Goal: Obtain resource: Download file/media

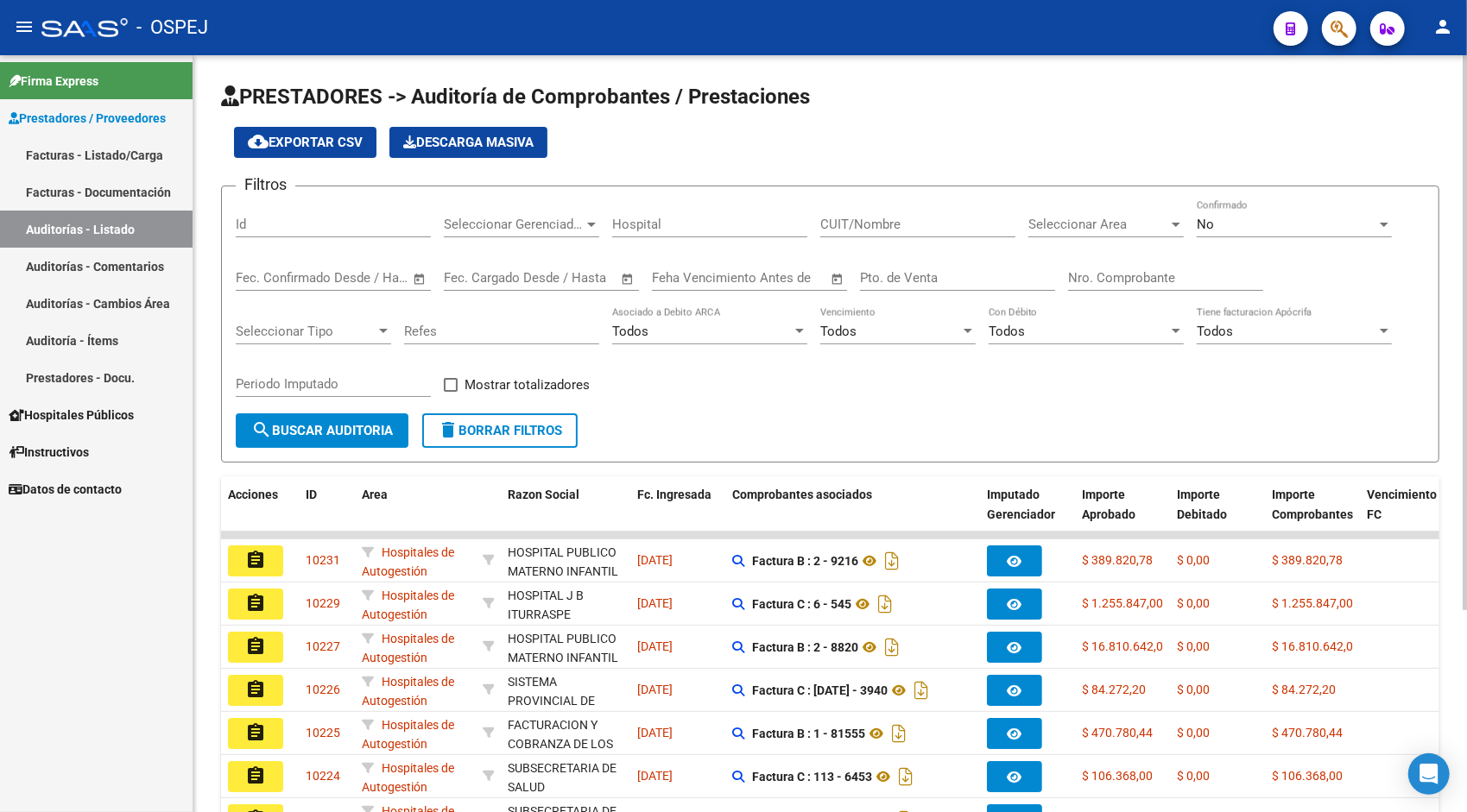
click at [332, 234] on div "Id" at bounding box center [334, 219] width 195 height 37
paste input "28168531"
type input "28168531"
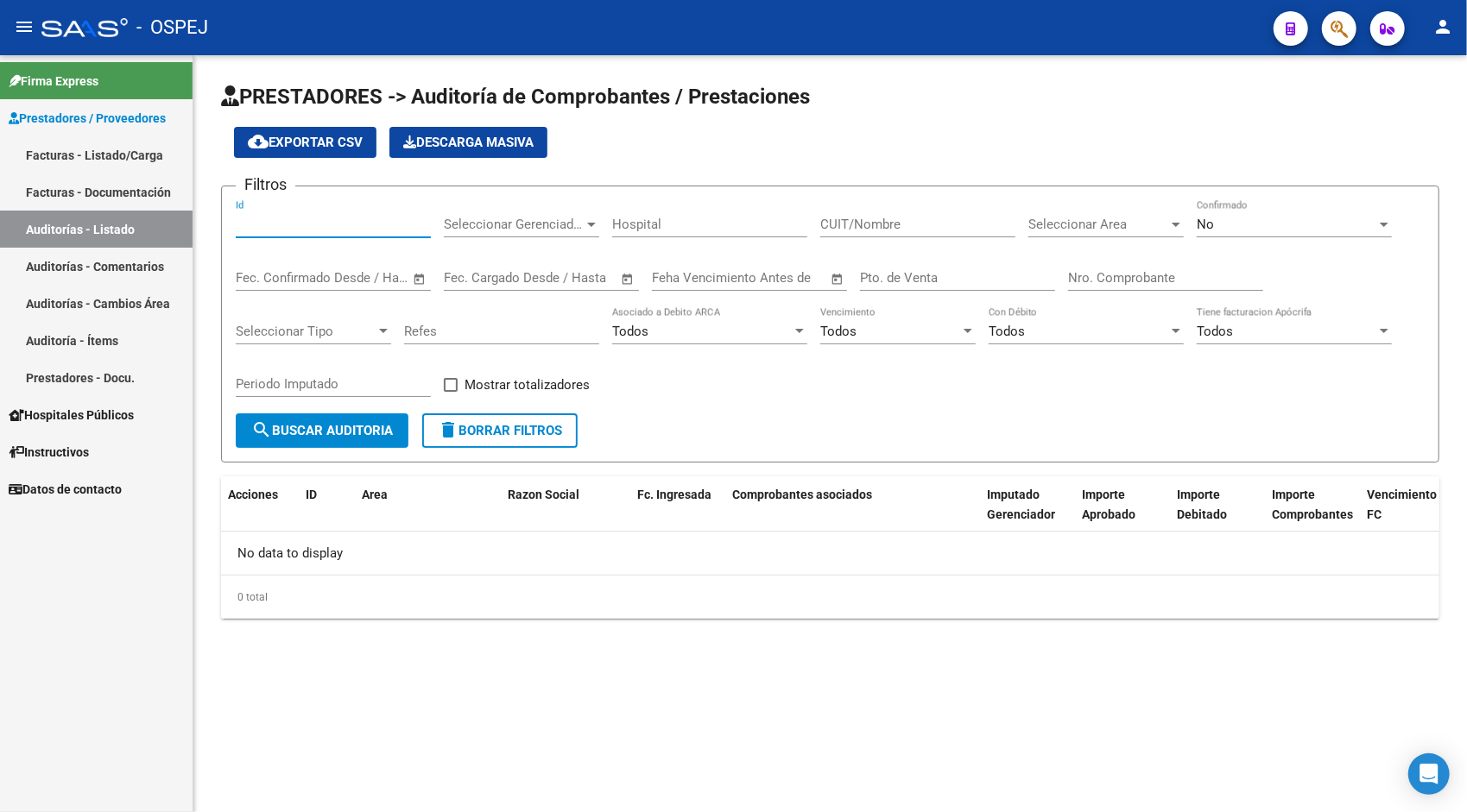
paste input "9829"
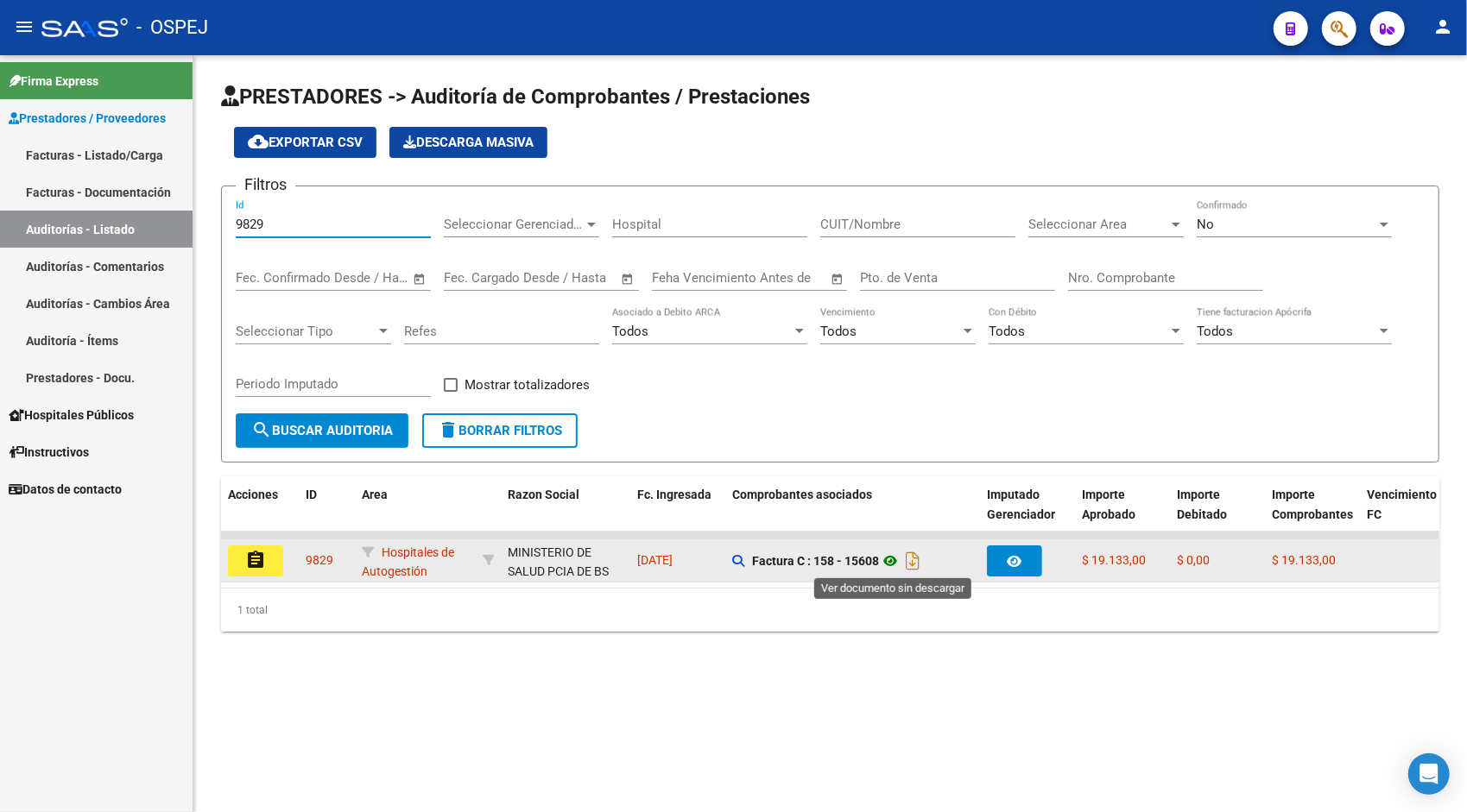
click at [900, 557] on icon at bounding box center [891, 561] width 23 height 21
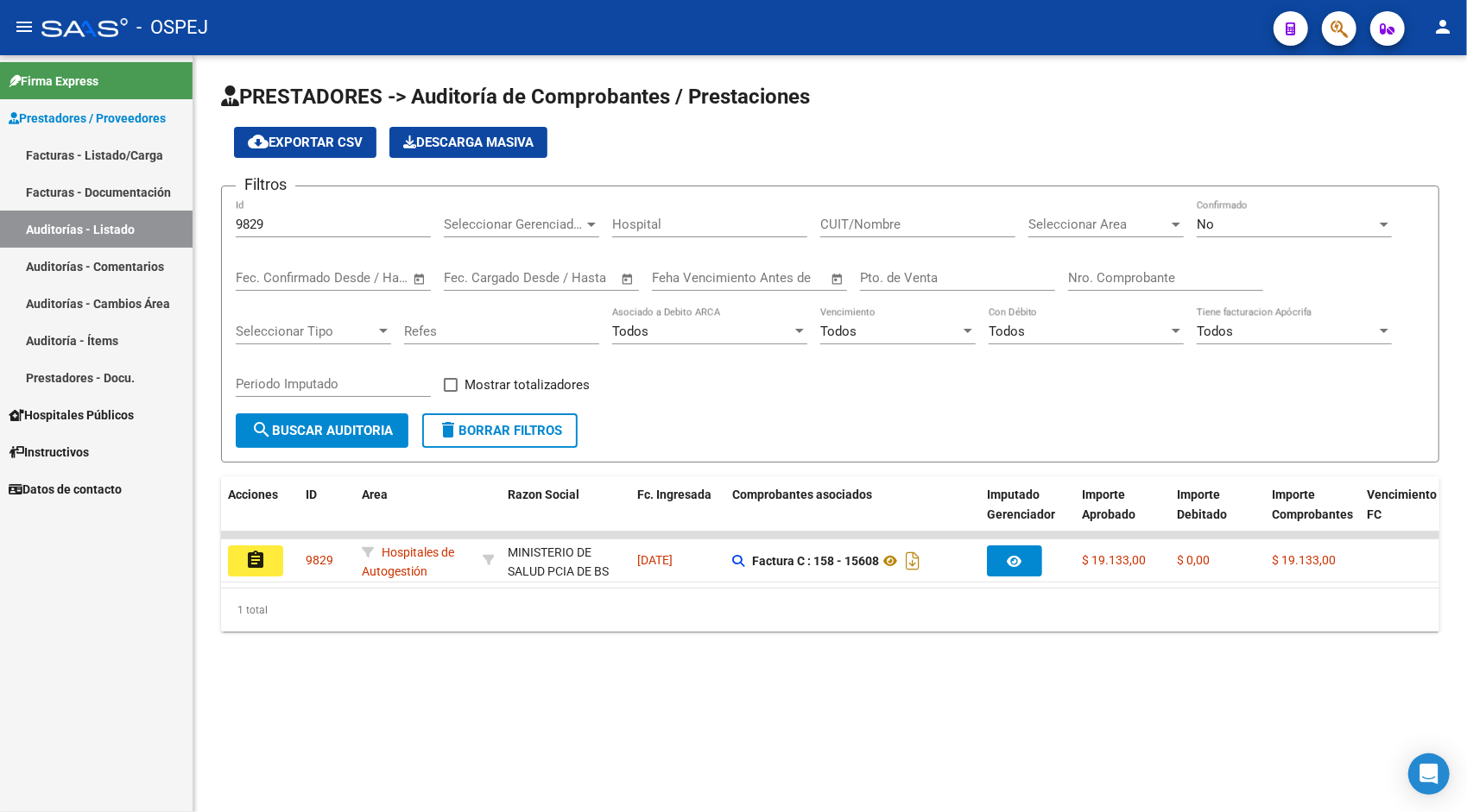
click at [283, 227] on input "9829" at bounding box center [334, 224] width 195 height 16
paste input "30"
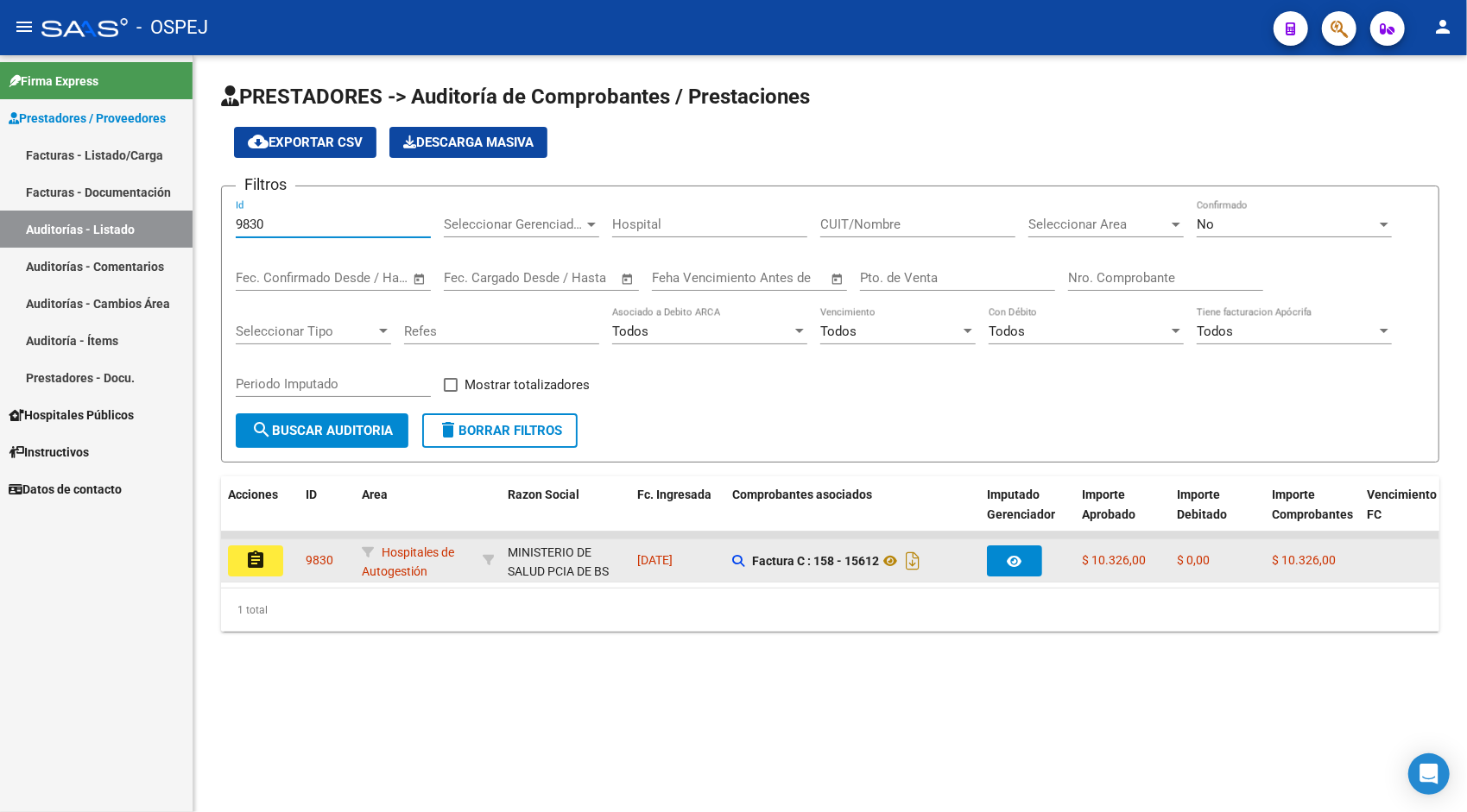
type input "9830"
click at [262, 567] on mat-icon "assignment" at bounding box center [256, 560] width 21 height 21
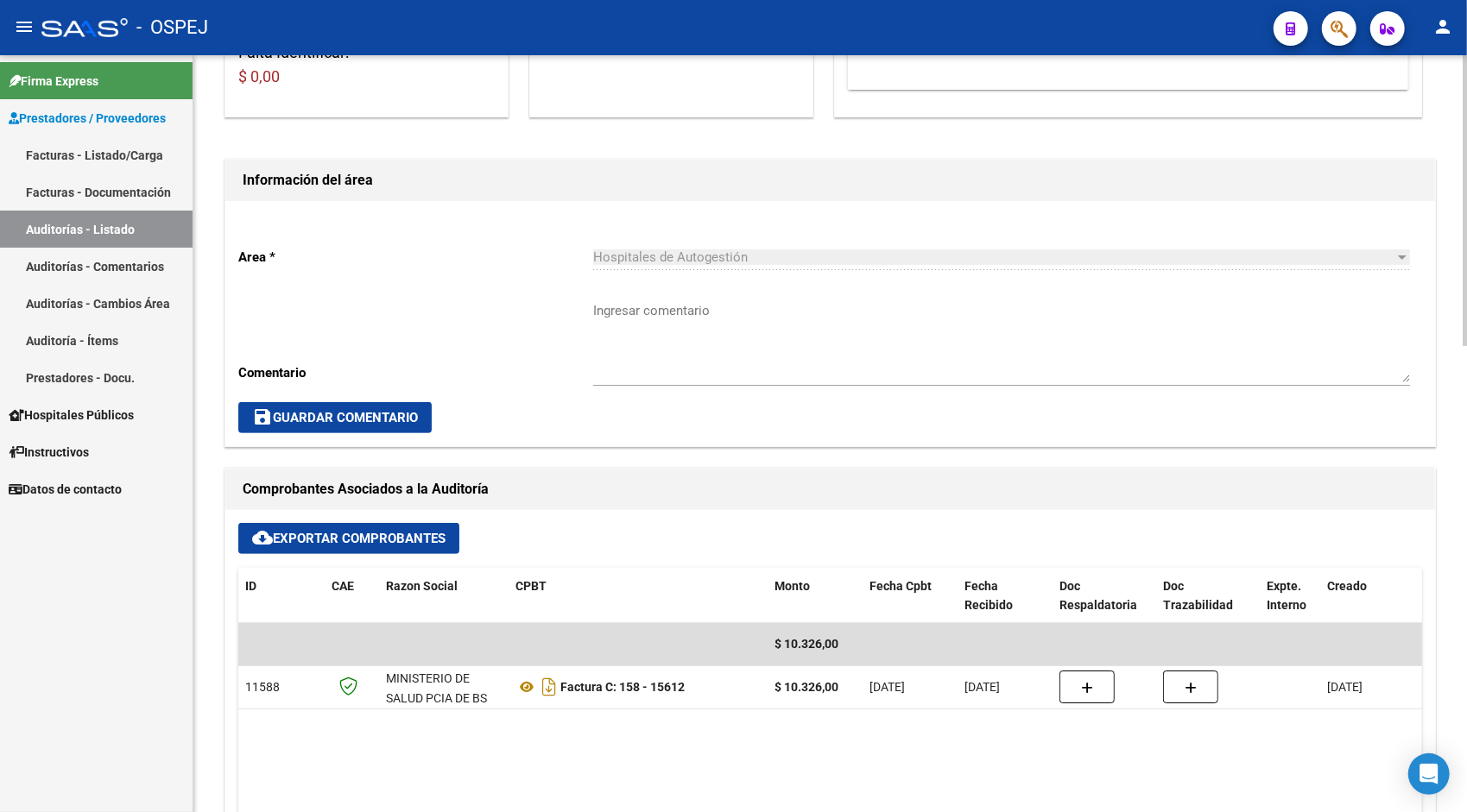
scroll to position [414, 0]
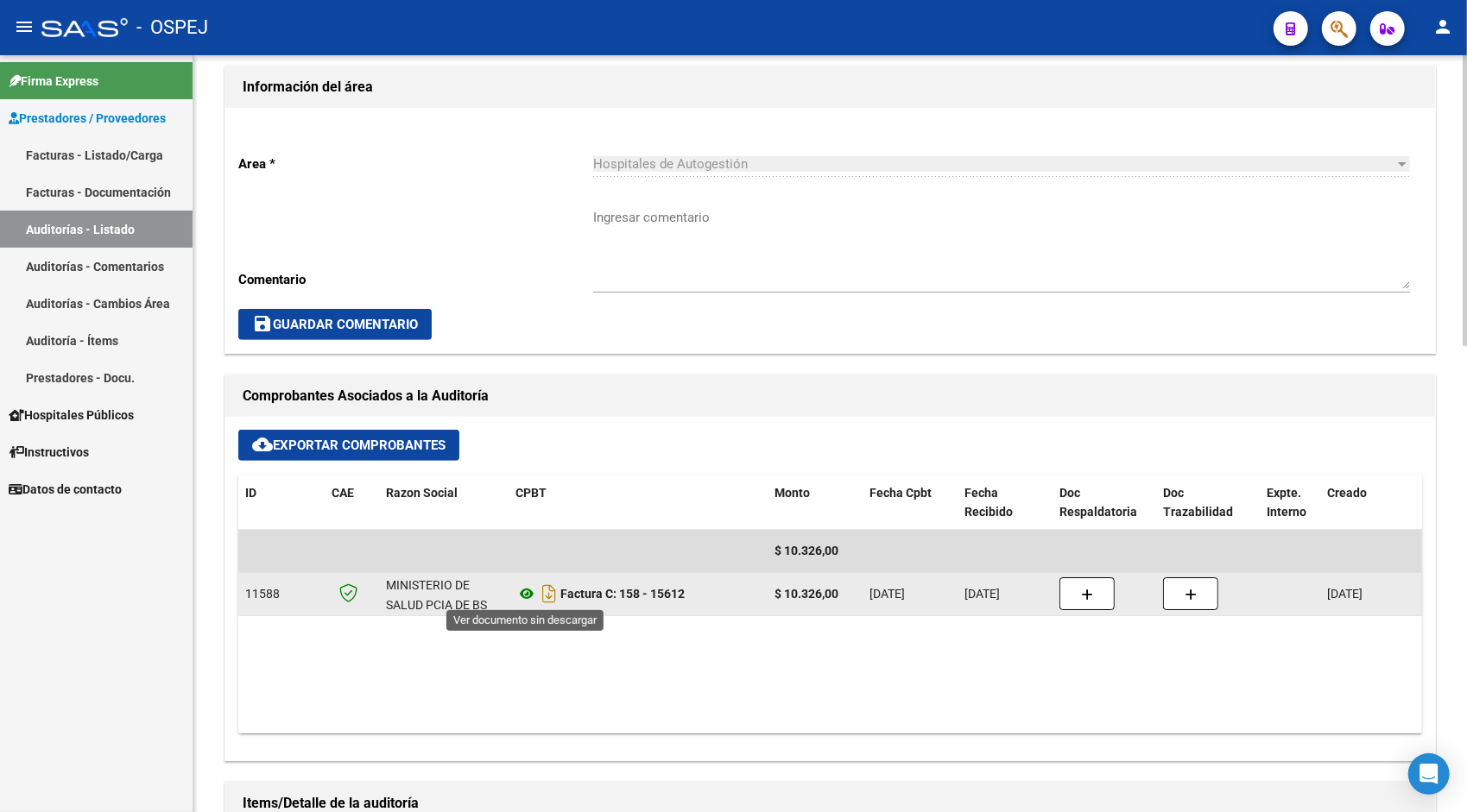
click at [524, 593] on icon at bounding box center [527, 594] width 23 height 21
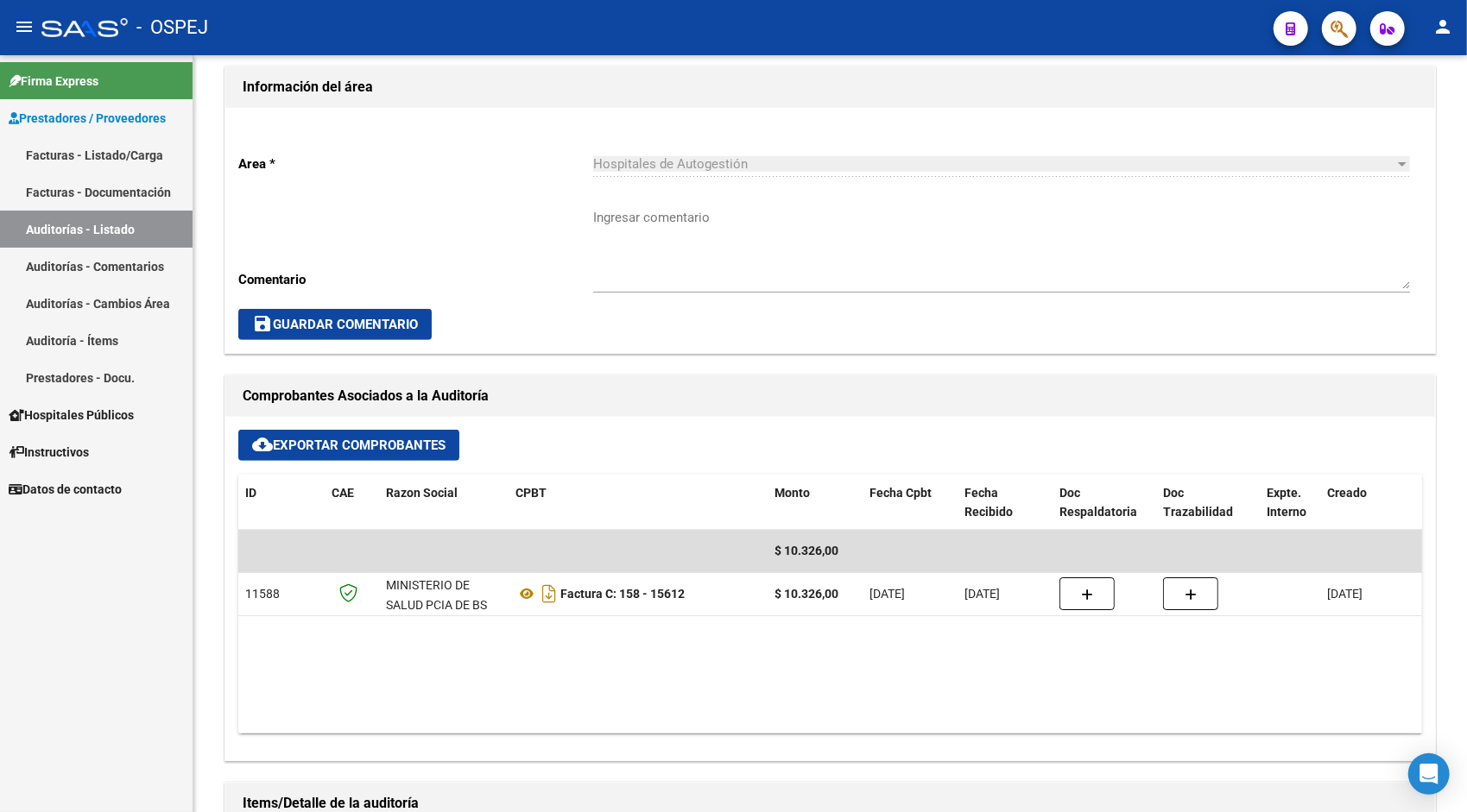
click at [115, 235] on link "Auditorías - Listado" at bounding box center [96, 229] width 193 height 37
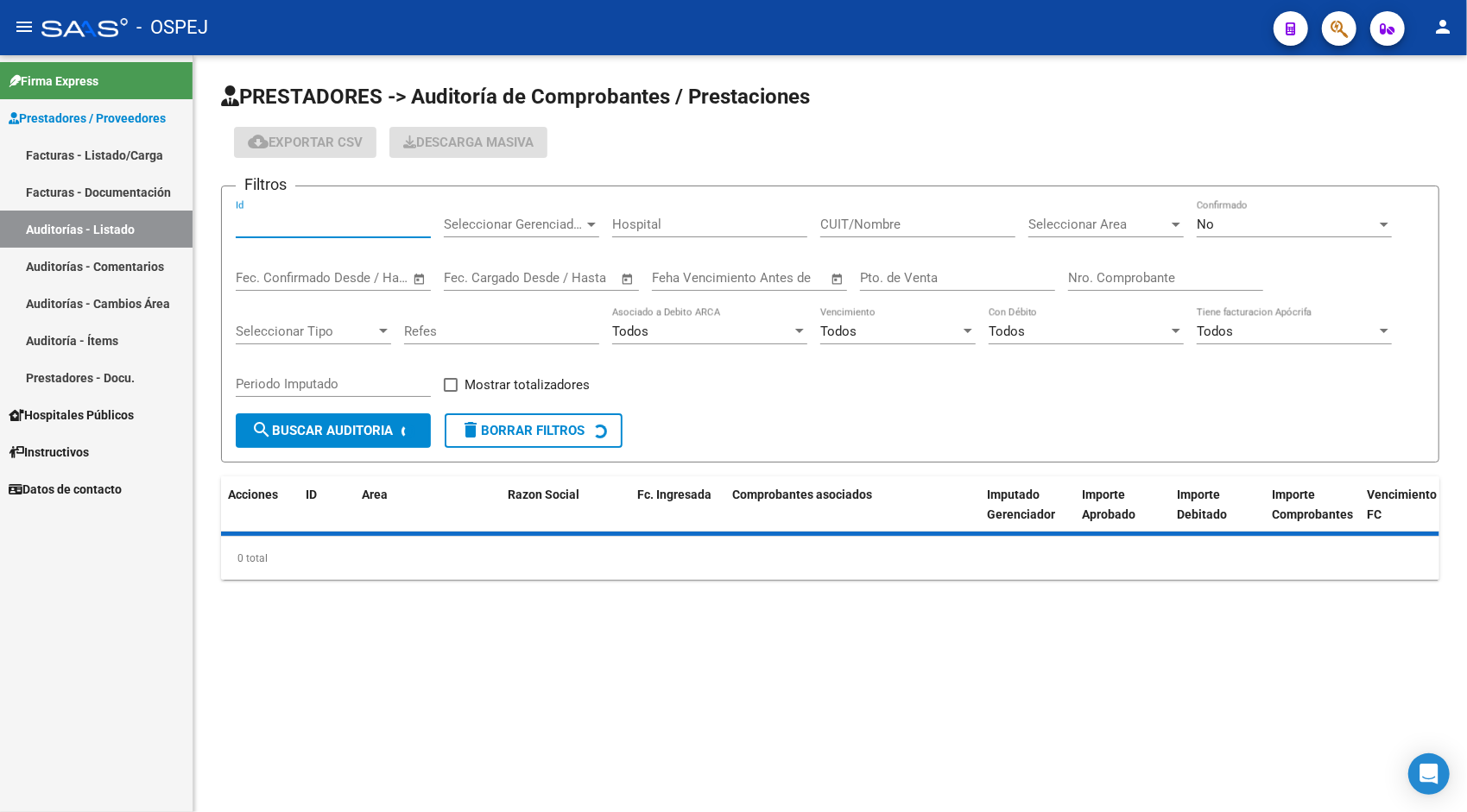
click at [287, 219] on input "Id" at bounding box center [334, 224] width 195 height 16
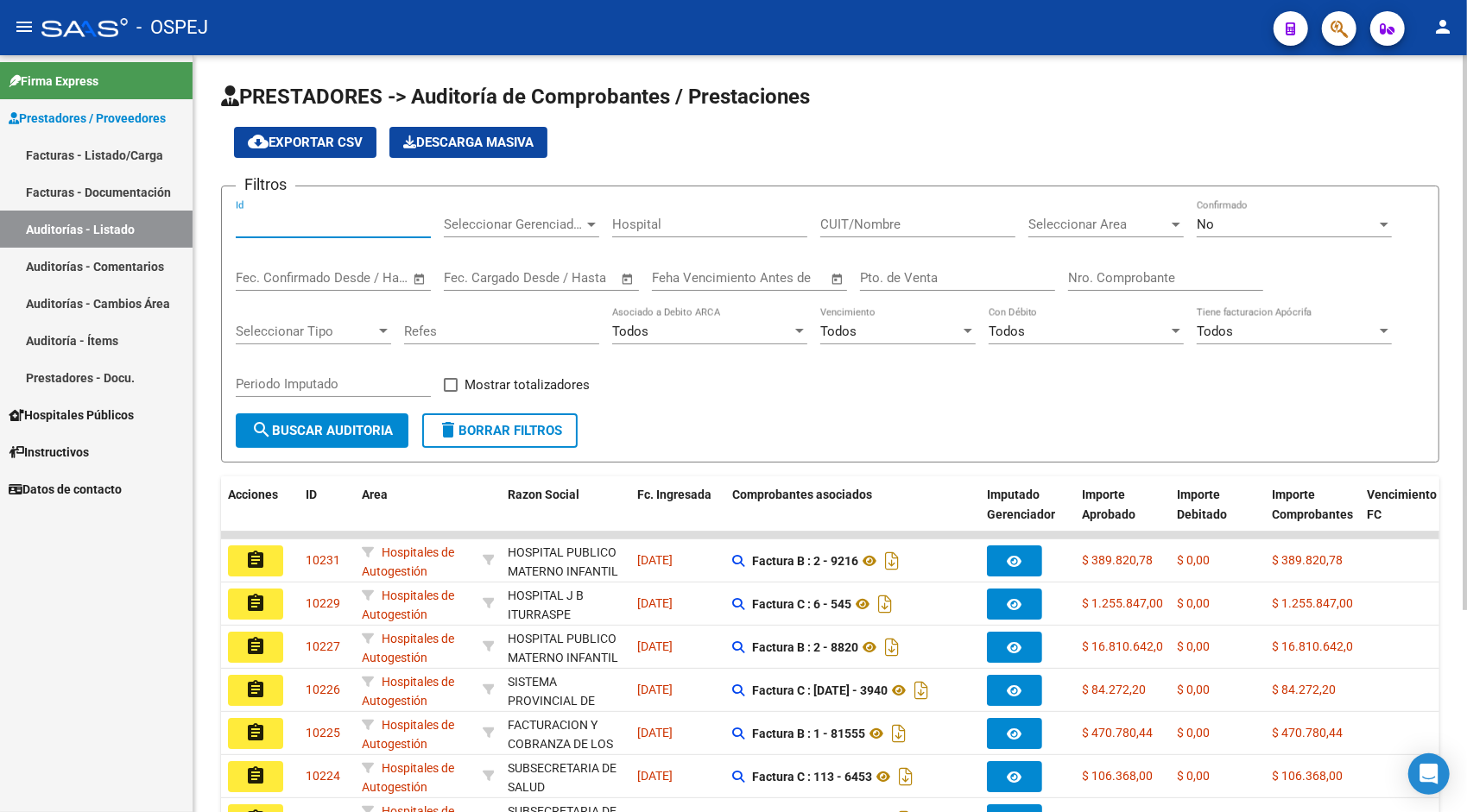
type input "0"
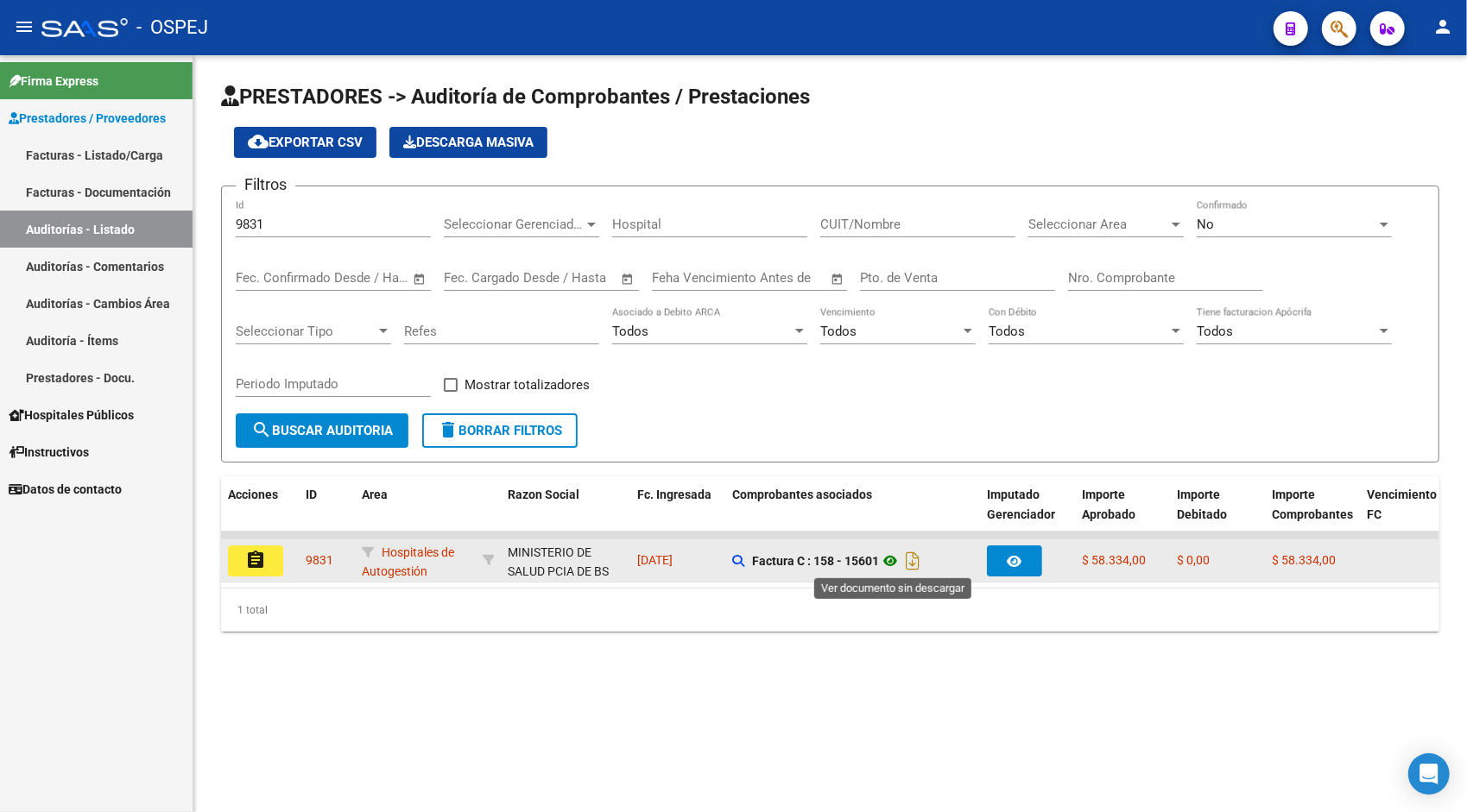
click at [893, 561] on icon at bounding box center [891, 561] width 23 height 21
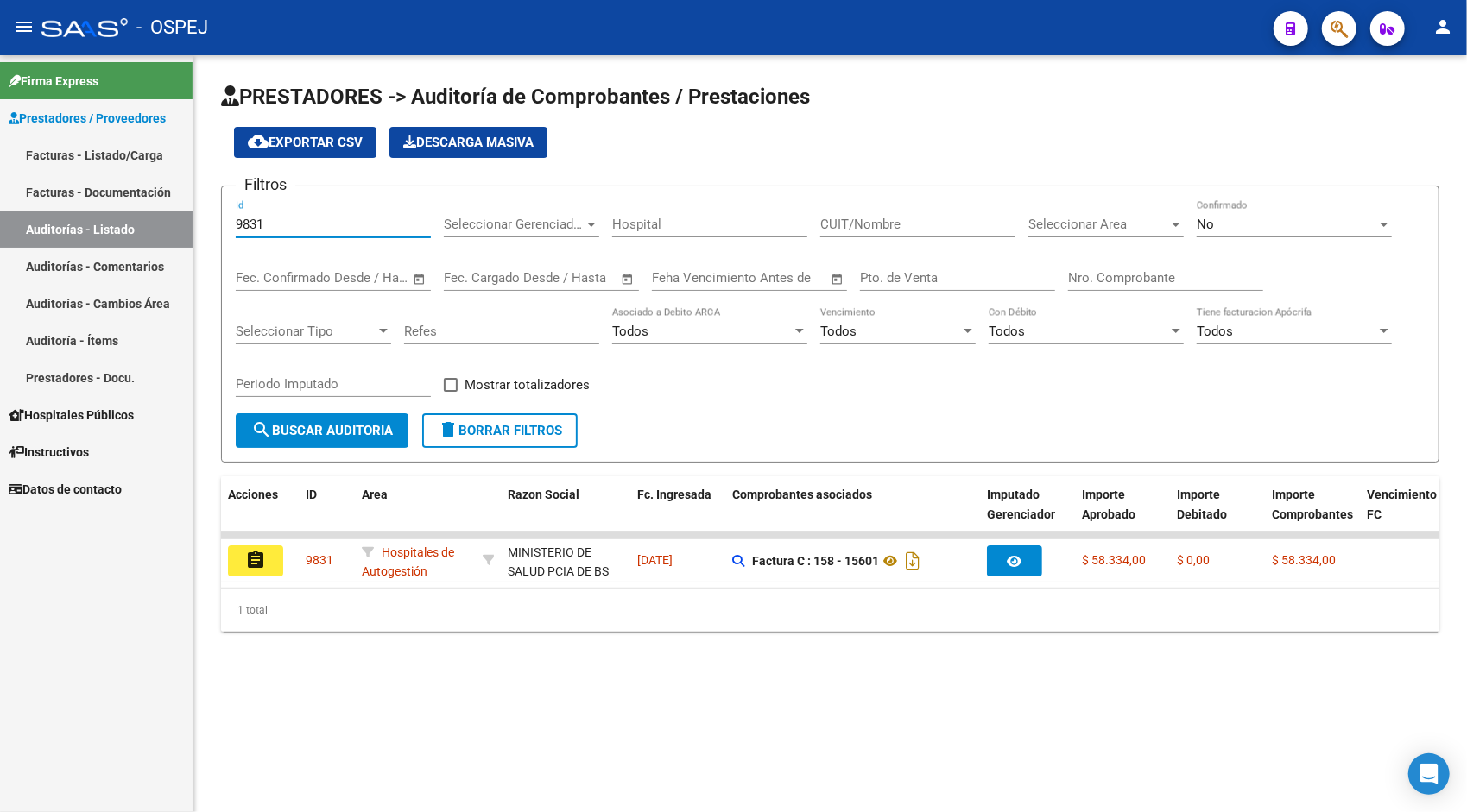
click at [315, 219] on input "9831" at bounding box center [334, 224] width 195 height 16
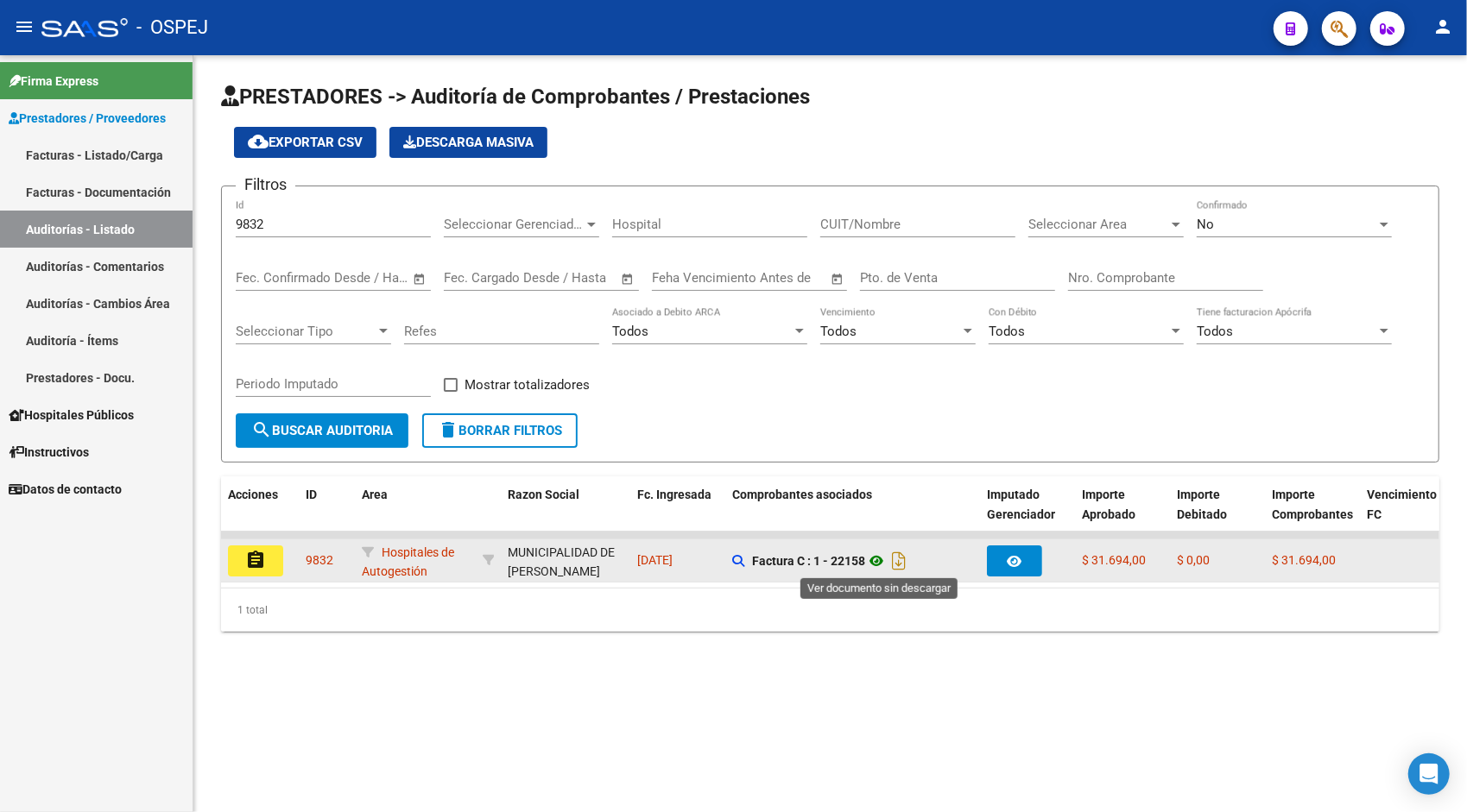
click at [882, 563] on icon at bounding box center [877, 561] width 23 height 21
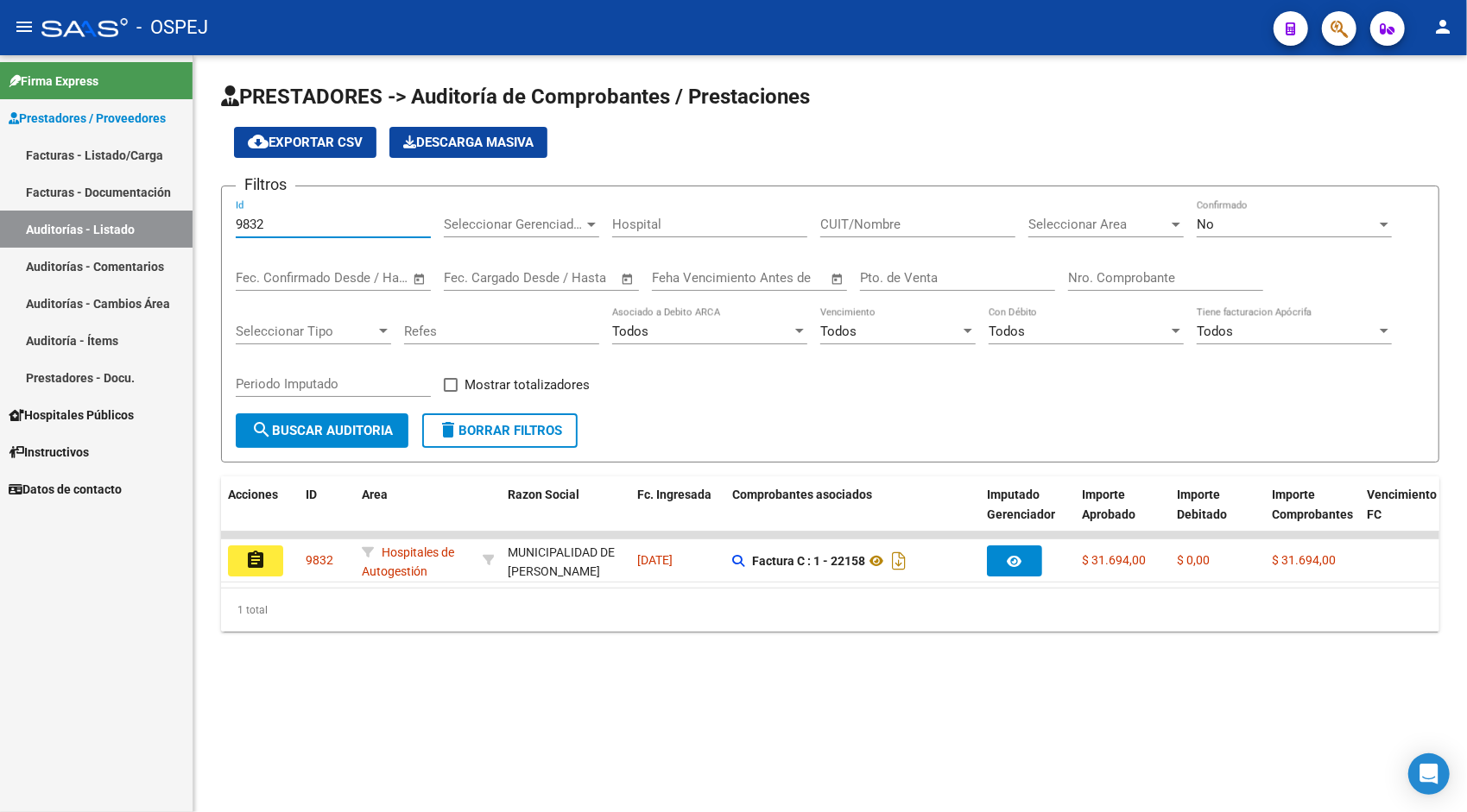
click at [319, 228] on input "9832" at bounding box center [334, 224] width 195 height 16
paste input "9"
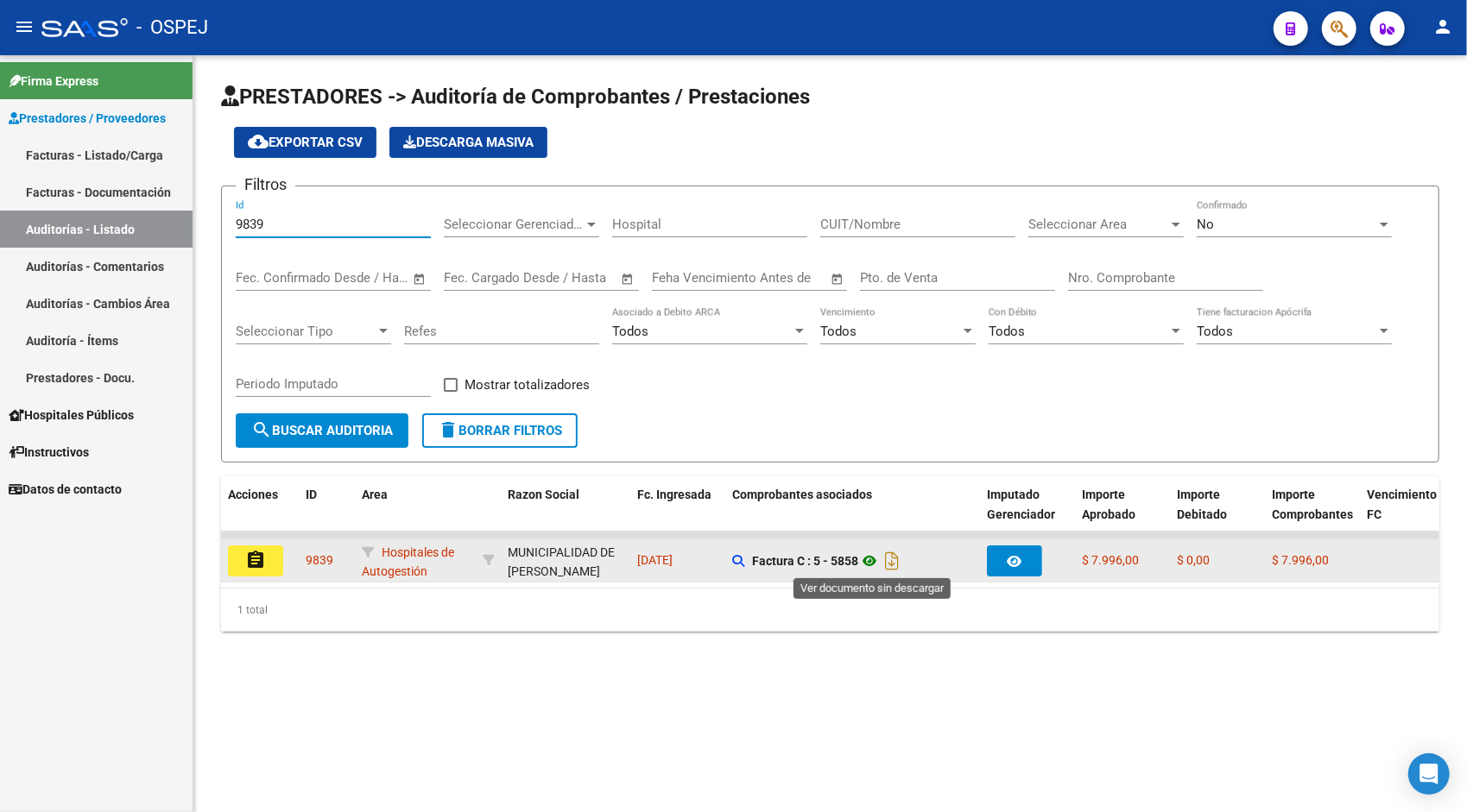
click at [881, 556] on icon at bounding box center [869, 561] width 23 height 21
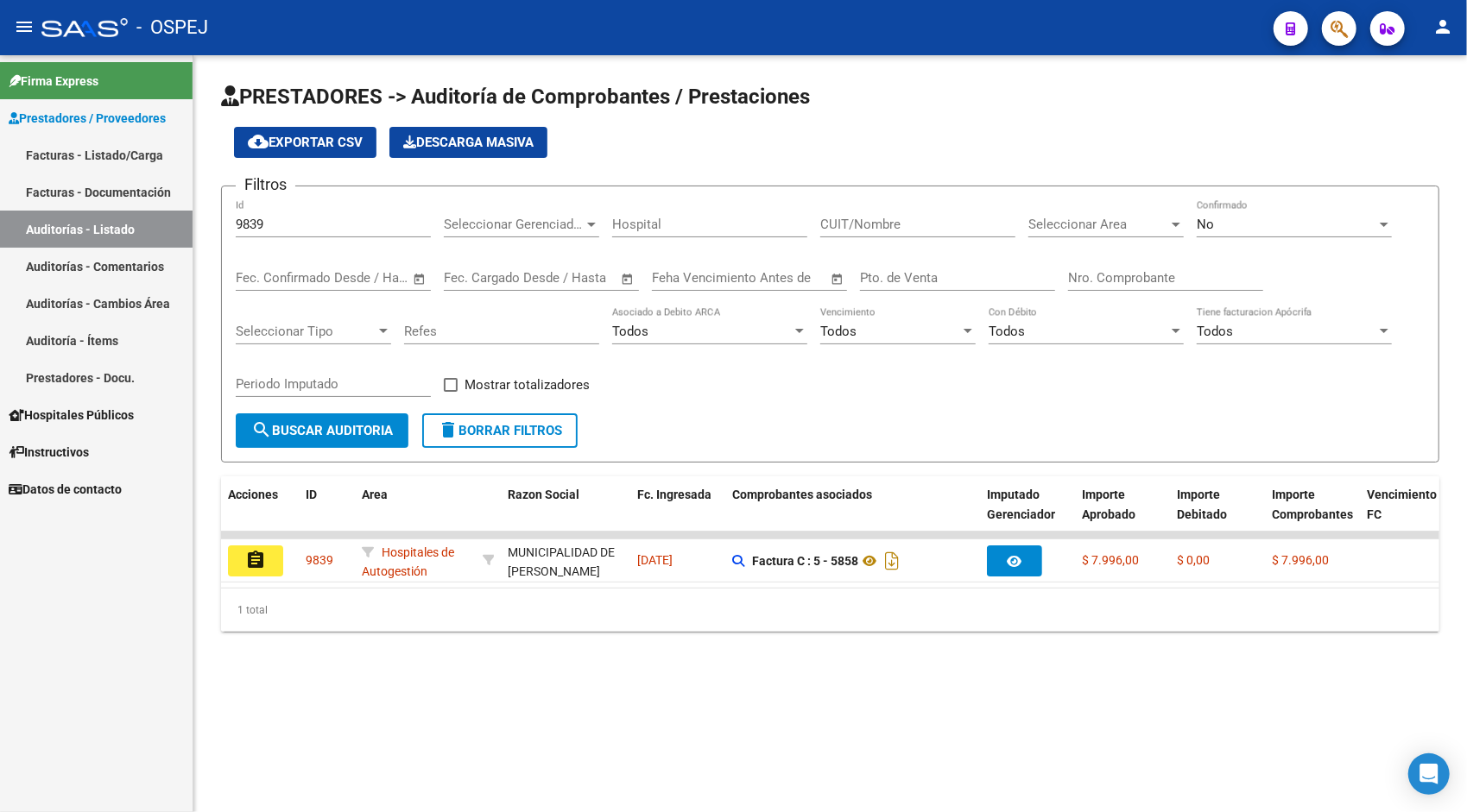
click at [297, 212] on div "9839 Id" at bounding box center [334, 219] width 195 height 37
paste input "40"
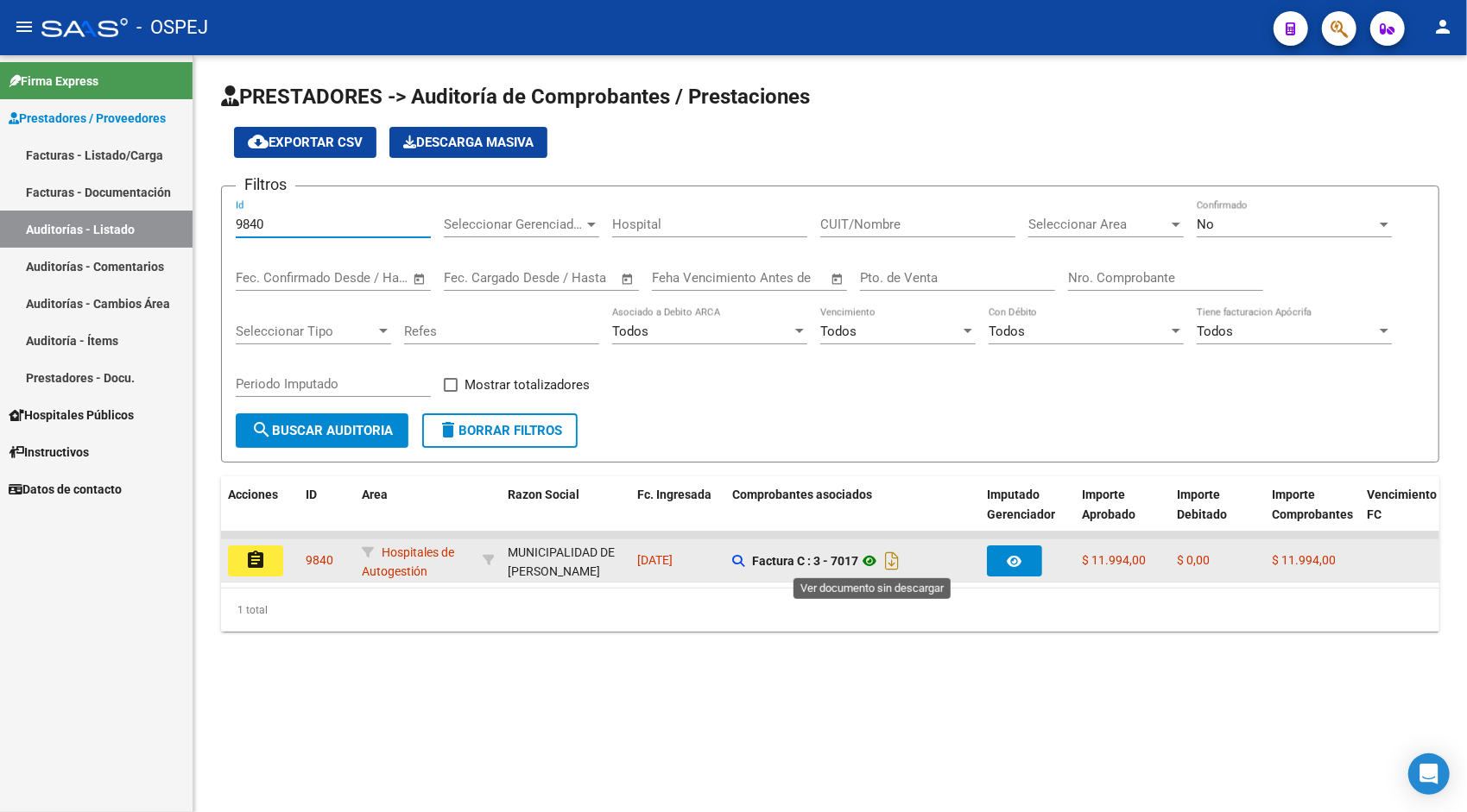
click at [877, 563] on icon at bounding box center [869, 561] width 23 height 21
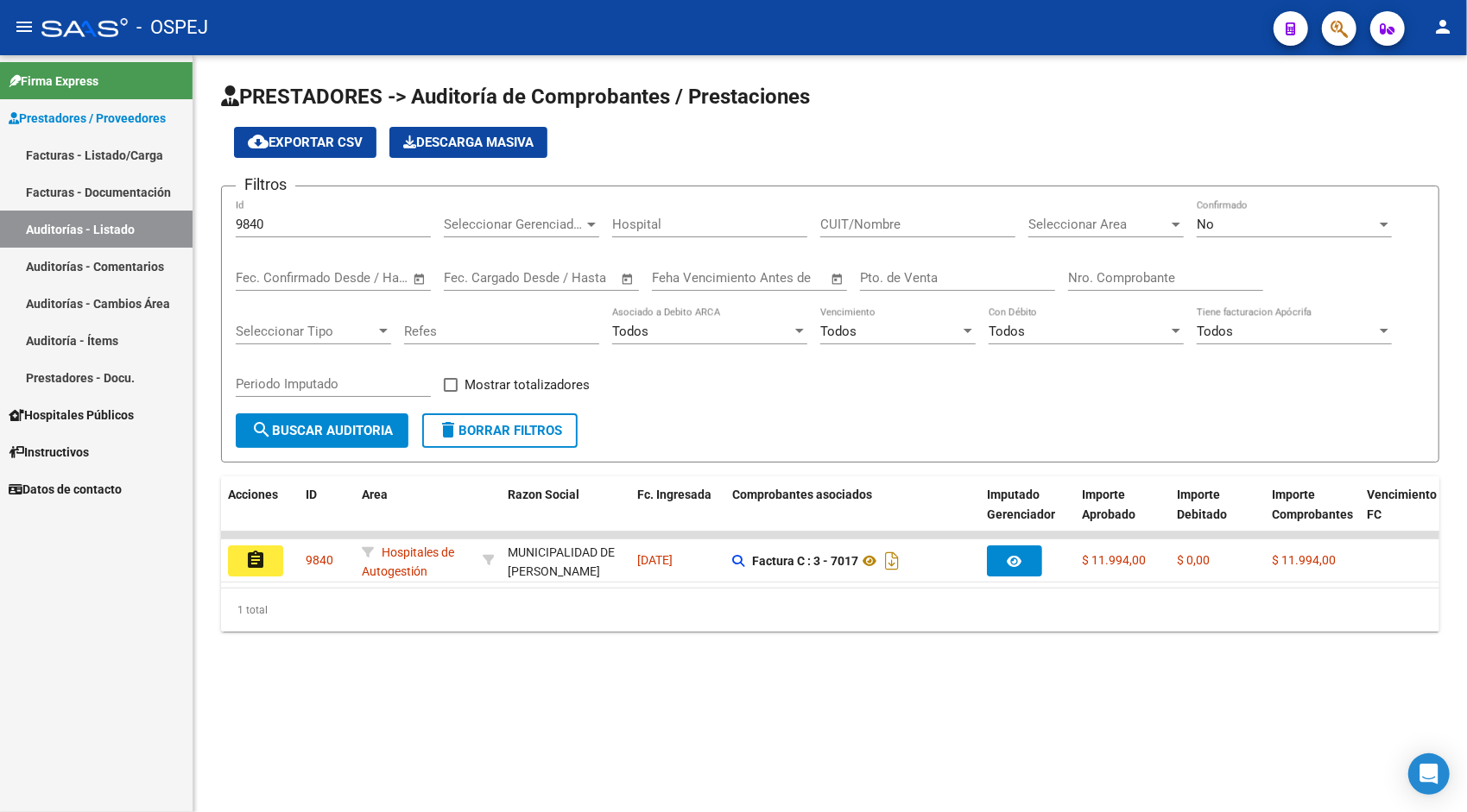
click at [368, 228] on input "9840" at bounding box center [334, 224] width 195 height 16
paste input "2"
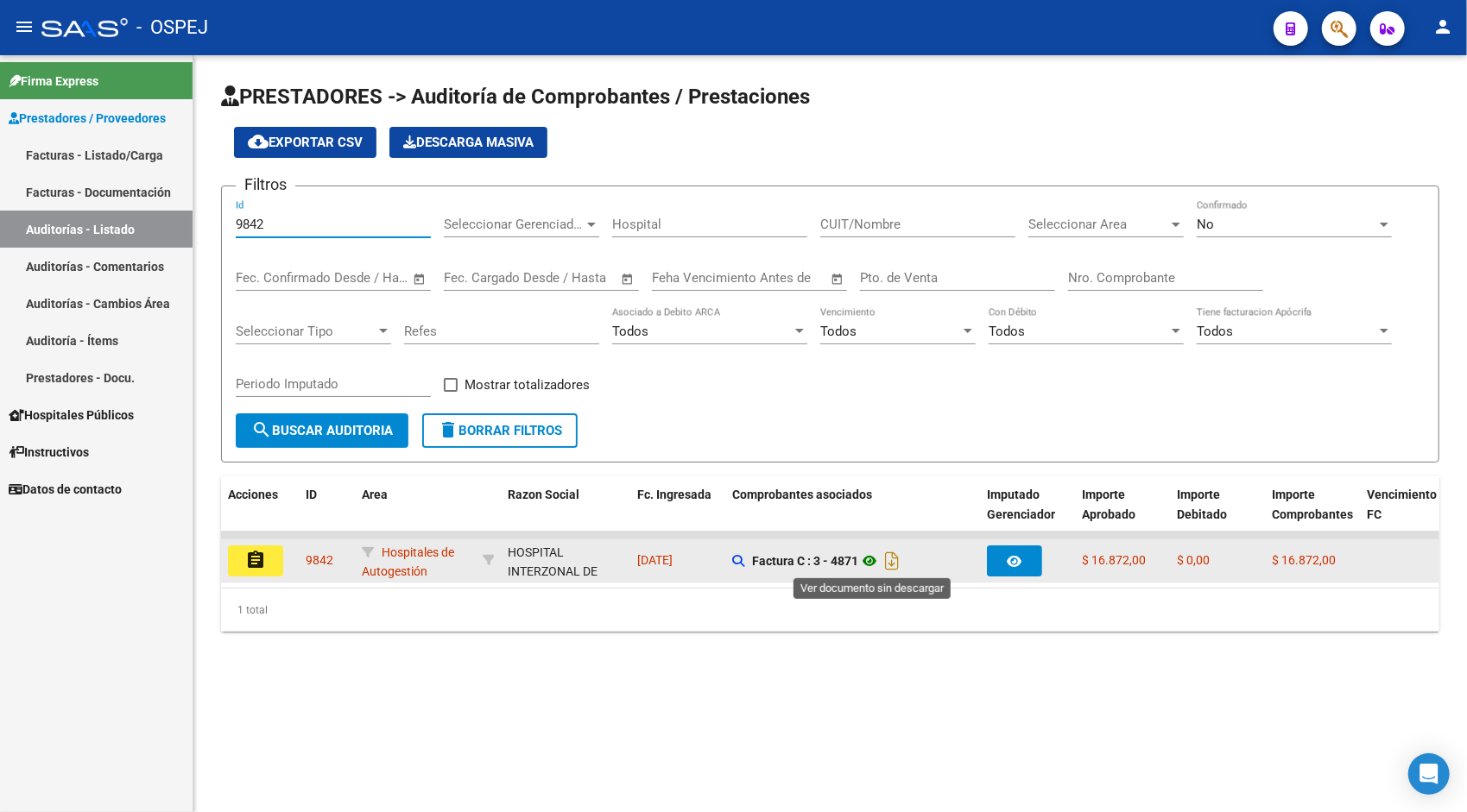
click at [874, 561] on icon at bounding box center [869, 561] width 23 height 21
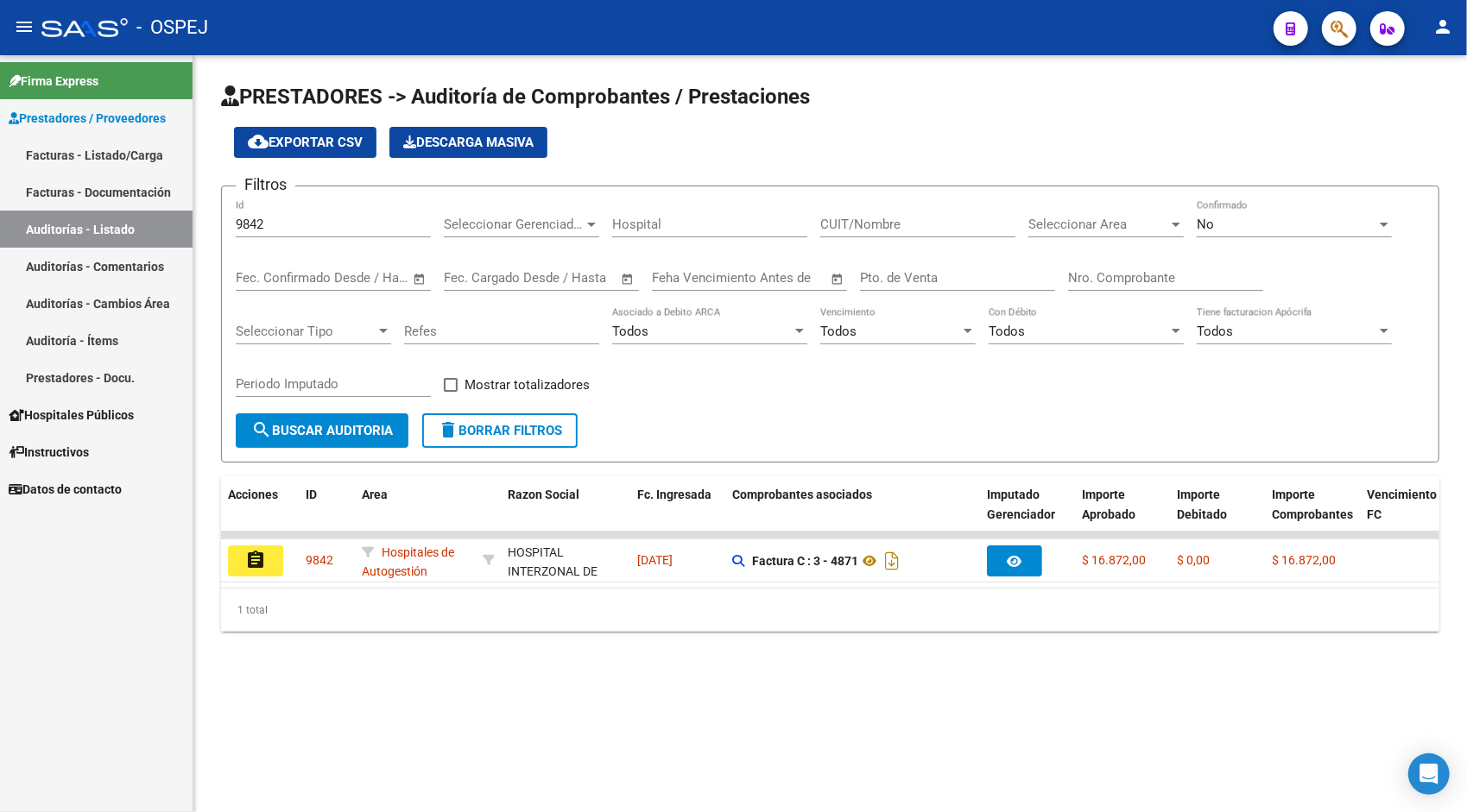
click at [377, 223] on input "9842" at bounding box center [334, 224] width 195 height 16
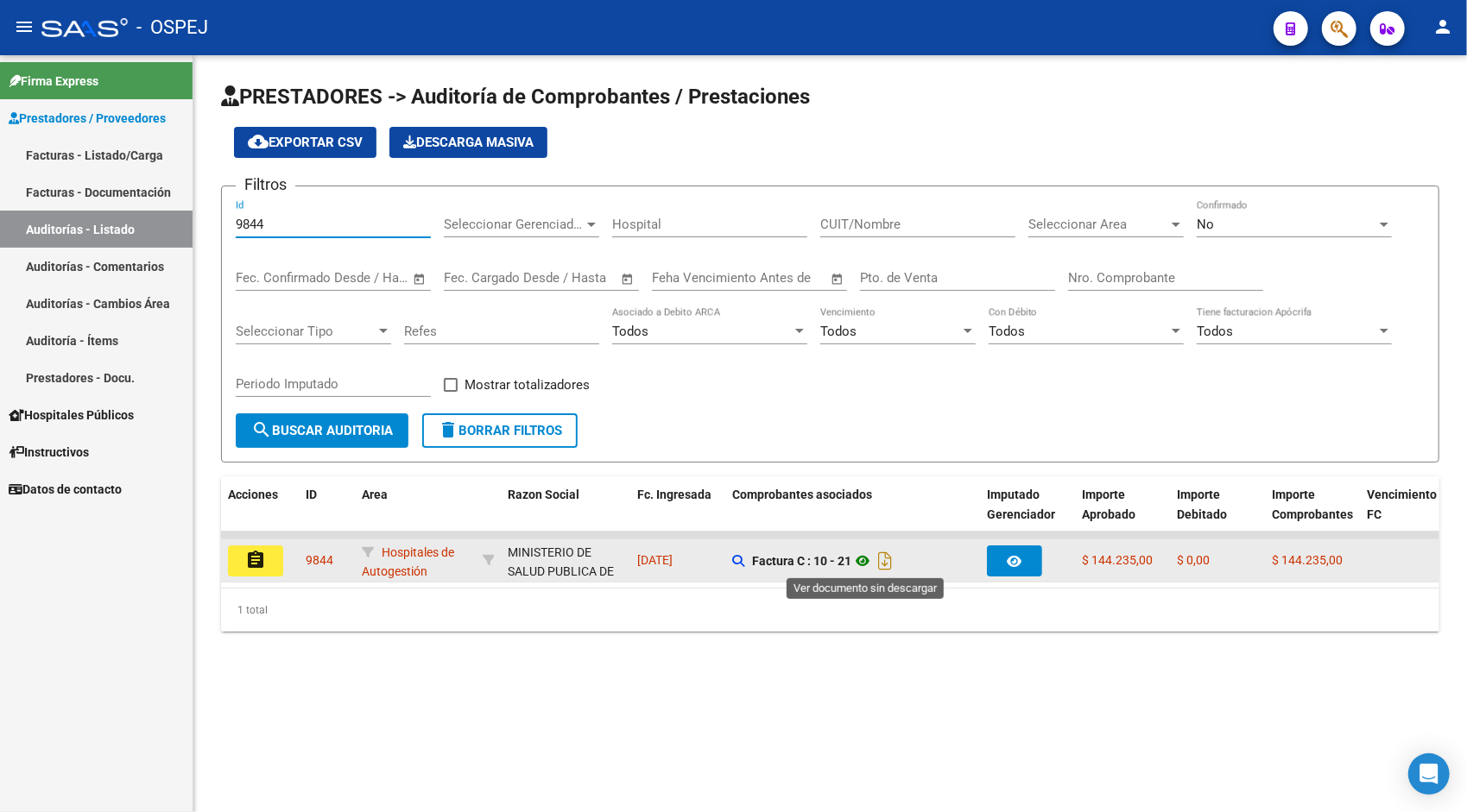
click at [869, 563] on icon at bounding box center [862, 561] width 23 height 21
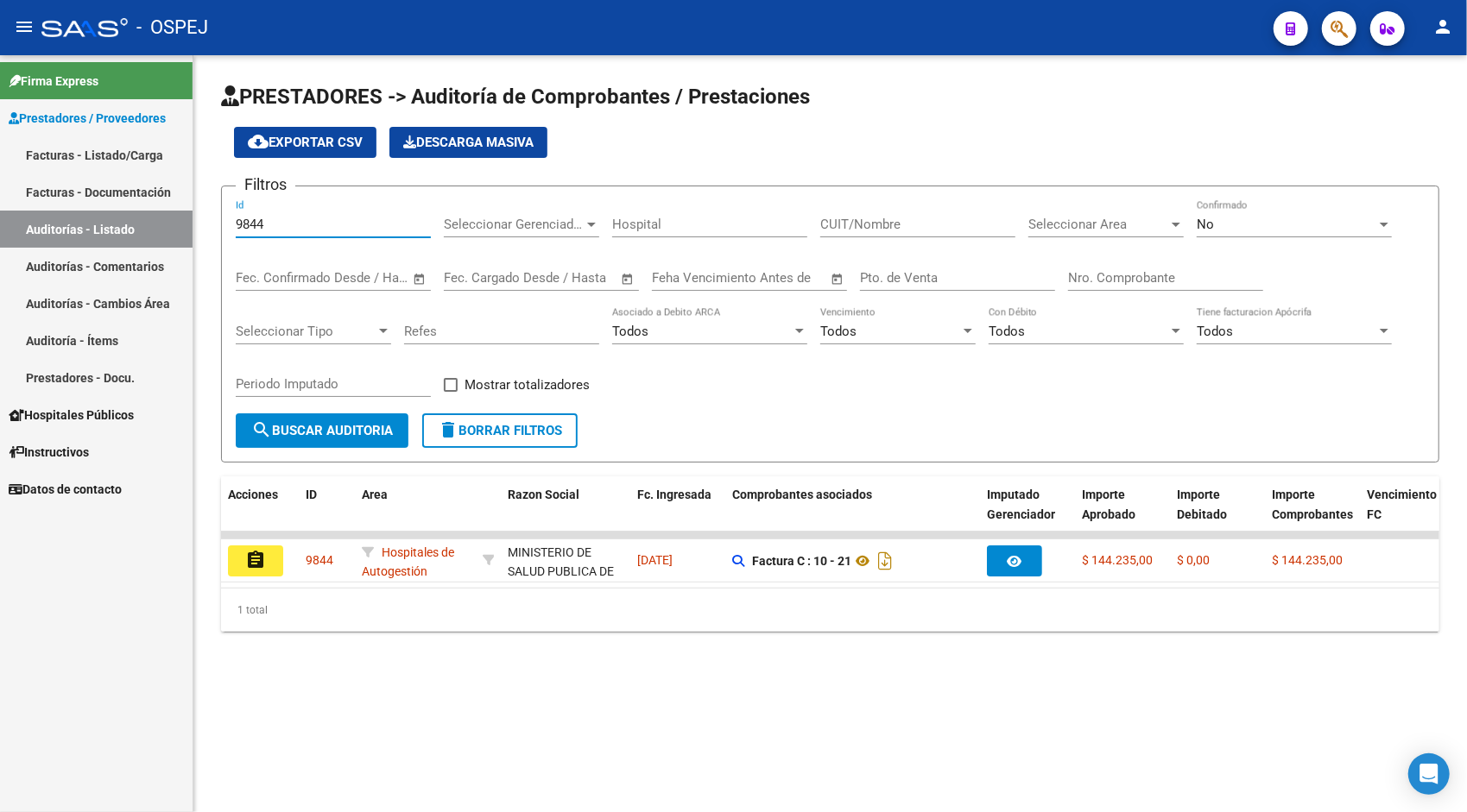
click at [307, 219] on input "9844" at bounding box center [334, 224] width 195 height 16
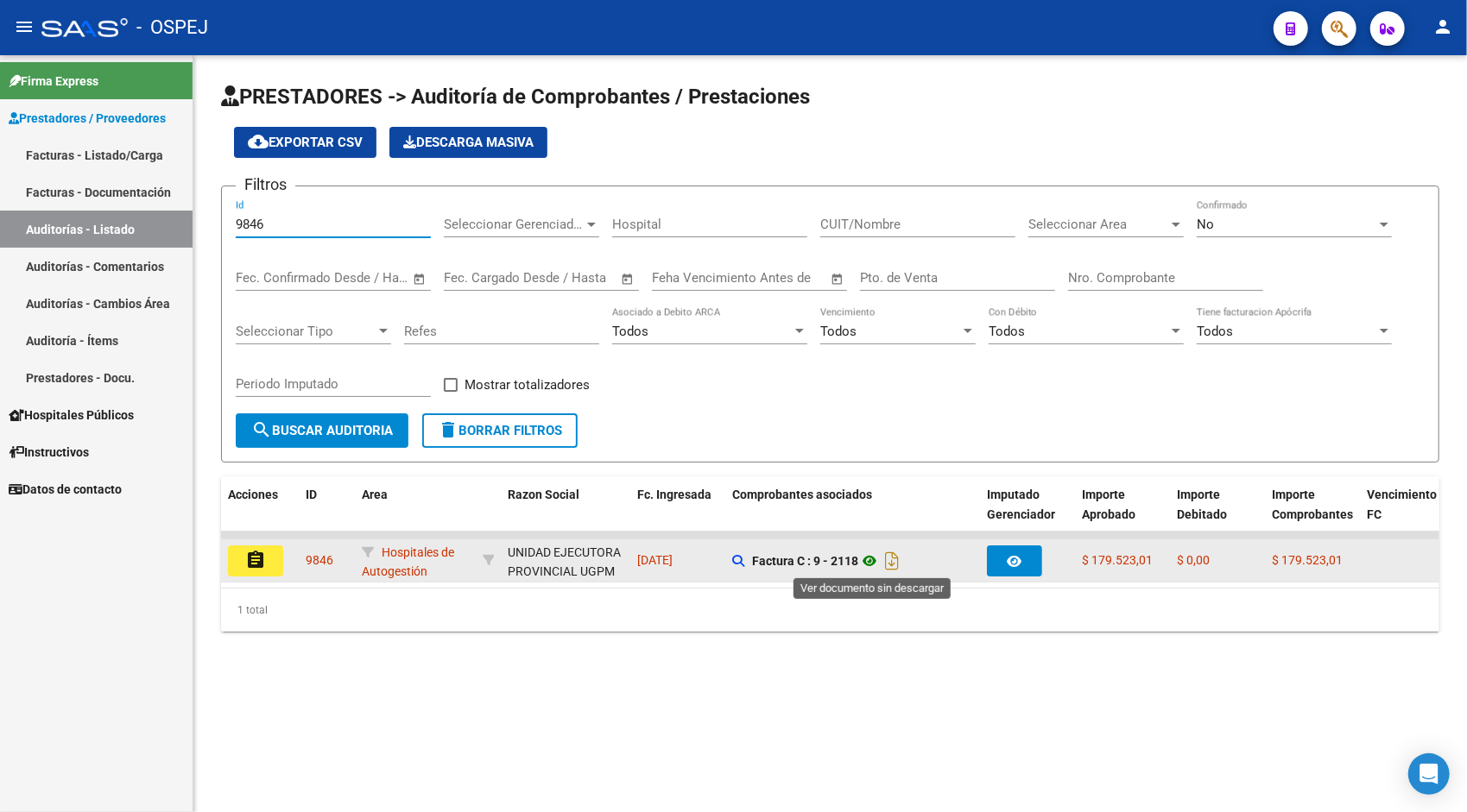
click at [881, 561] on icon at bounding box center [869, 561] width 23 height 21
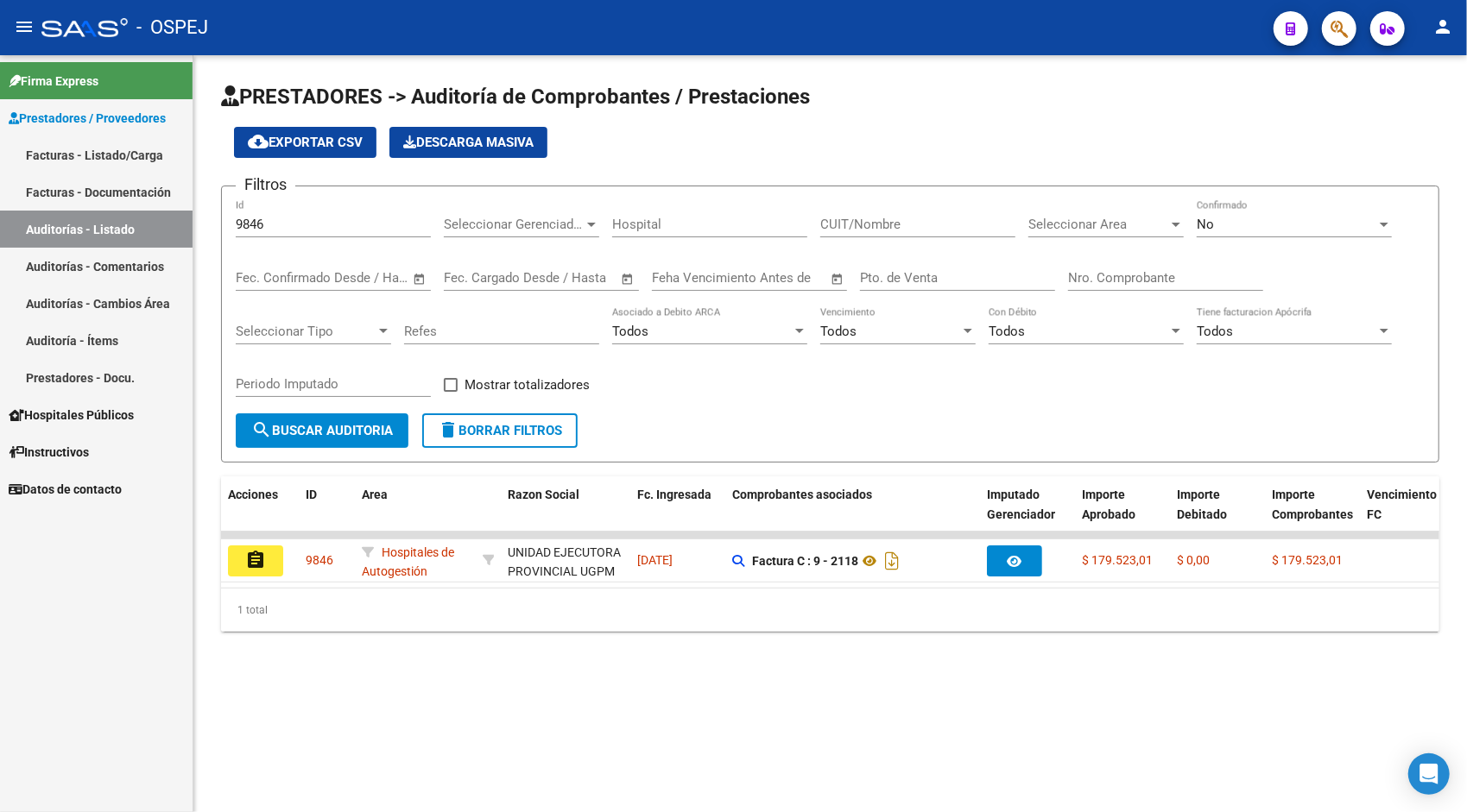
click at [359, 234] on div "9846 Id" at bounding box center [334, 219] width 195 height 37
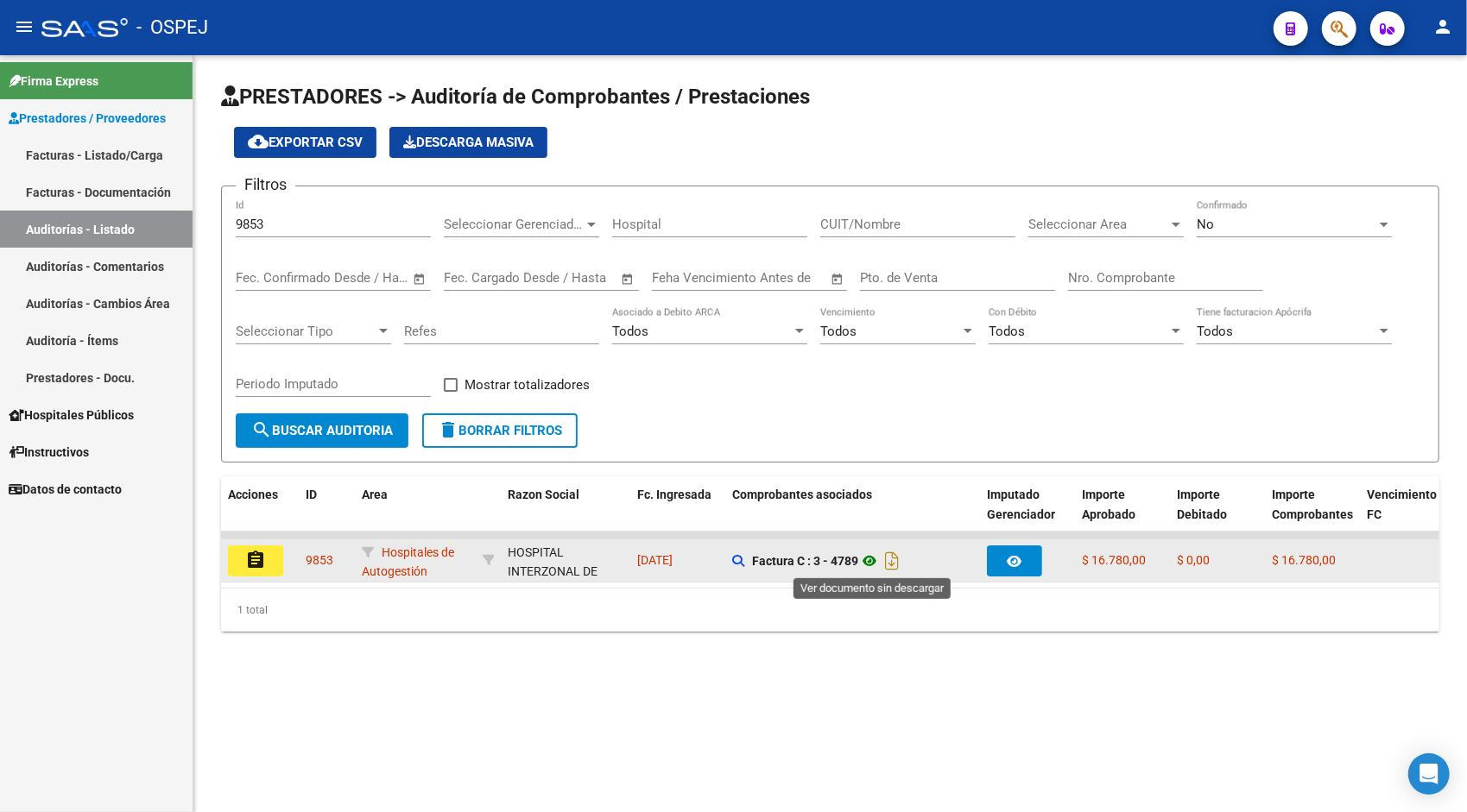
click at [870, 561] on icon at bounding box center [869, 561] width 23 height 21
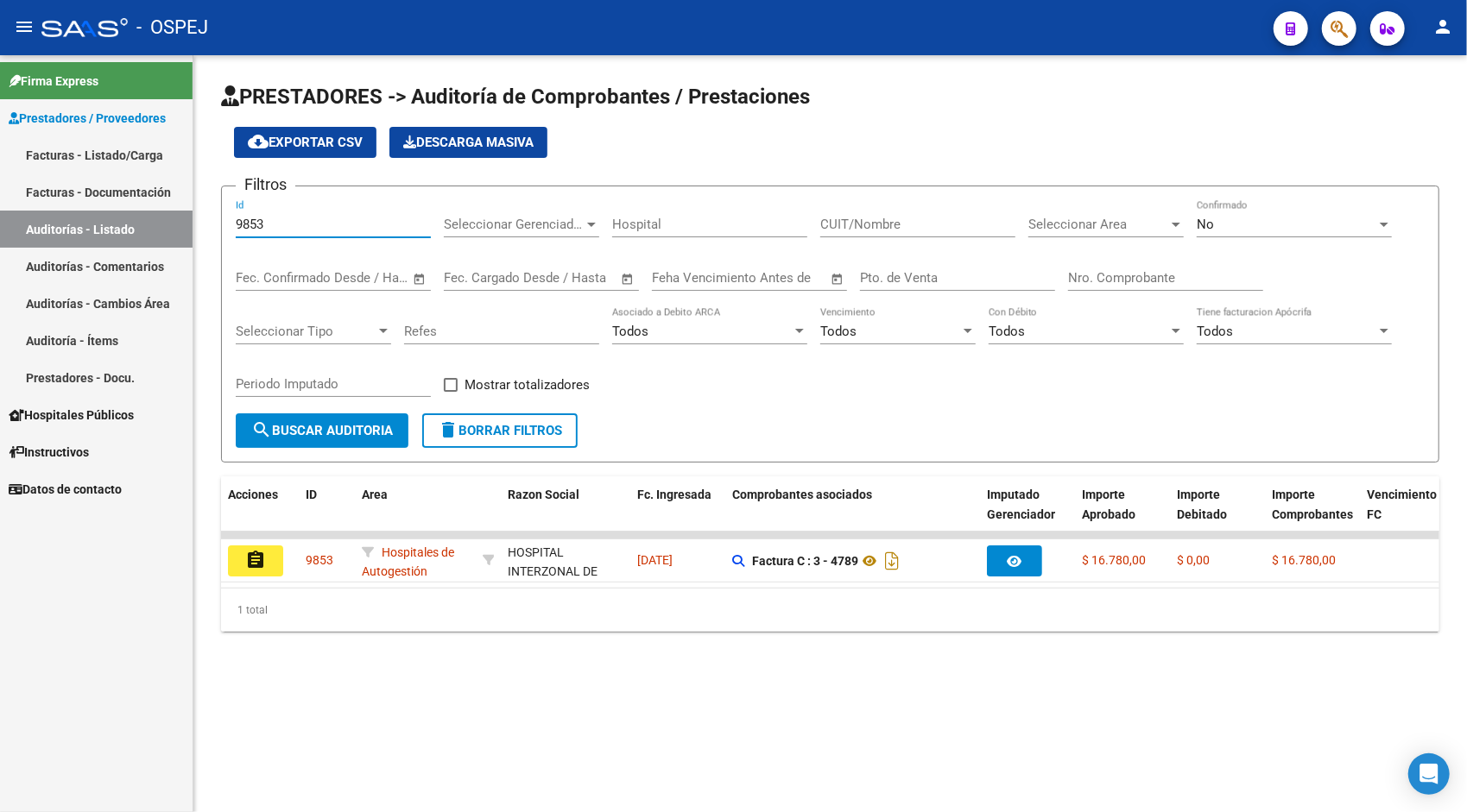
click at [356, 229] on input "9853" at bounding box center [334, 224] width 195 height 16
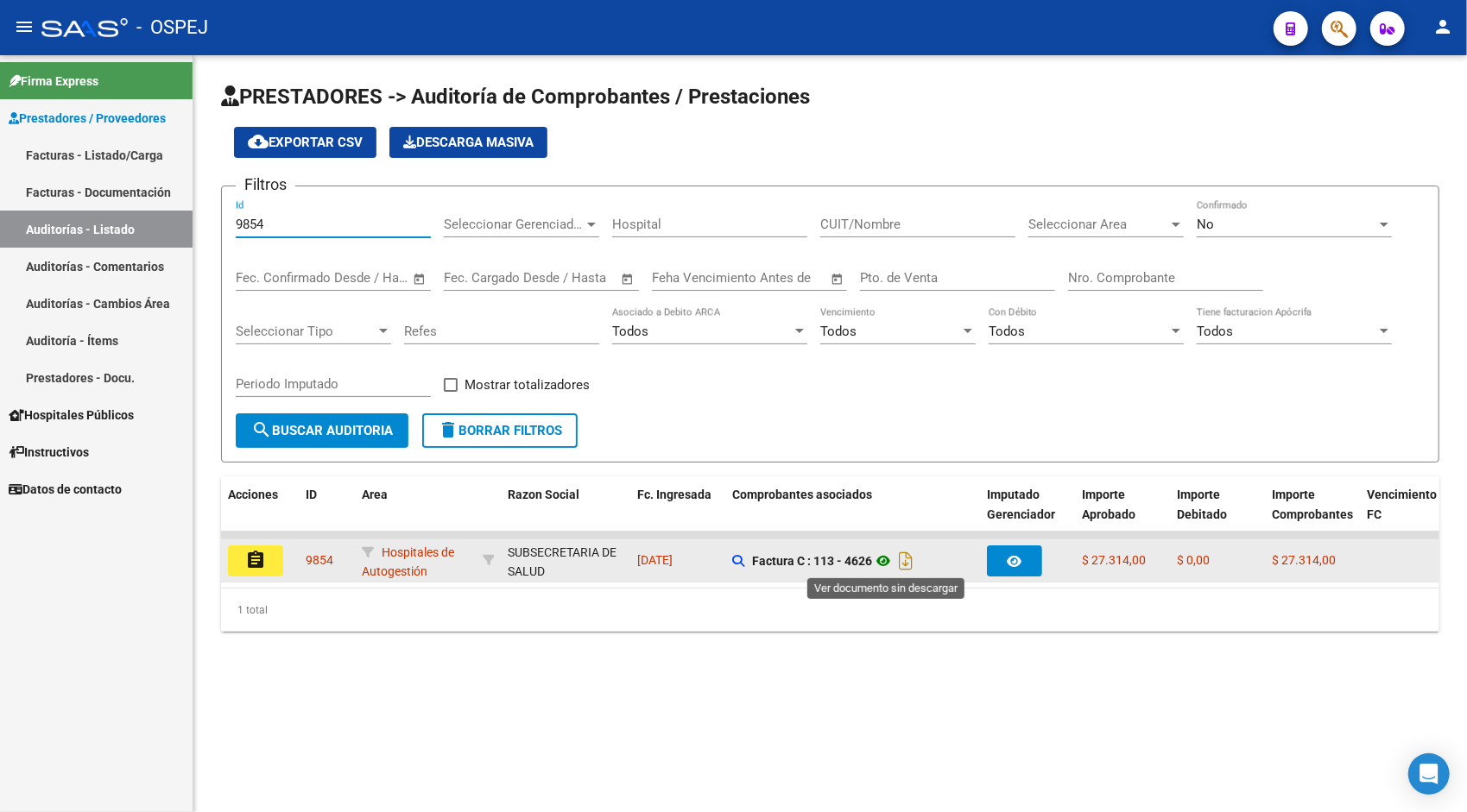
click at [892, 563] on icon at bounding box center [884, 561] width 23 height 21
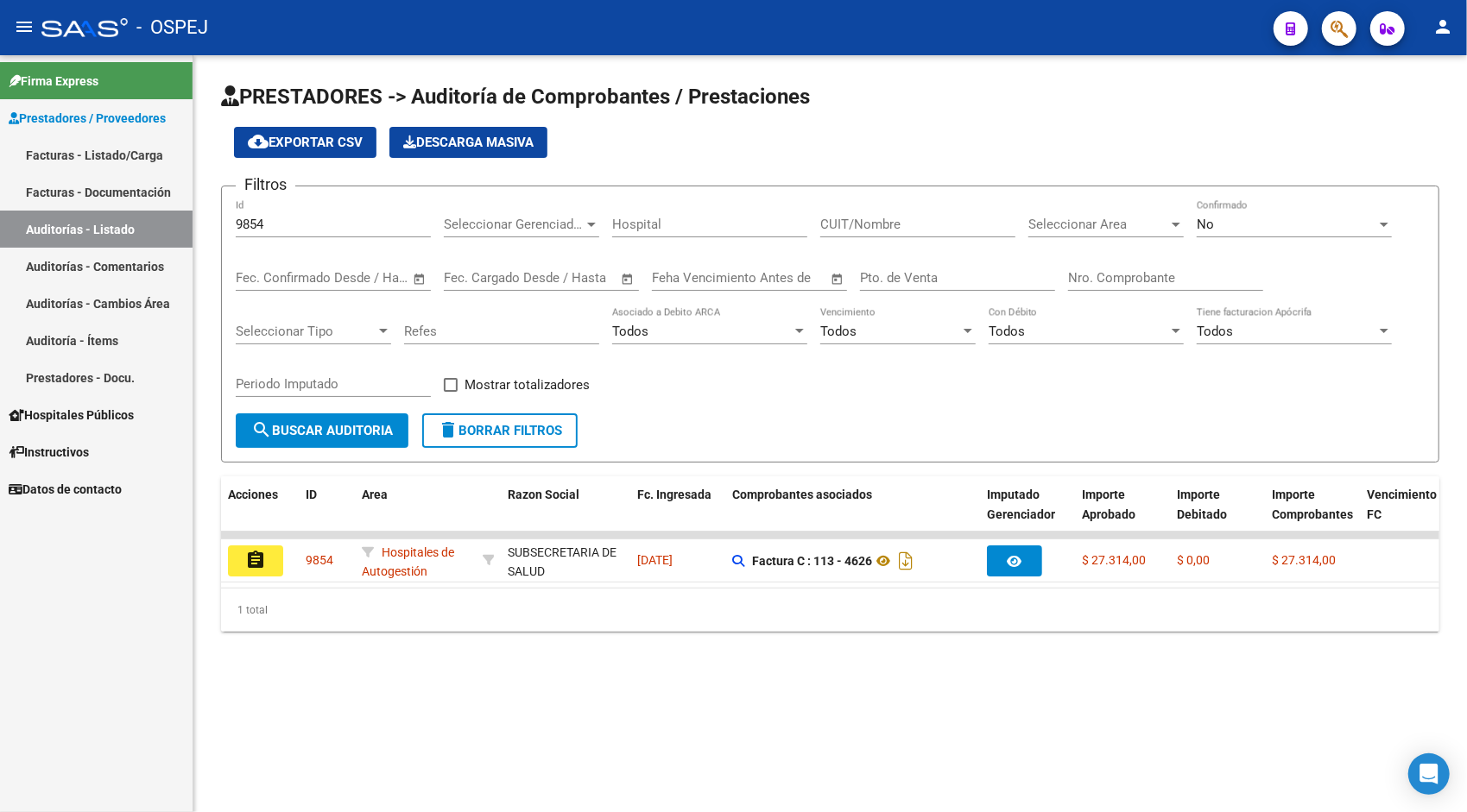
click at [399, 232] on div "9854 Id" at bounding box center [334, 219] width 195 height 37
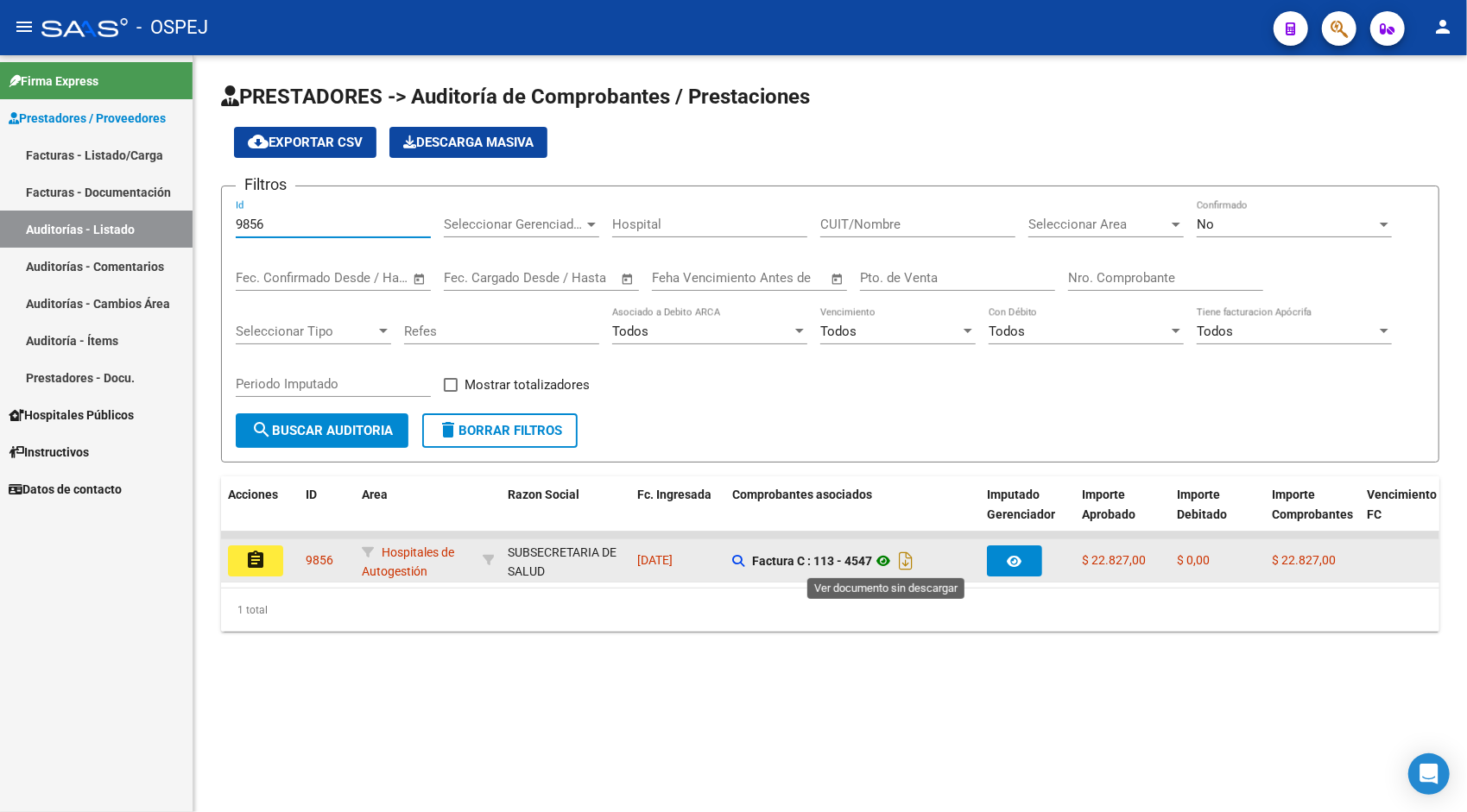
click at [882, 565] on icon at bounding box center [884, 561] width 23 height 21
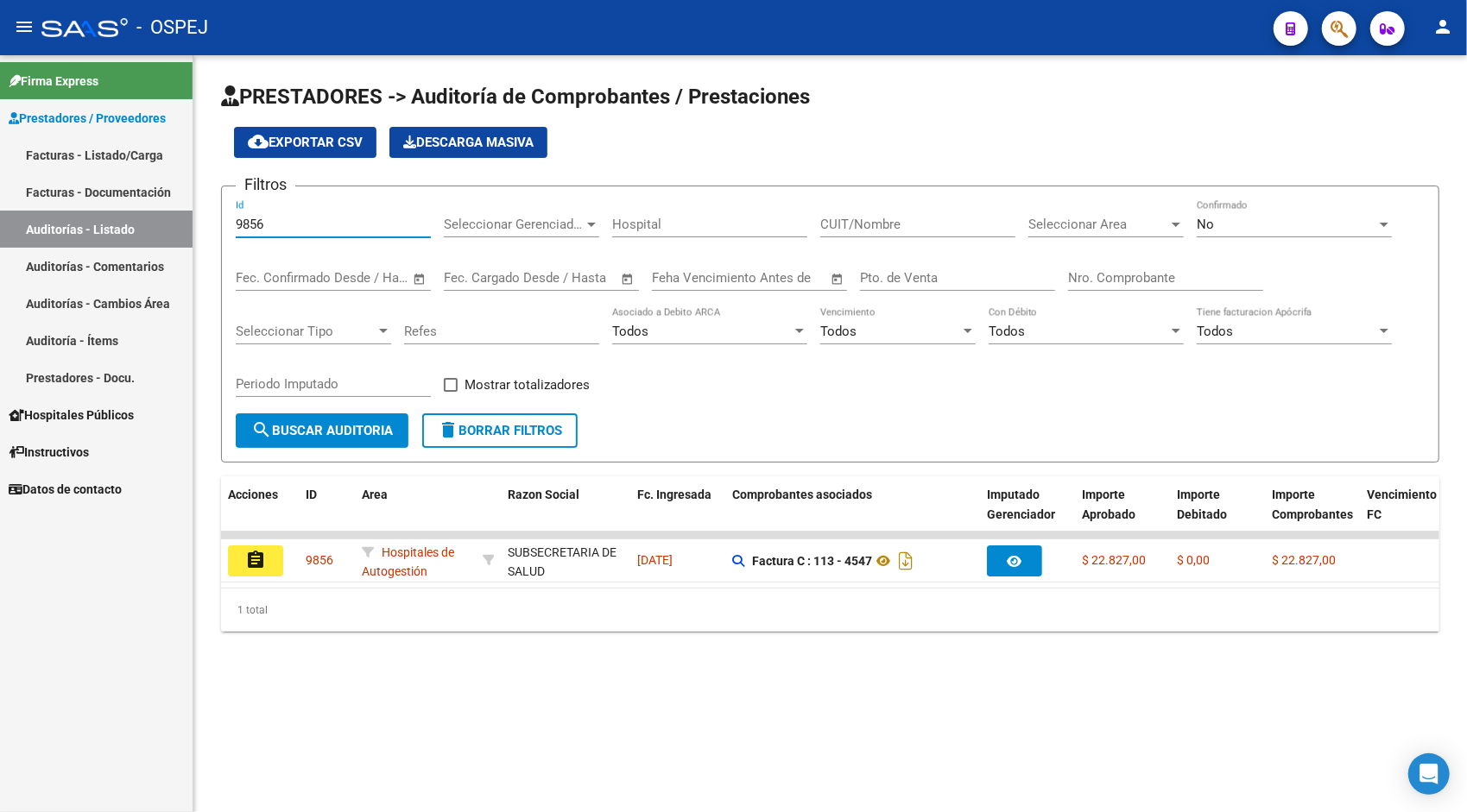
click at [319, 224] on input "9856" at bounding box center [334, 224] width 195 height 16
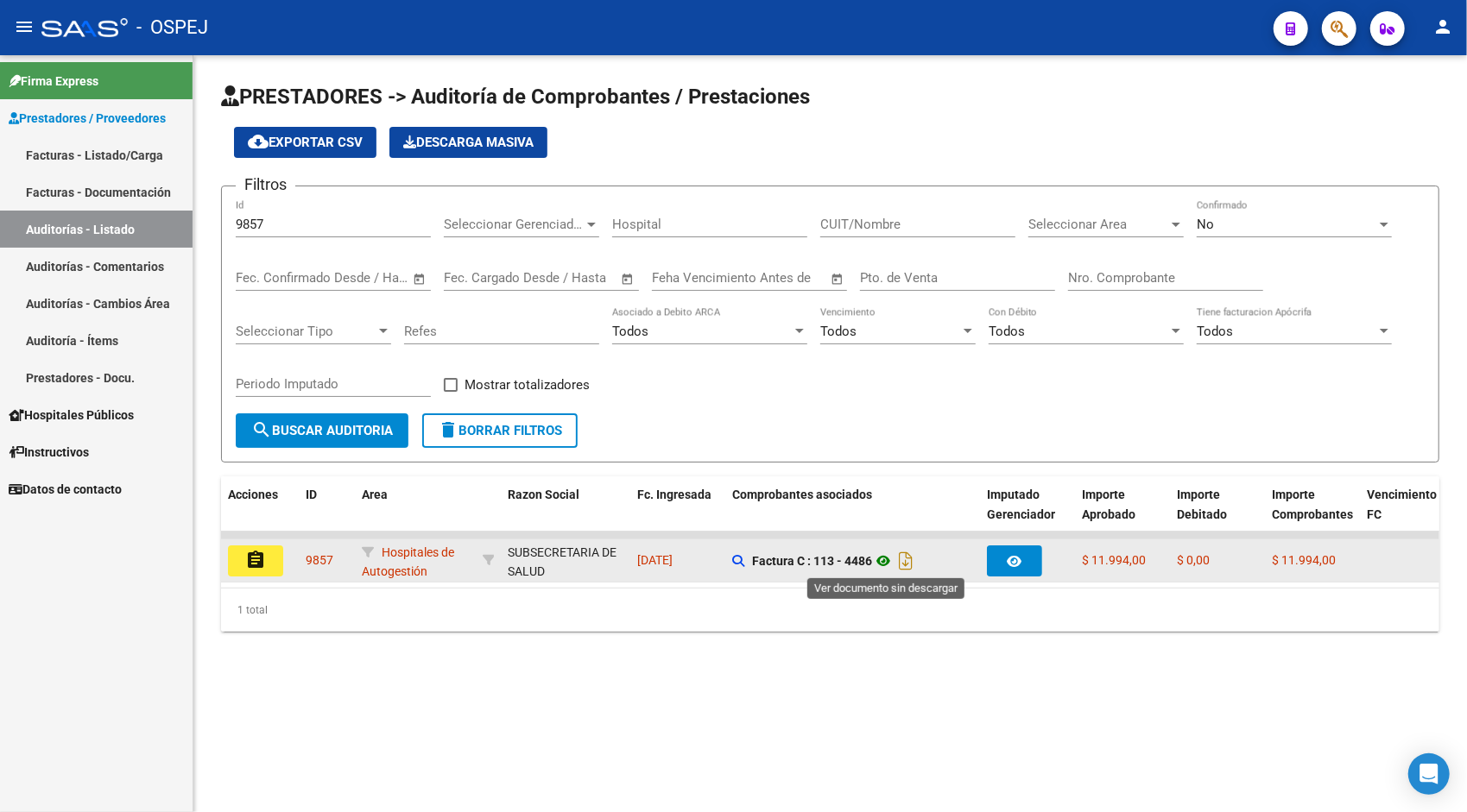
click at [884, 563] on icon at bounding box center [884, 561] width 23 height 21
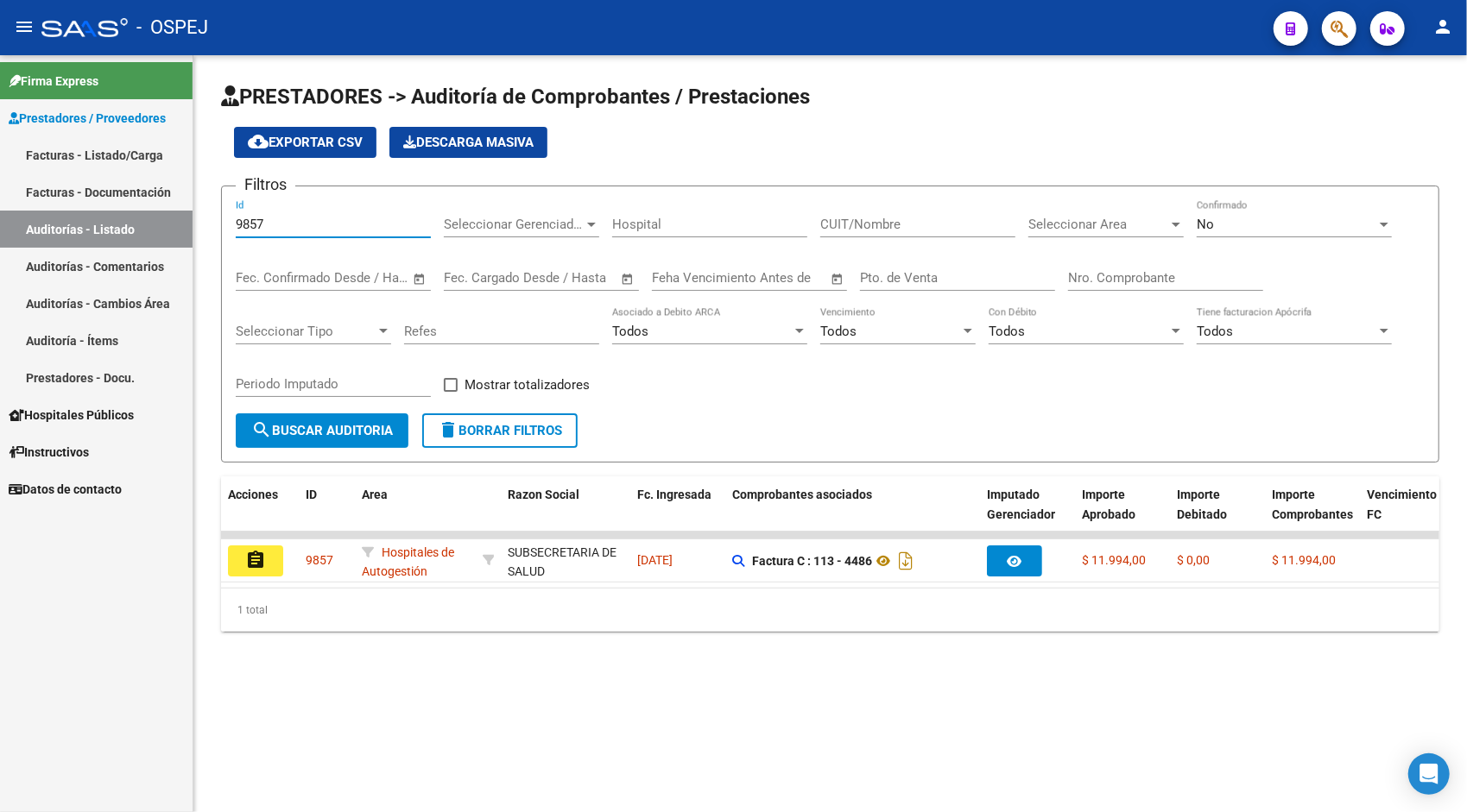
click at [278, 229] on input "9857" at bounding box center [334, 224] width 195 height 16
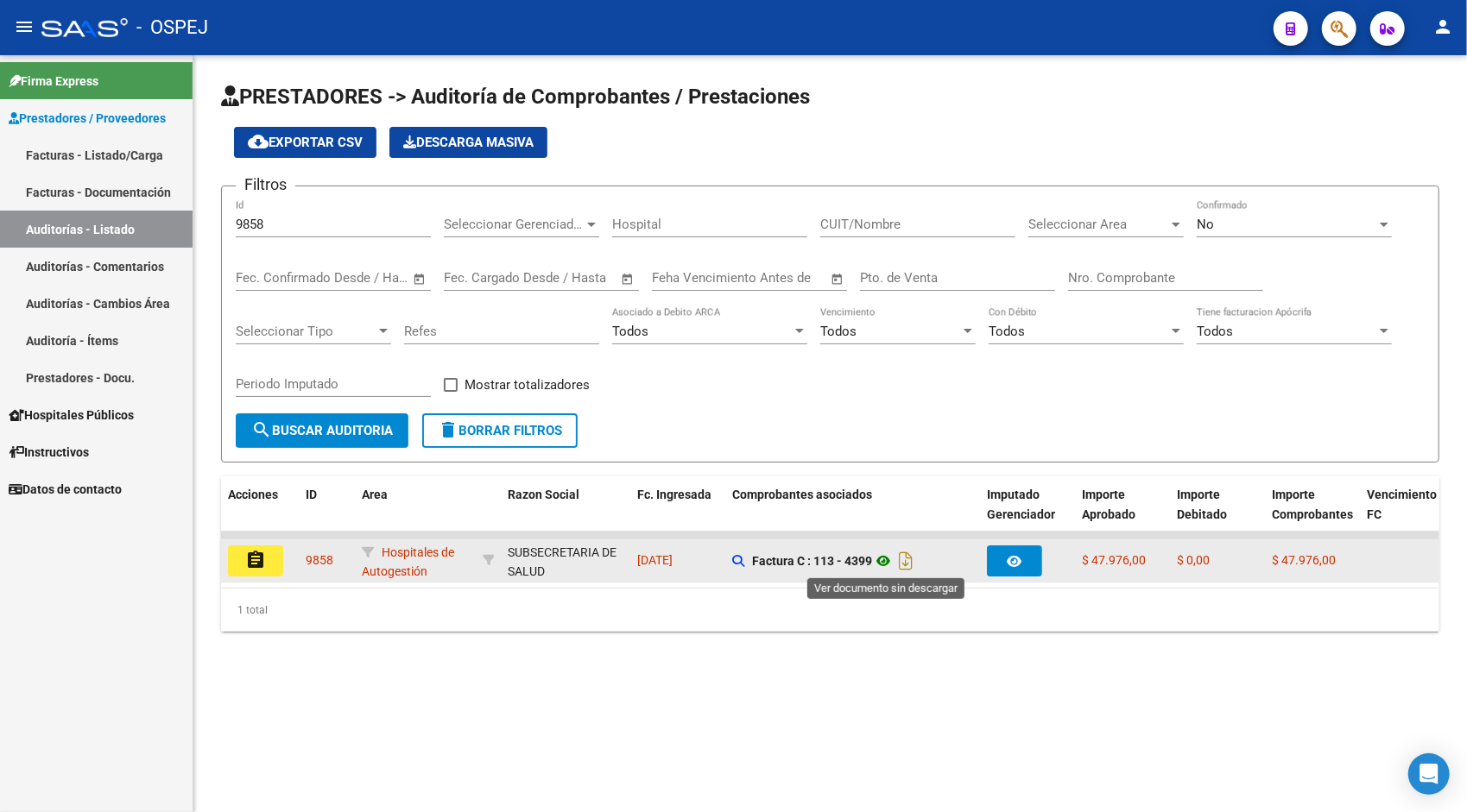
click at [891, 556] on icon at bounding box center [884, 561] width 23 height 21
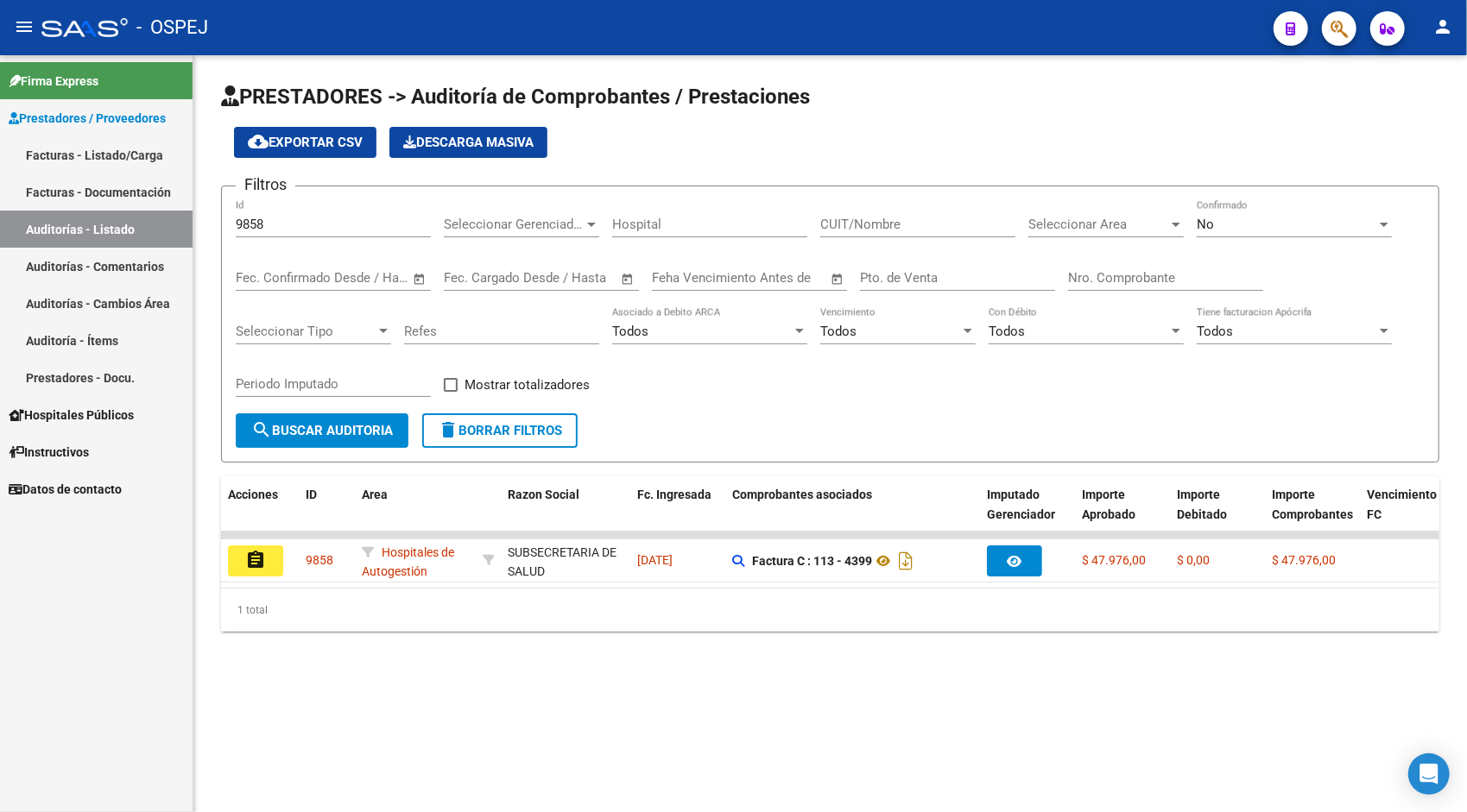
click at [370, 226] on input "9858" at bounding box center [334, 224] width 195 height 16
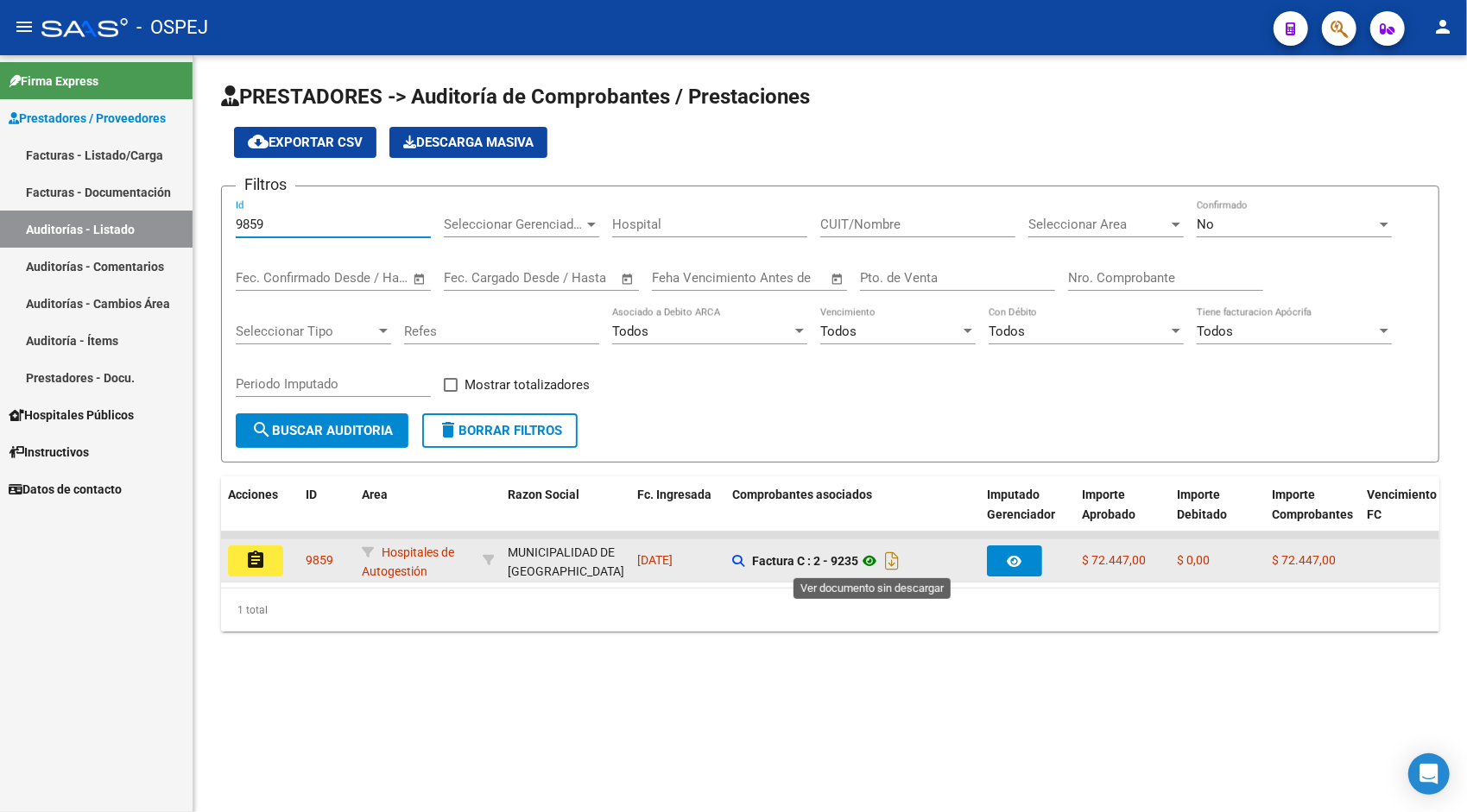
click at [874, 561] on icon at bounding box center [869, 561] width 23 height 21
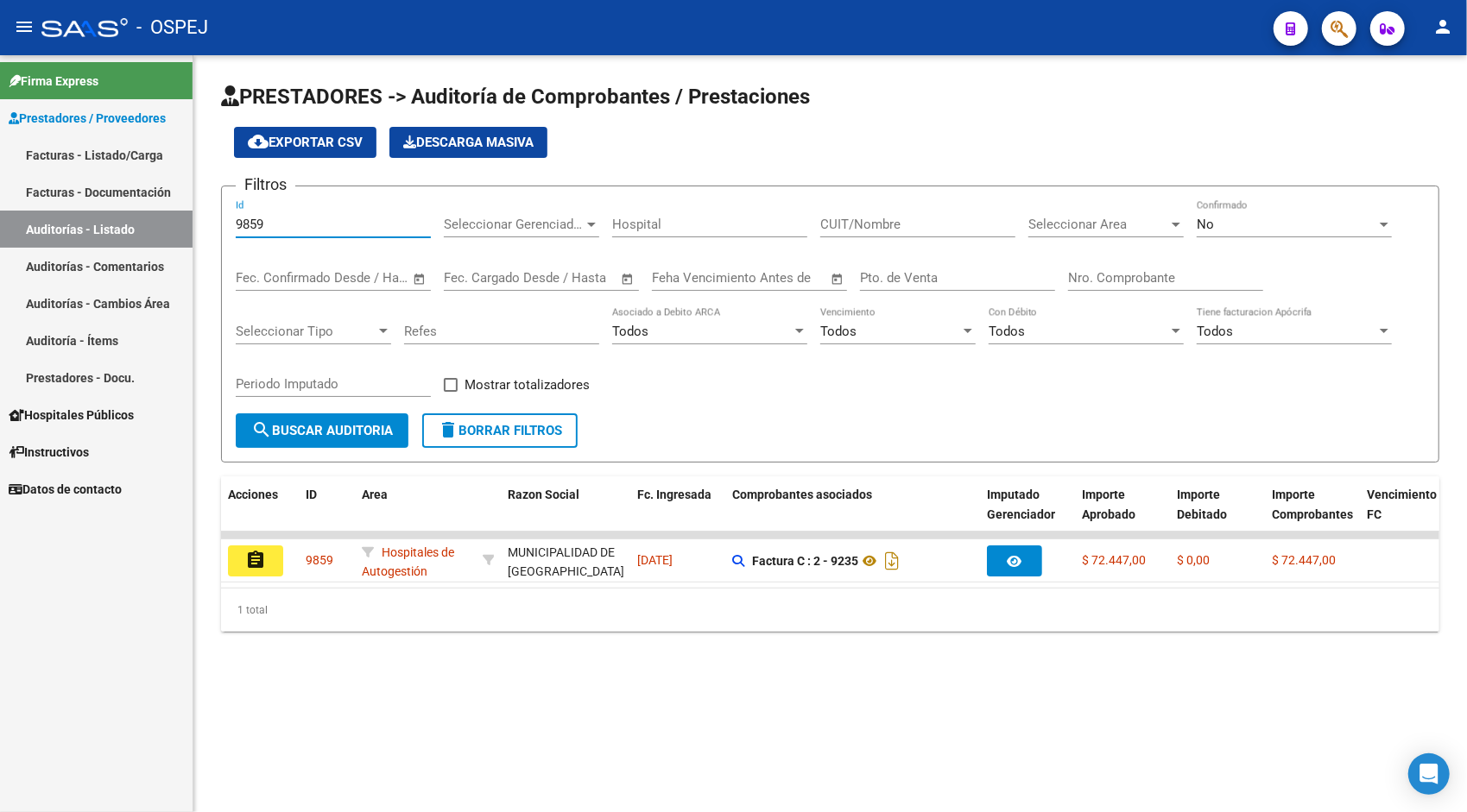
click at [364, 226] on input "9859" at bounding box center [334, 224] width 195 height 16
paste input "66"
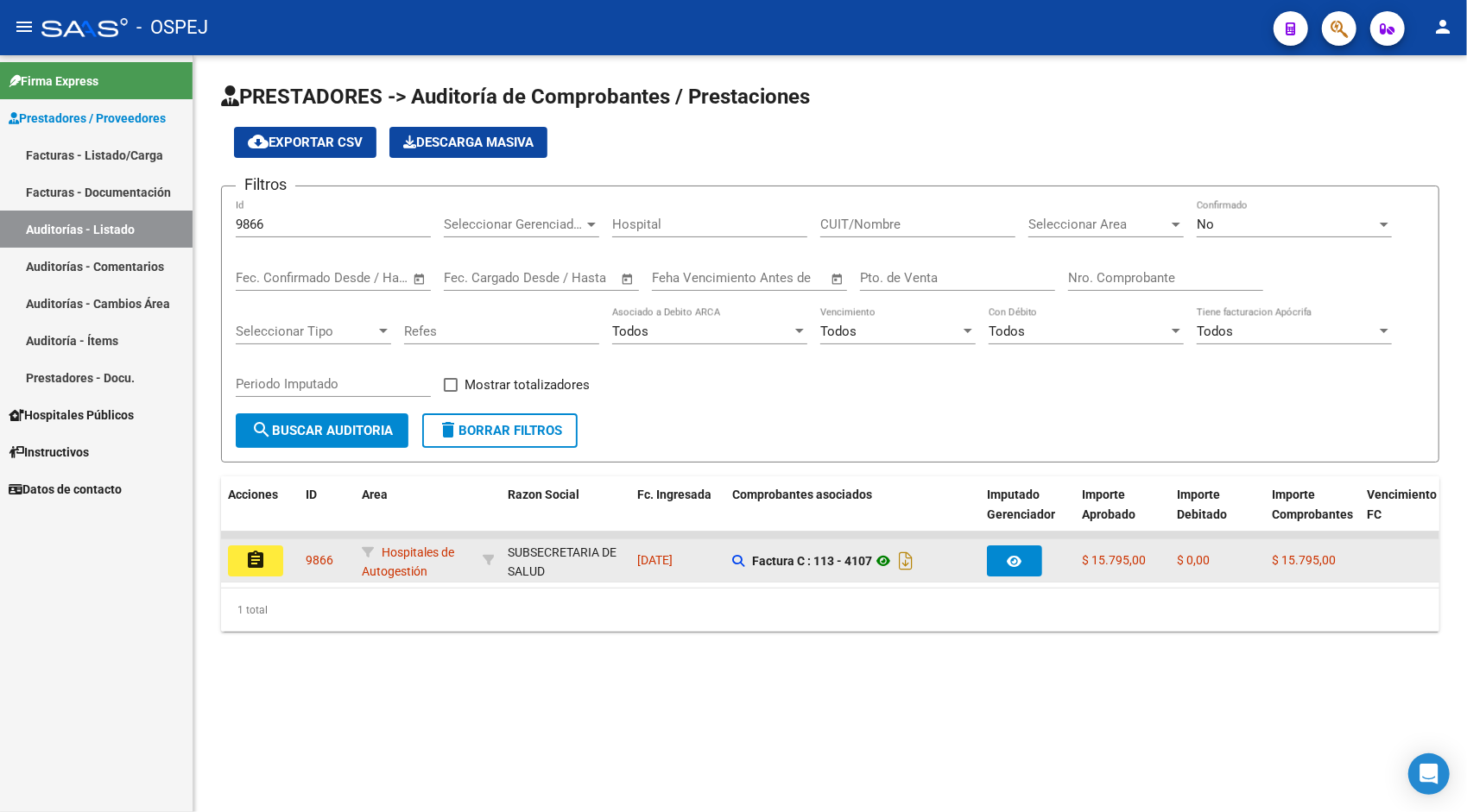
drag, startPoint x: 892, startPoint y: 560, endPoint x: 882, endPoint y: 561, distance: 10.0
click at [882, 561] on icon at bounding box center [884, 561] width 23 height 21
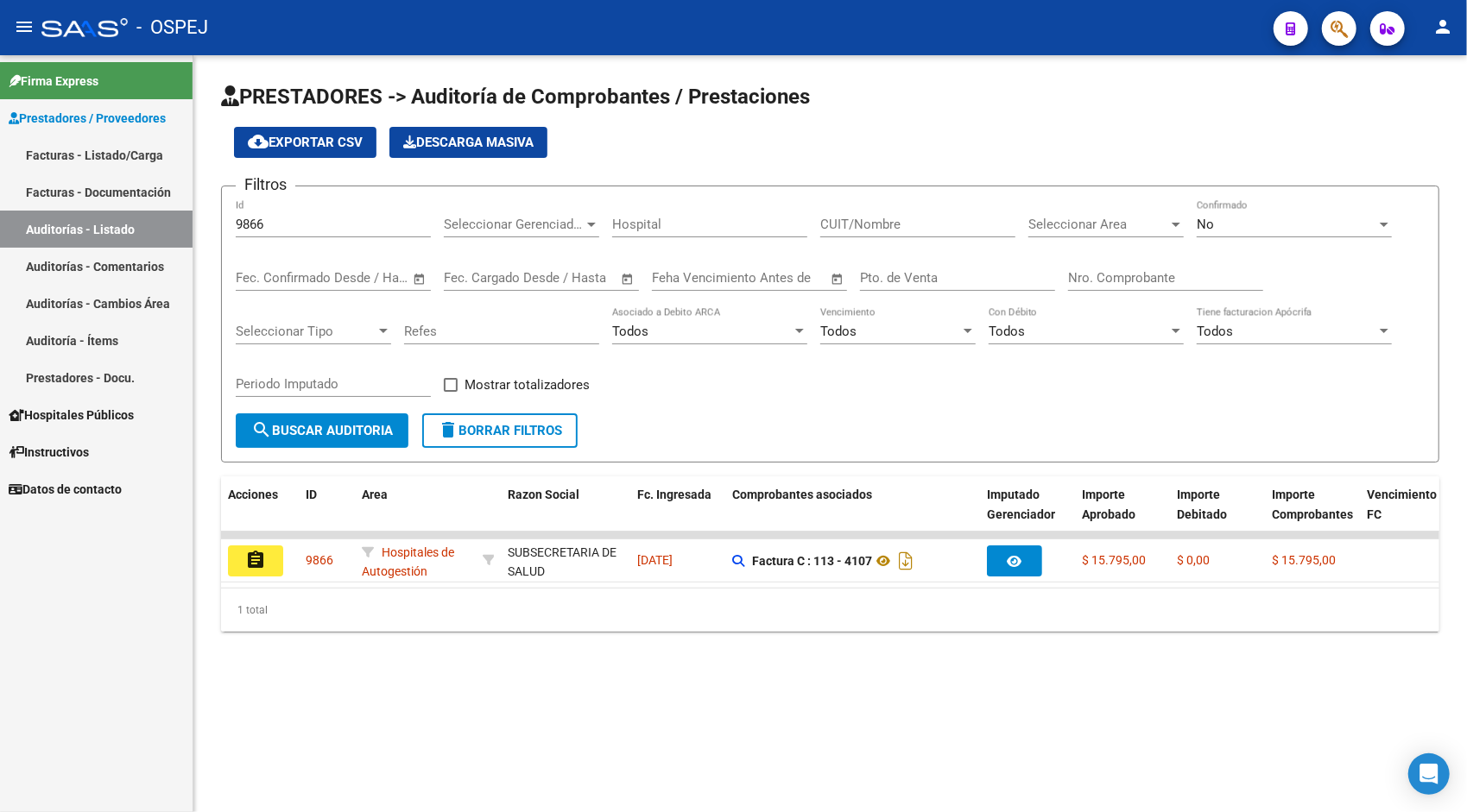
click at [395, 227] on input "9866" at bounding box center [334, 224] width 195 height 16
paste input "80"
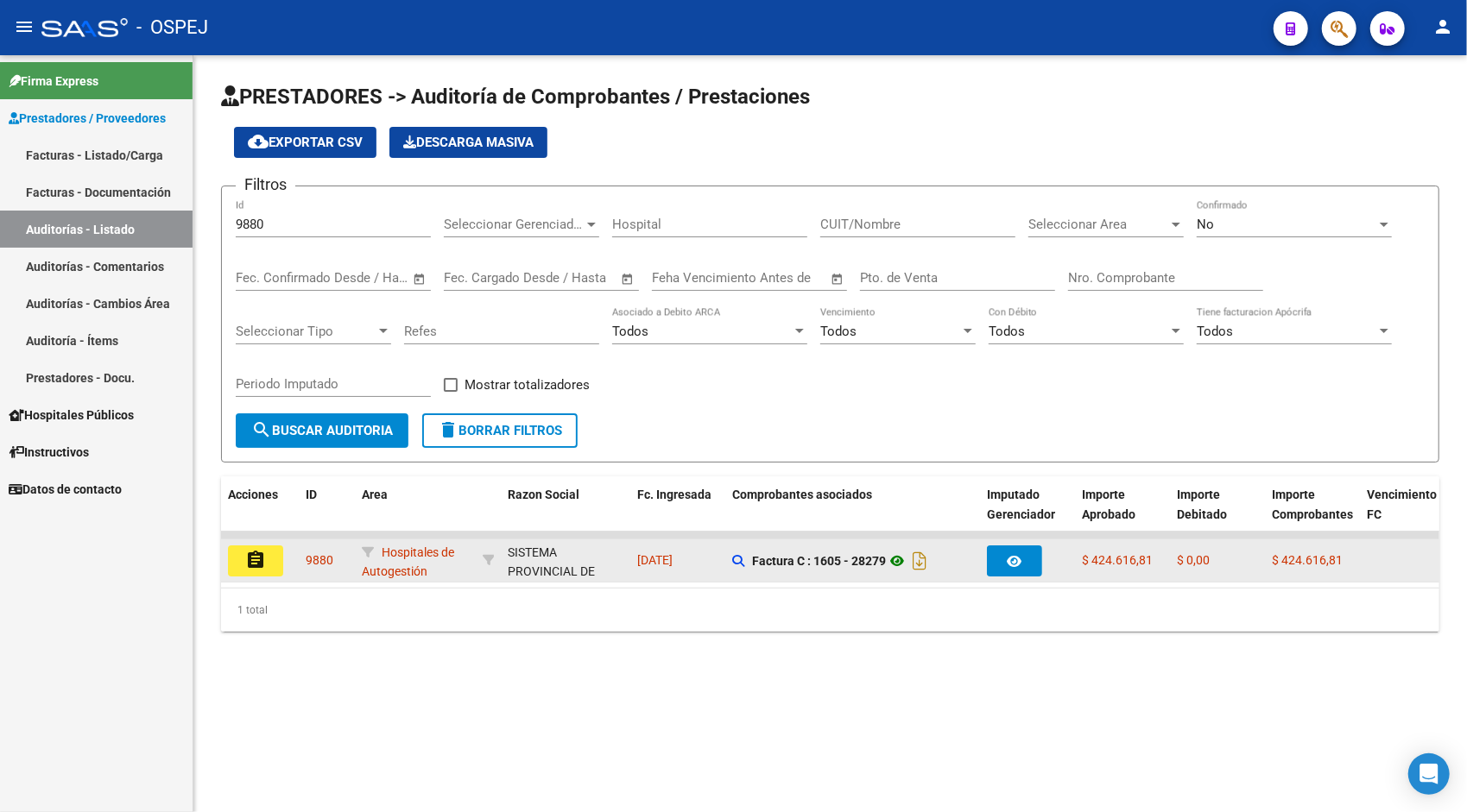
drag, startPoint x: 899, startPoint y: 558, endPoint x: 906, endPoint y: 565, distance: 9.9
click at [906, 565] on icon at bounding box center [897, 561] width 23 height 21
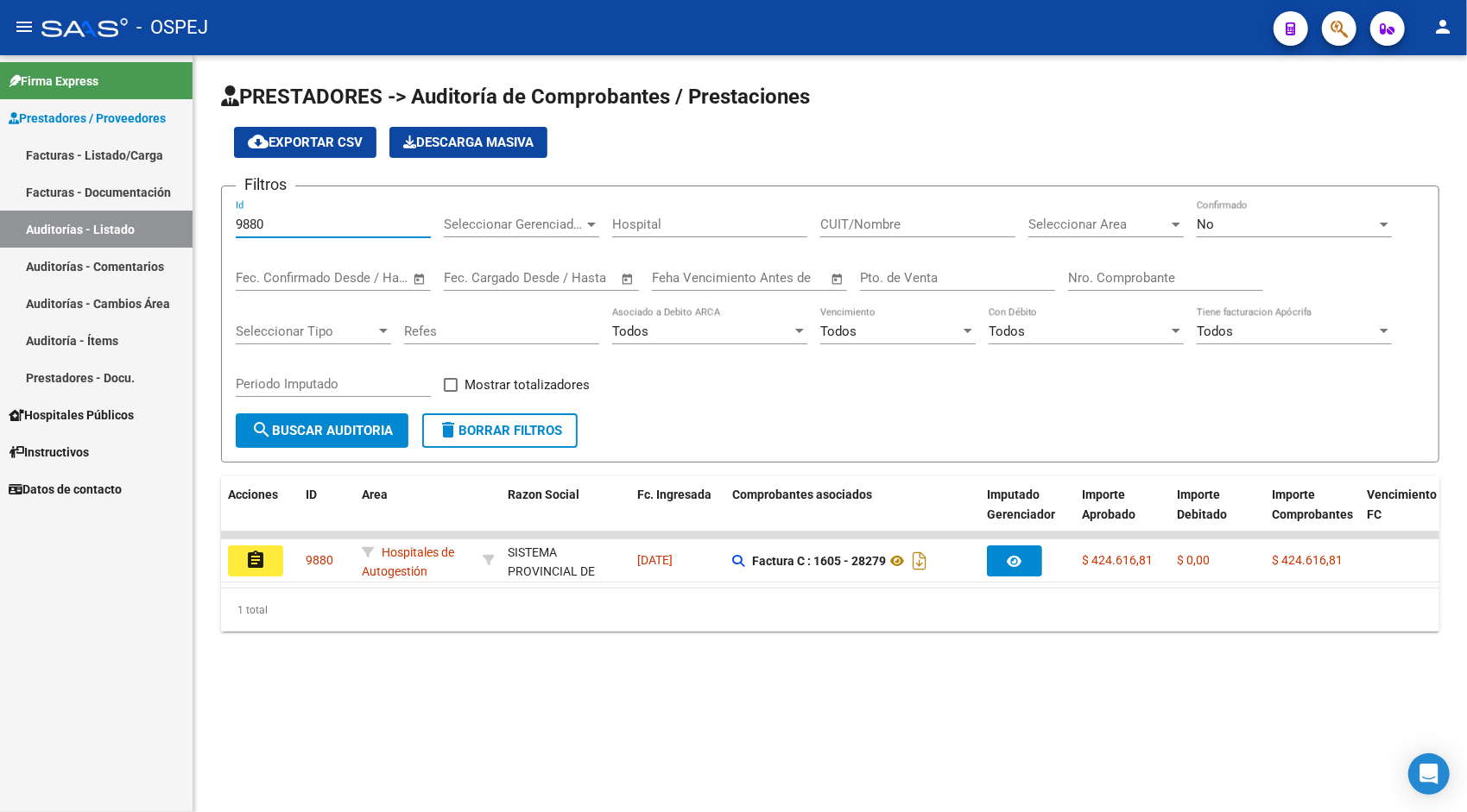
click at [328, 225] on input "9880" at bounding box center [334, 224] width 195 height 16
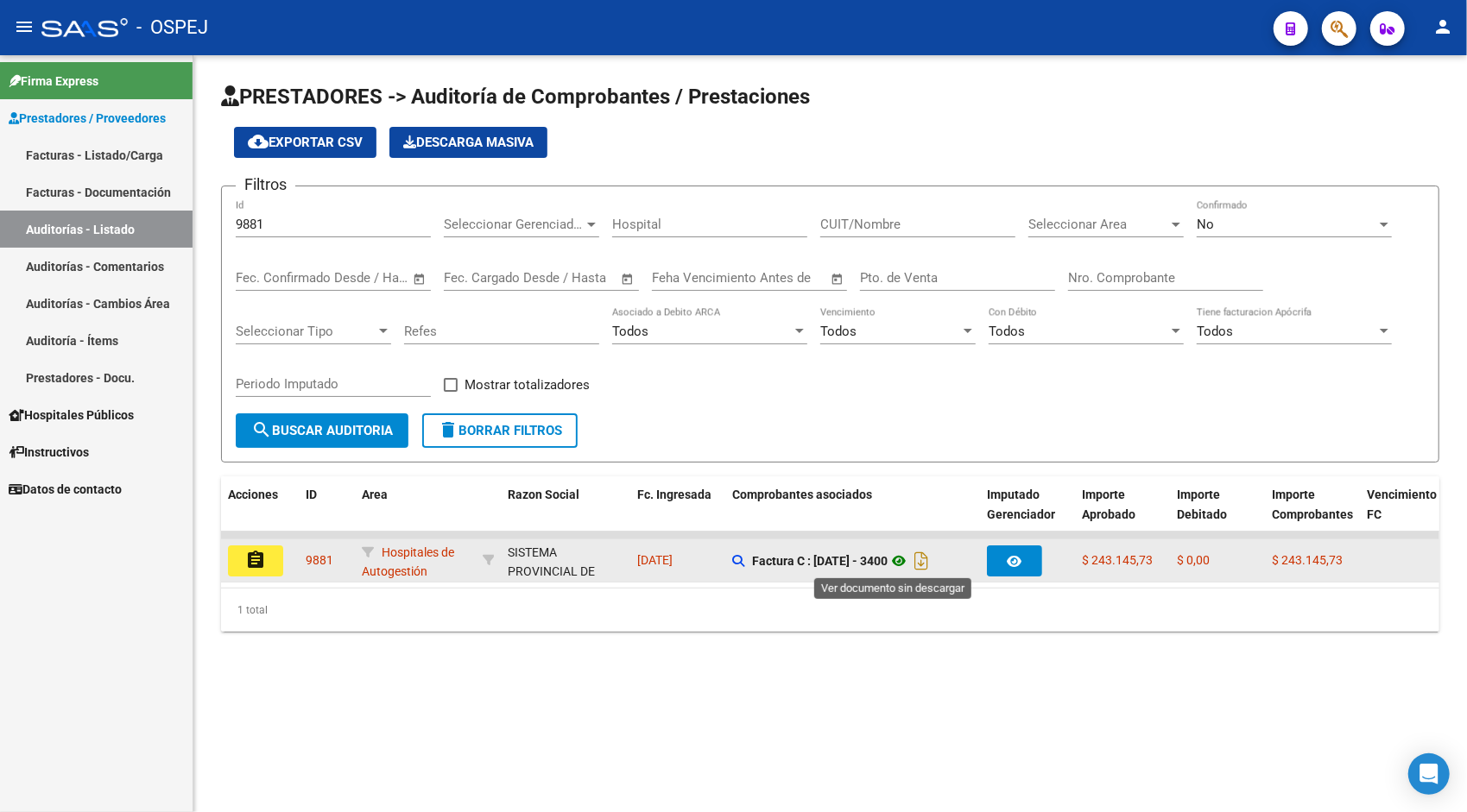
click at [895, 565] on icon at bounding box center [899, 561] width 23 height 21
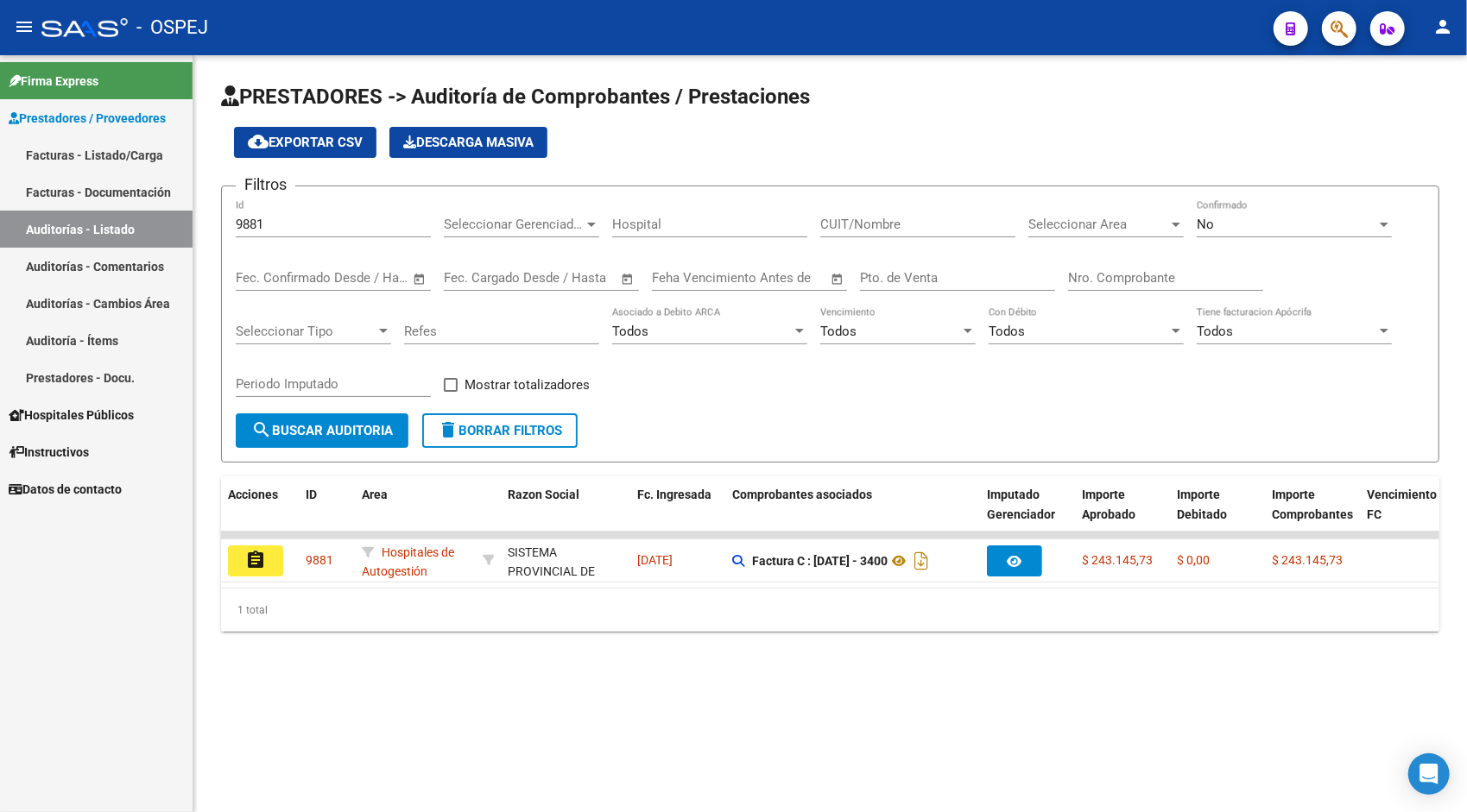
click at [372, 229] on input "9881" at bounding box center [334, 224] width 195 height 16
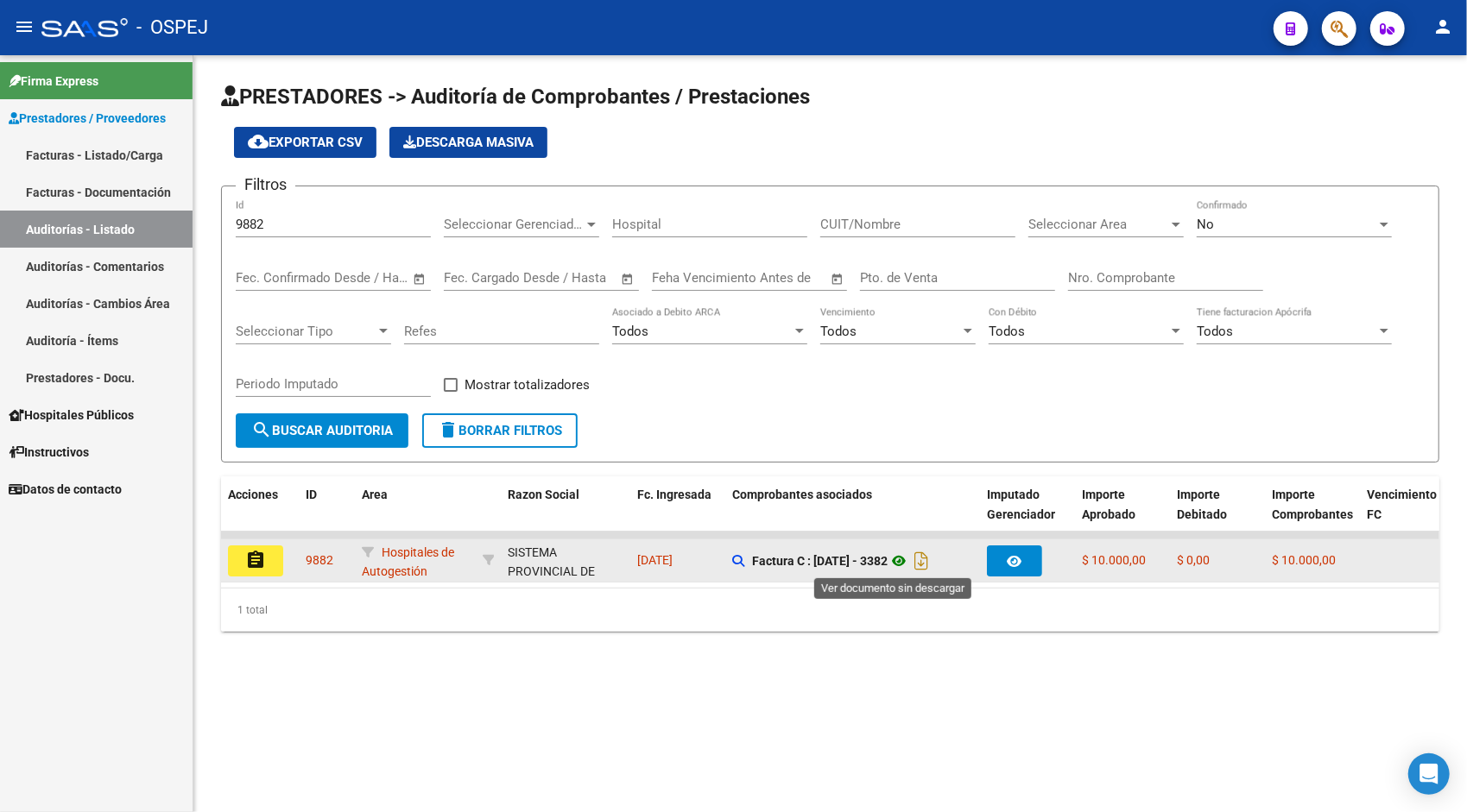
click at [898, 560] on icon at bounding box center [899, 561] width 23 height 21
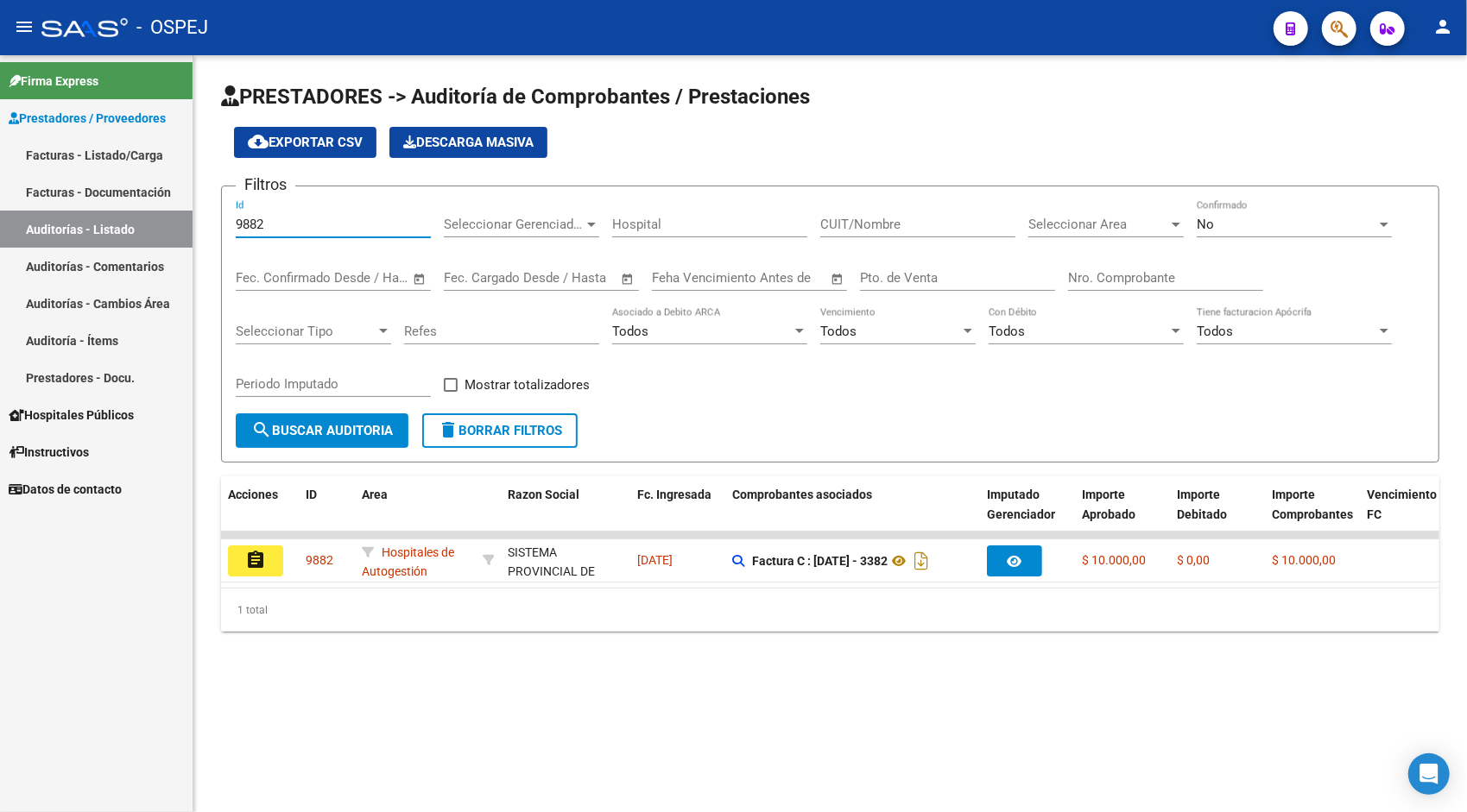
click at [340, 230] on input "9882" at bounding box center [334, 224] width 195 height 16
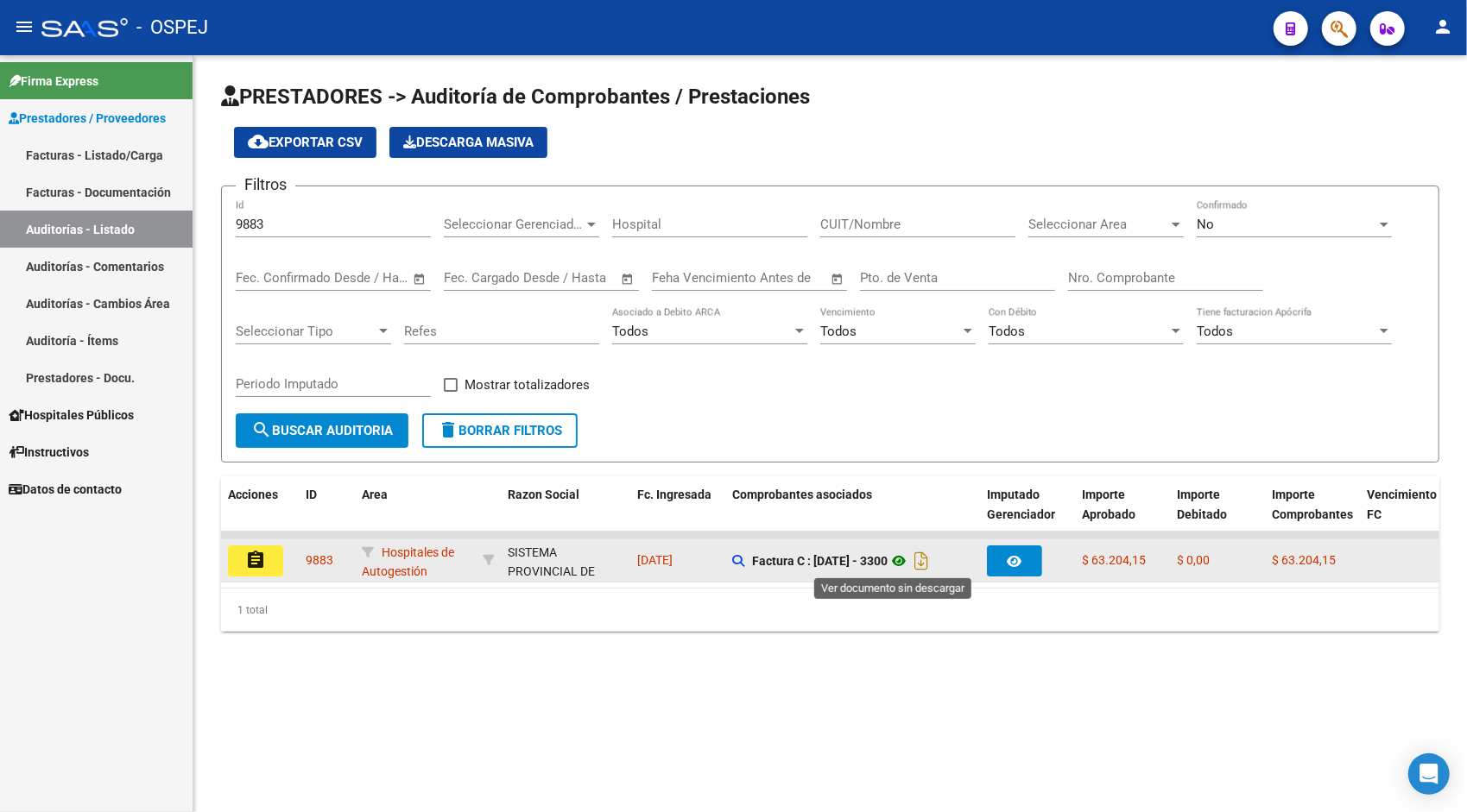
click at [903, 566] on icon at bounding box center [899, 561] width 23 height 21
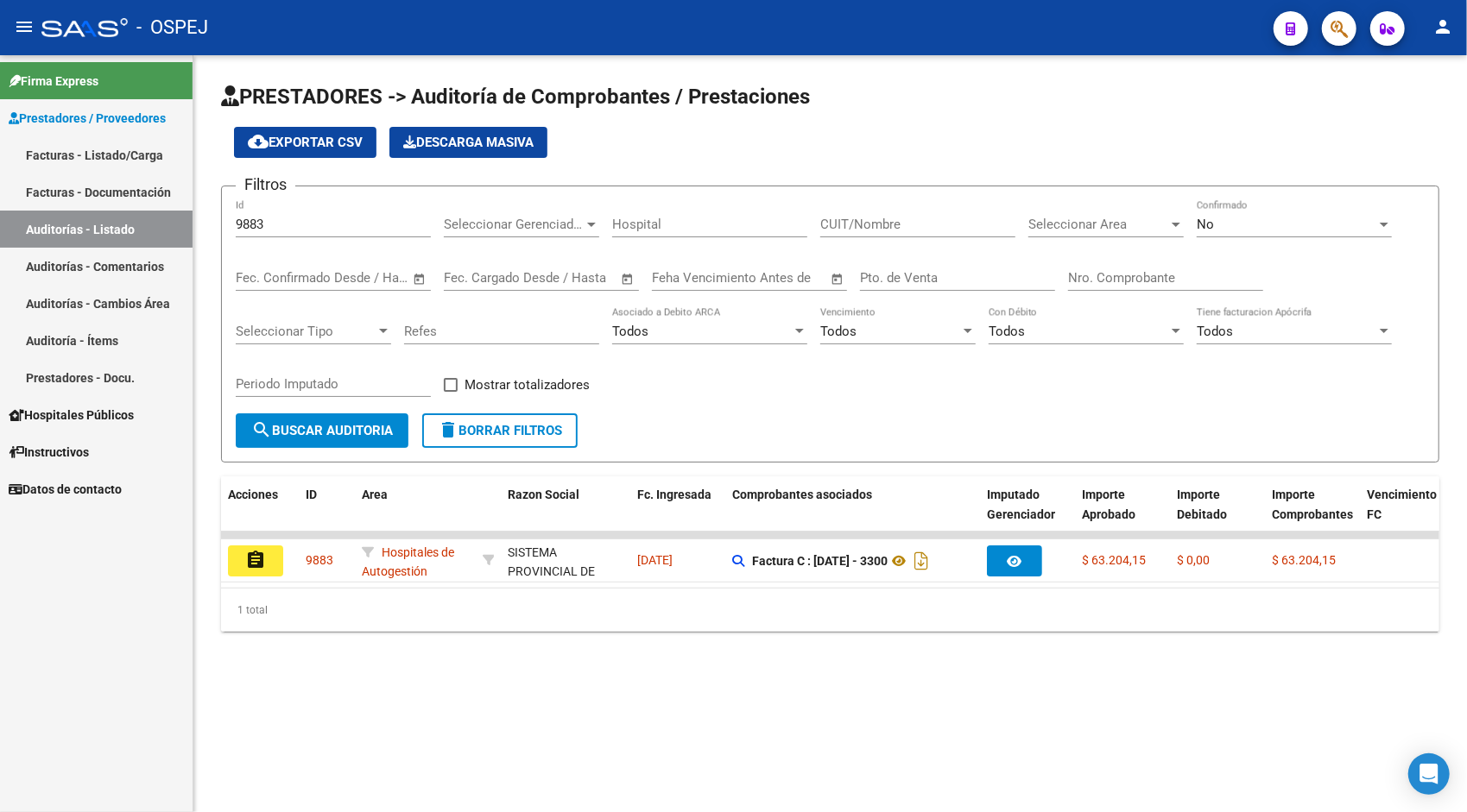
click at [324, 235] on div "9883 Id" at bounding box center [334, 219] width 195 height 37
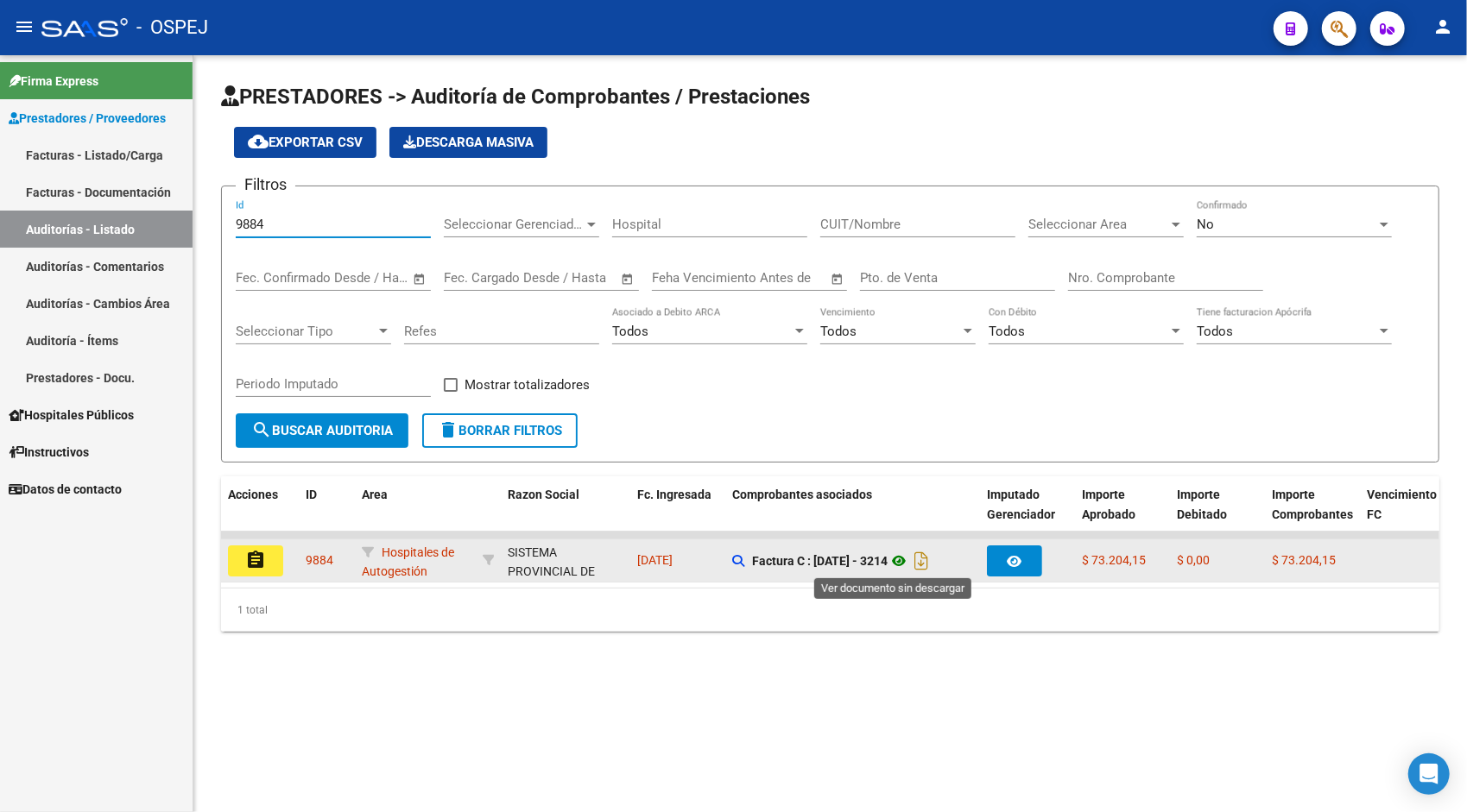
click at [902, 566] on icon at bounding box center [899, 561] width 23 height 21
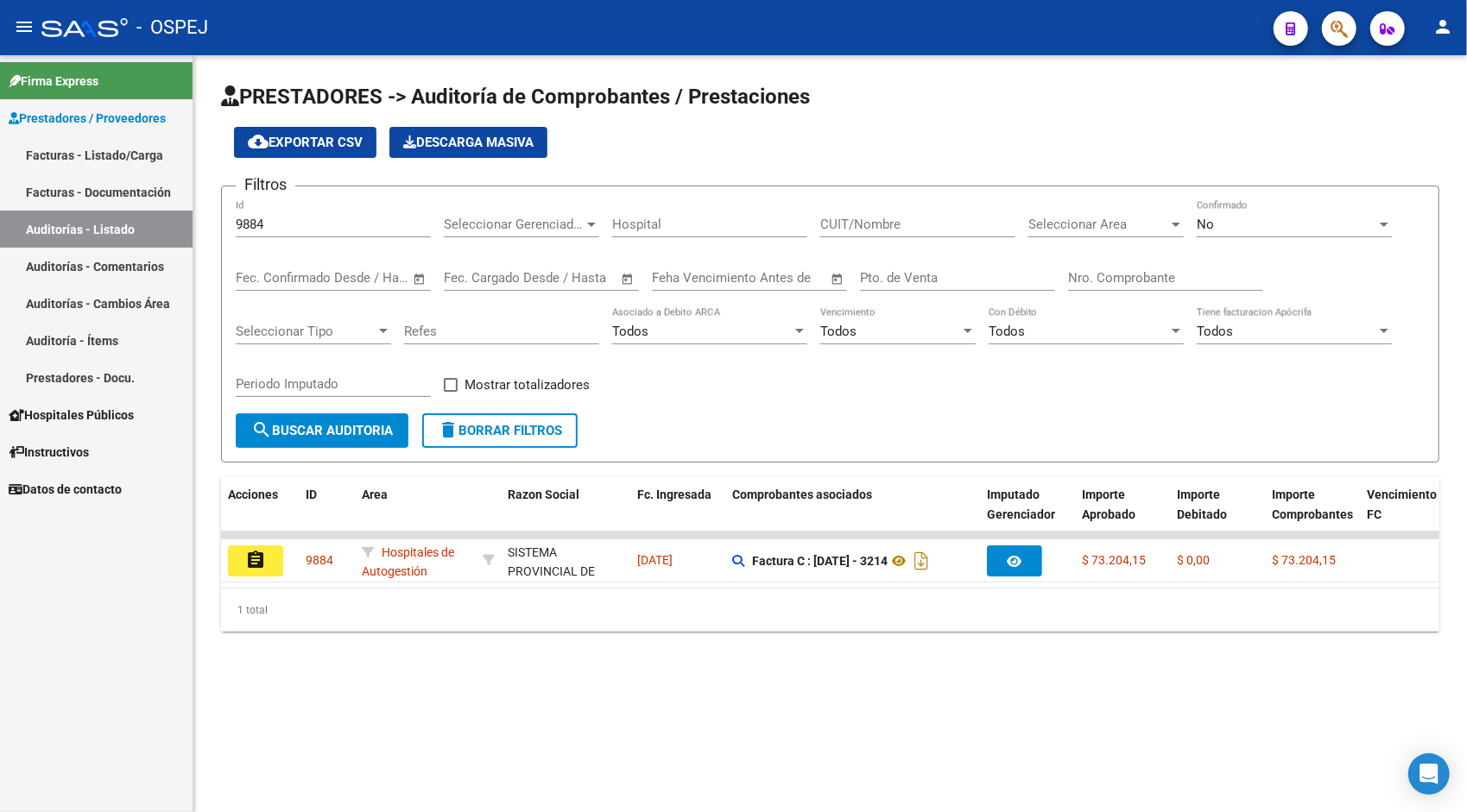
click at [356, 221] on input "9884" at bounding box center [334, 224] width 195 height 16
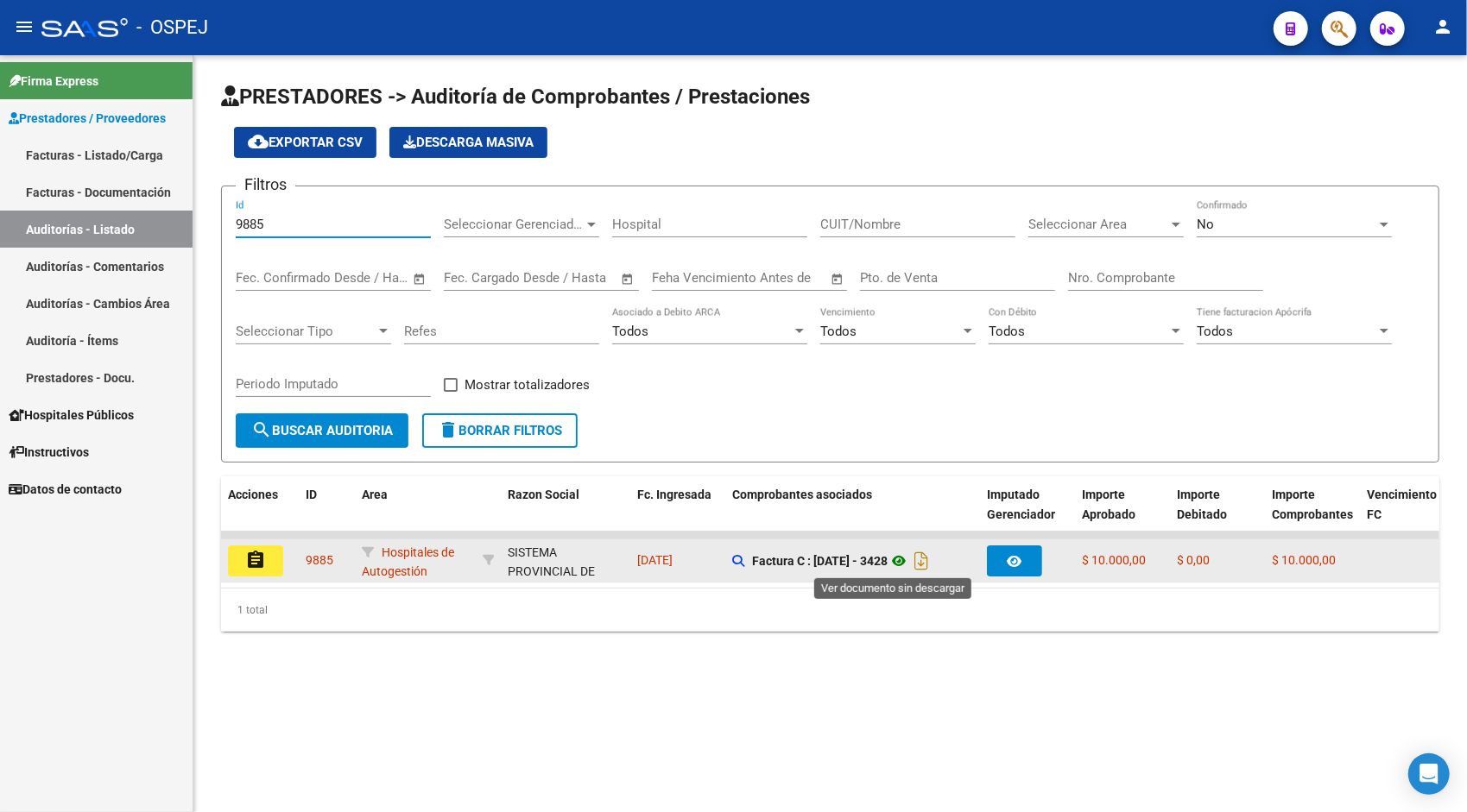
click at [892, 560] on icon at bounding box center [899, 561] width 23 height 21
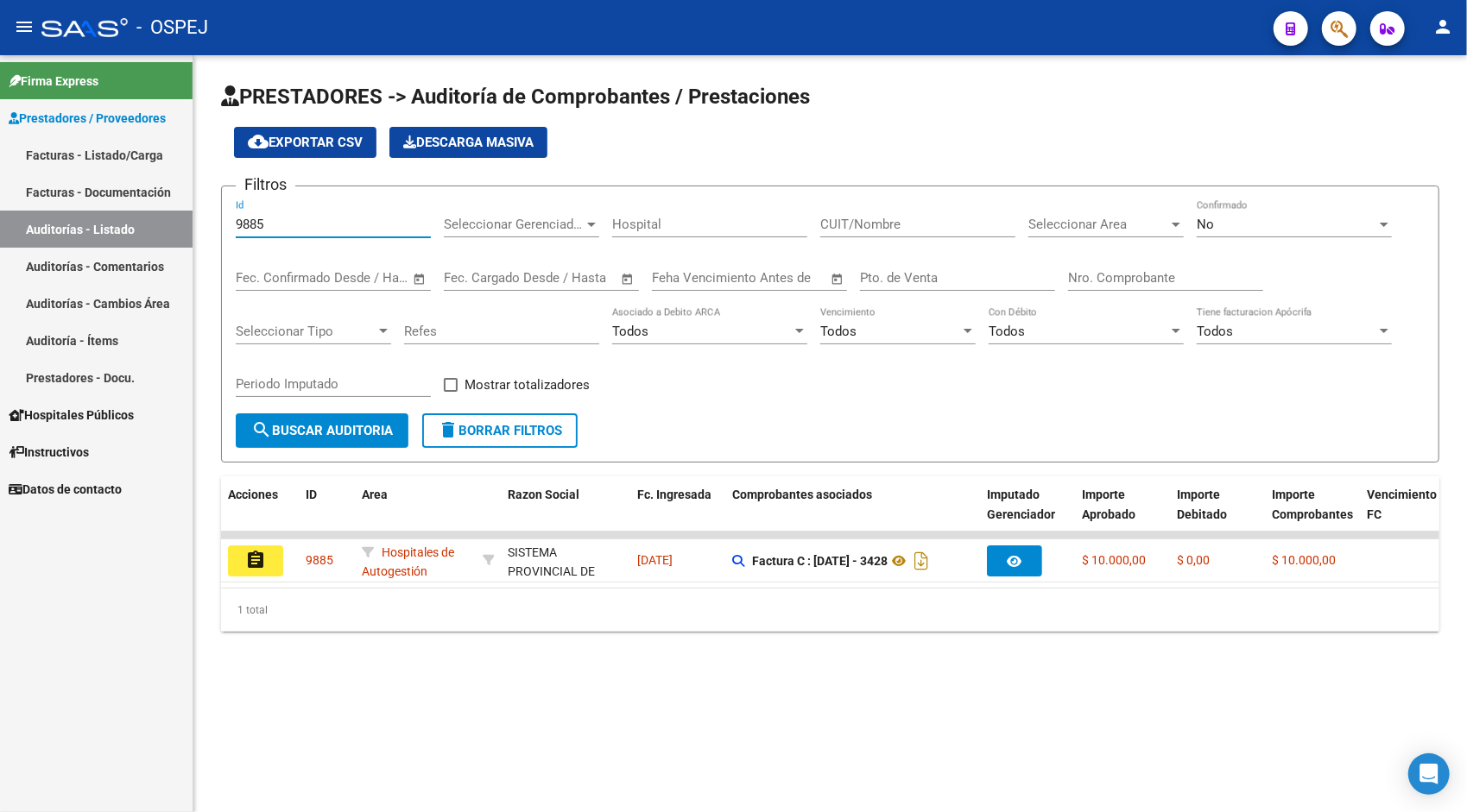
click at [370, 223] on input "9885" at bounding box center [334, 224] width 195 height 16
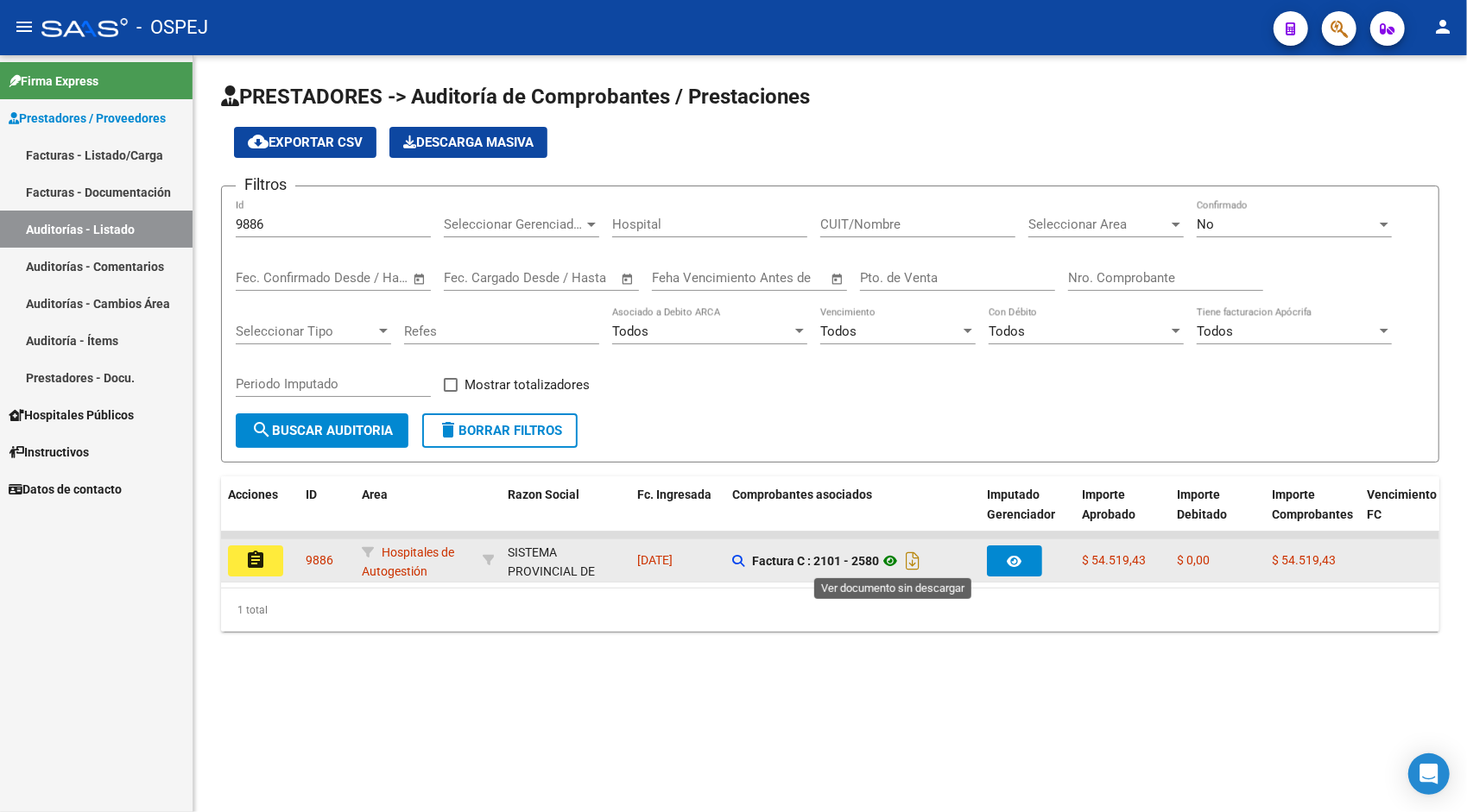
click at [901, 565] on icon at bounding box center [891, 561] width 23 height 21
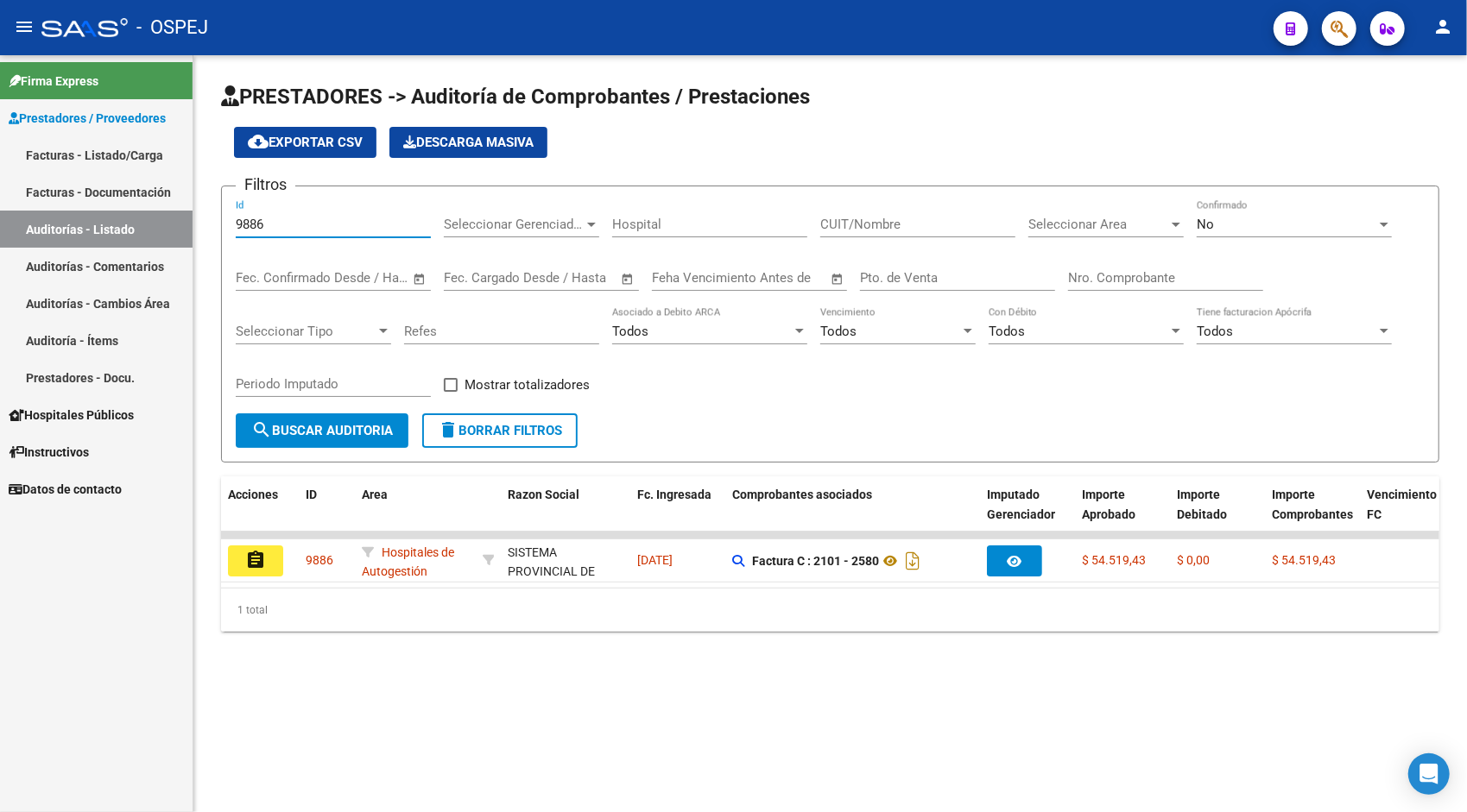
click at [349, 227] on input "9886" at bounding box center [334, 224] width 195 height 16
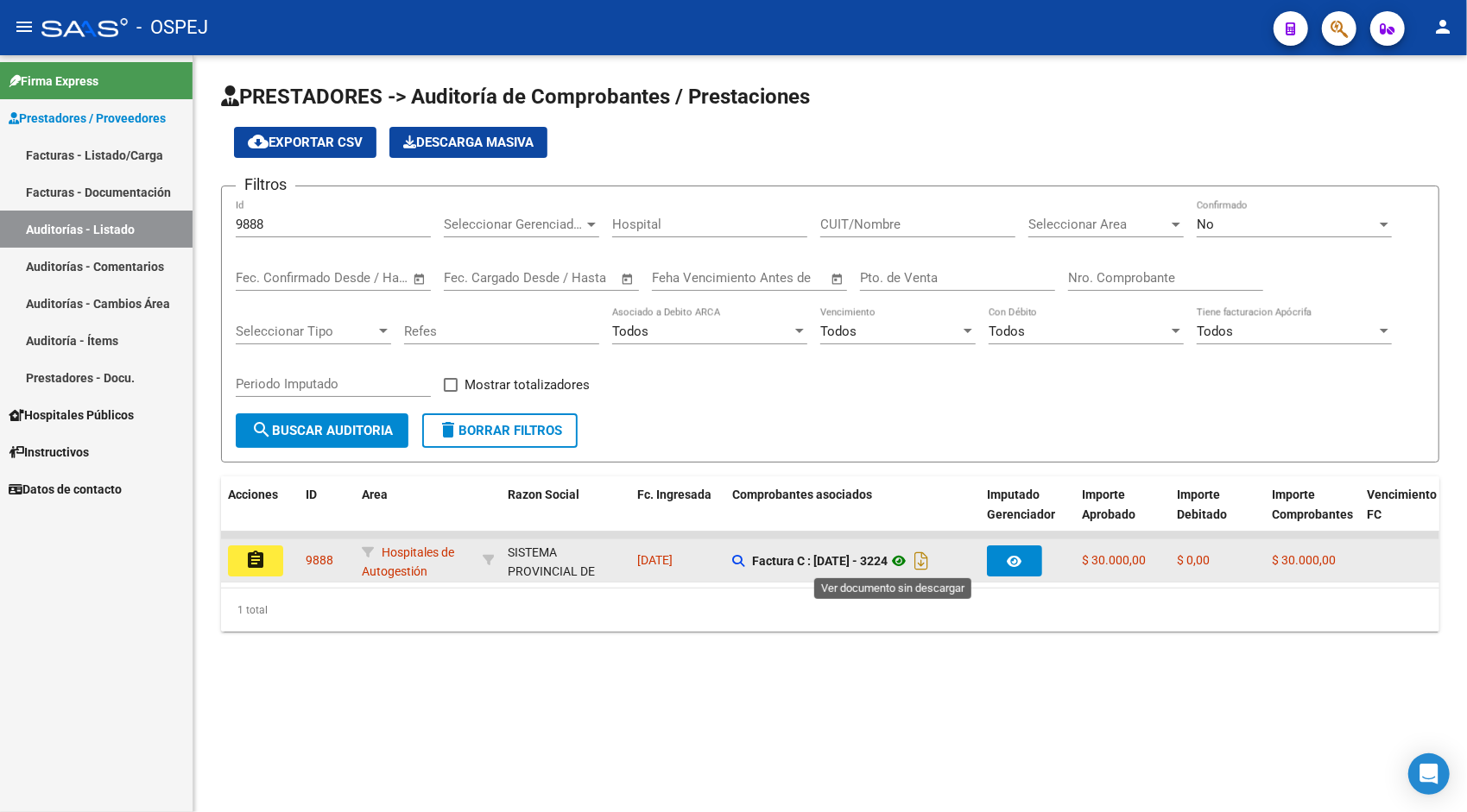
click at [887, 559] on icon at bounding box center [899, 561] width 23 height 21
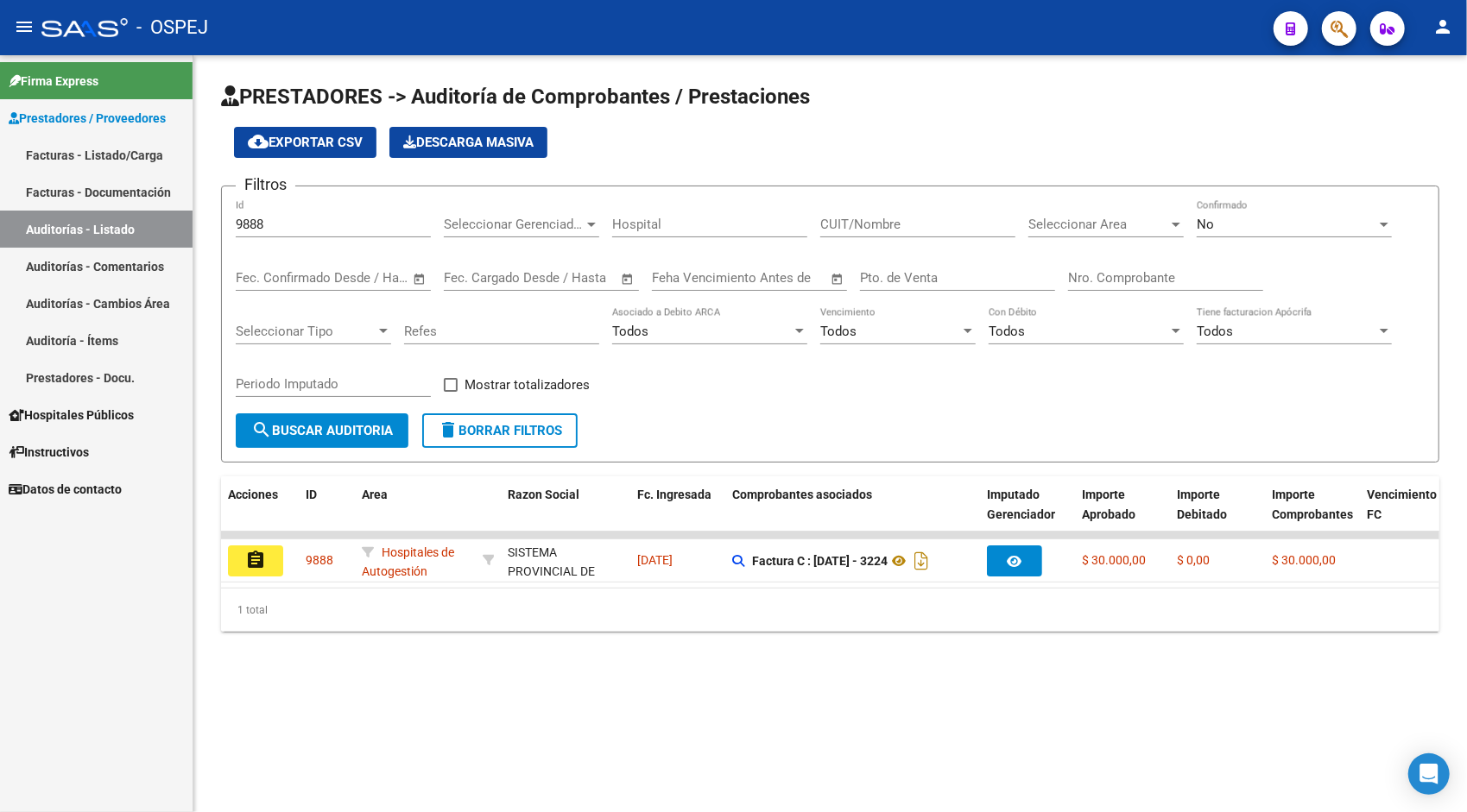
click at [350, 220] on input "9888" at bounding box center [334, 224] width 195 height 16
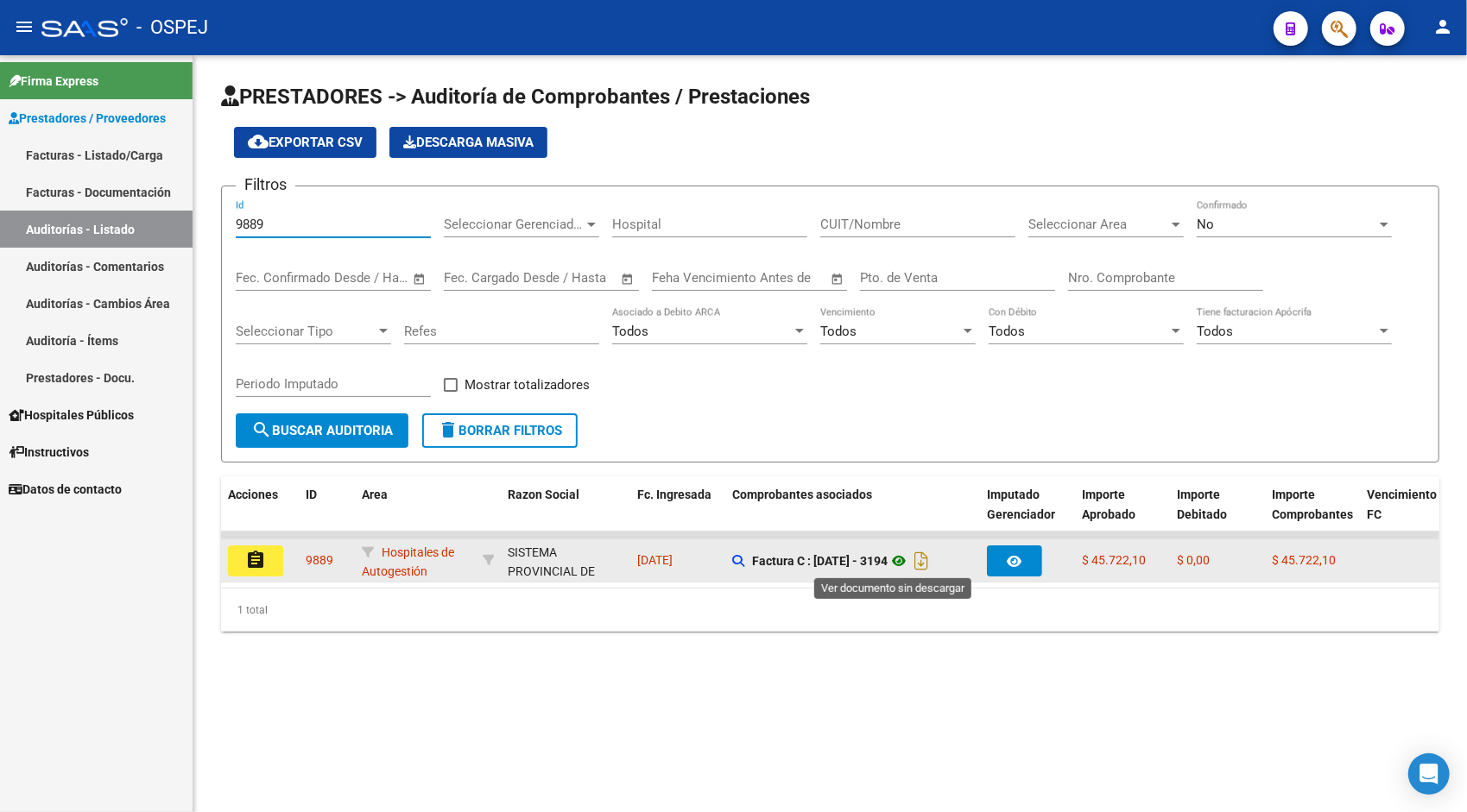
click at [900, 561] on icon at bounding box center [899, 561] width 23 height 21
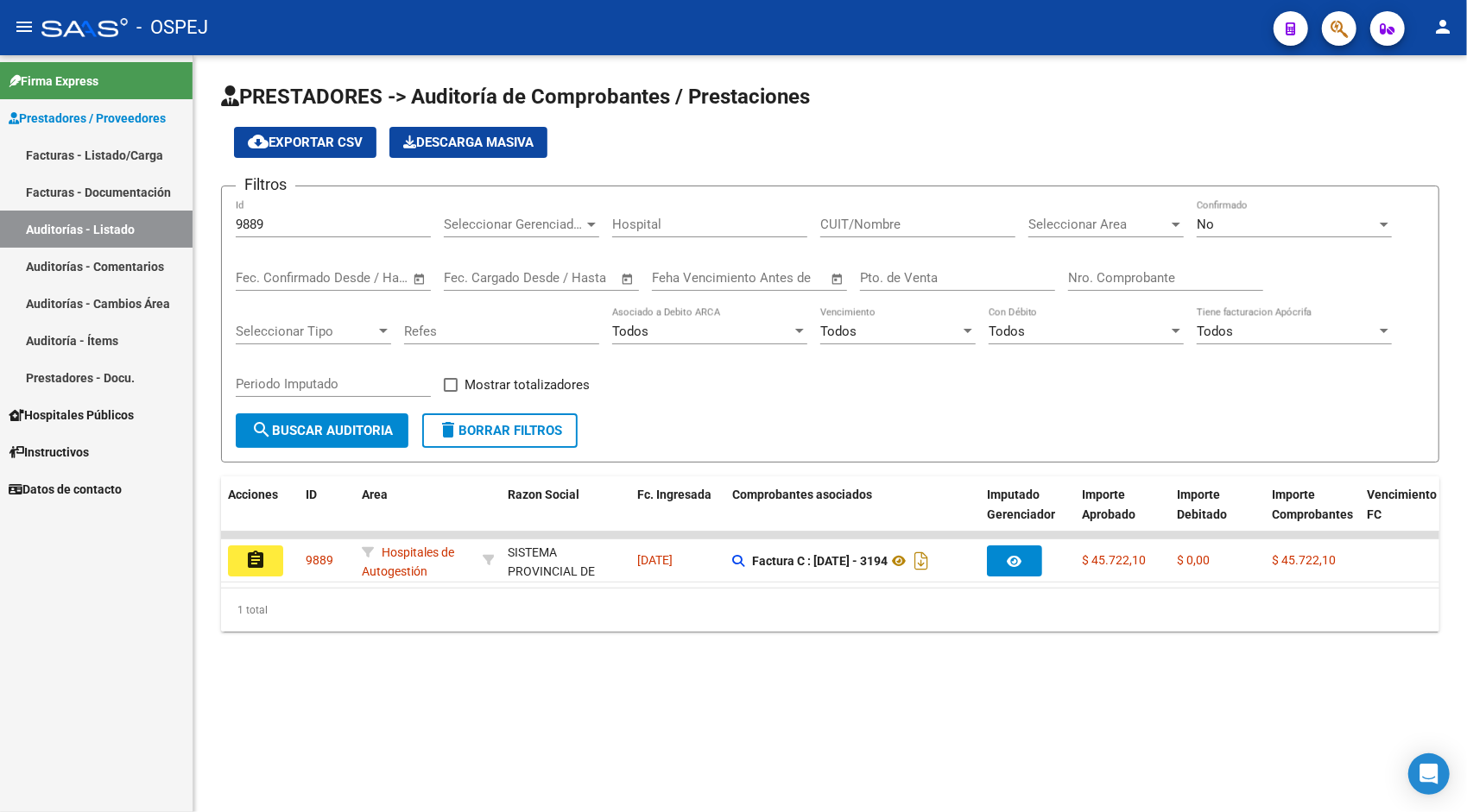
click at [306, 228] on input "9889" at bounding box center [334, 224] width 195 height 16
paste input "90"
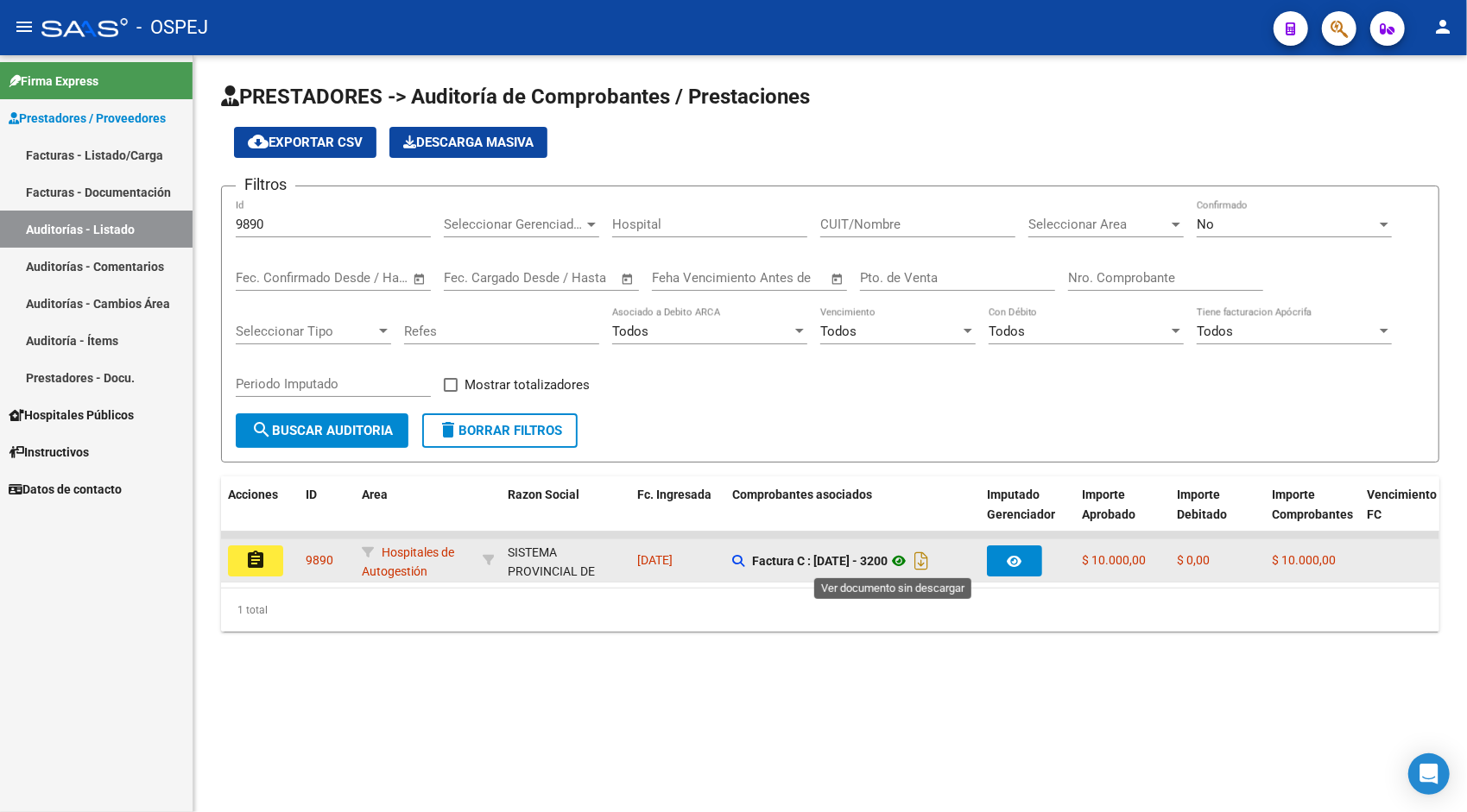
click at [893, 558] on icon at bounding box center [899, 561] width 23 height 21
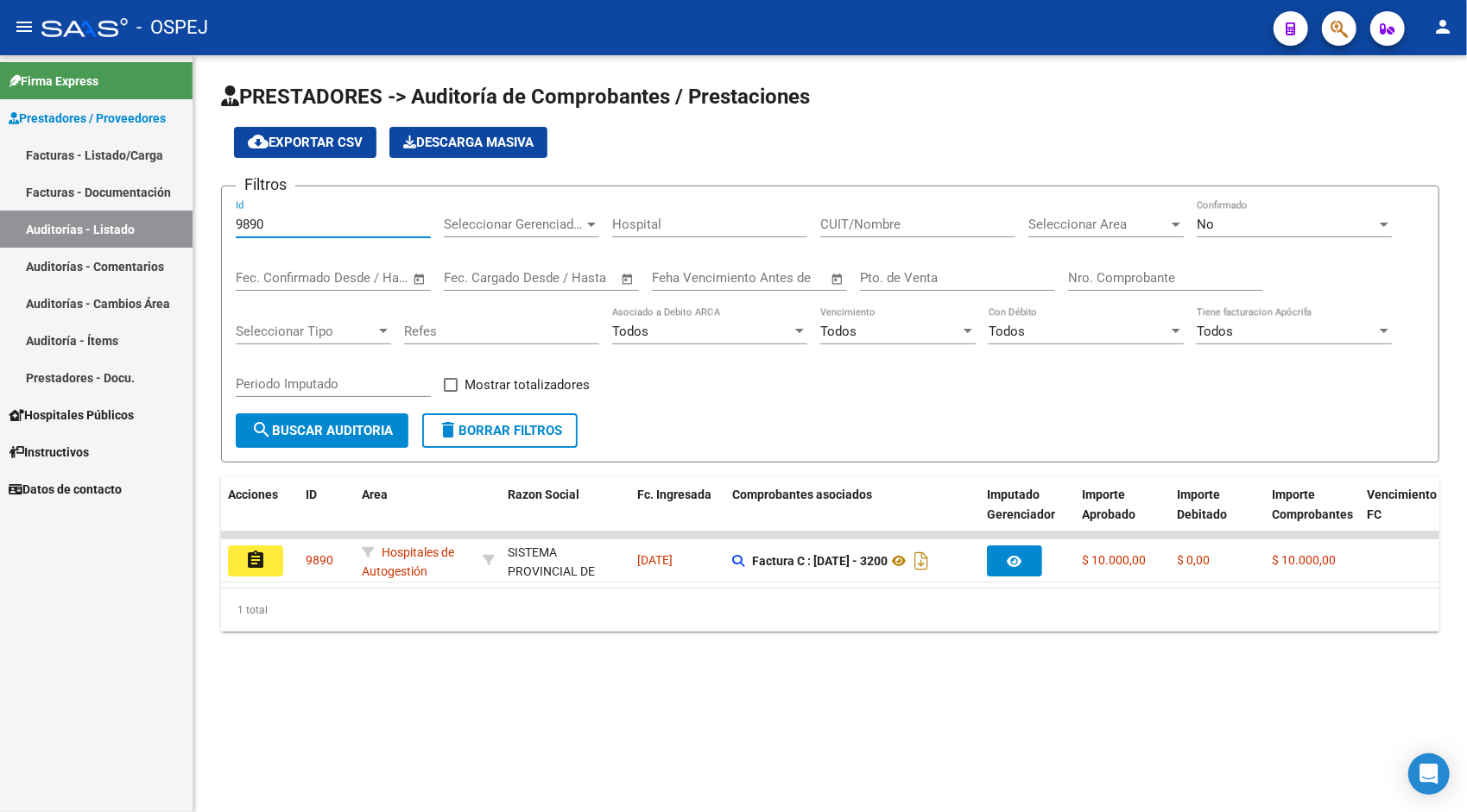
click at [373, 226] on input "9890" at bounding box center [334, 224] width 195 height 16
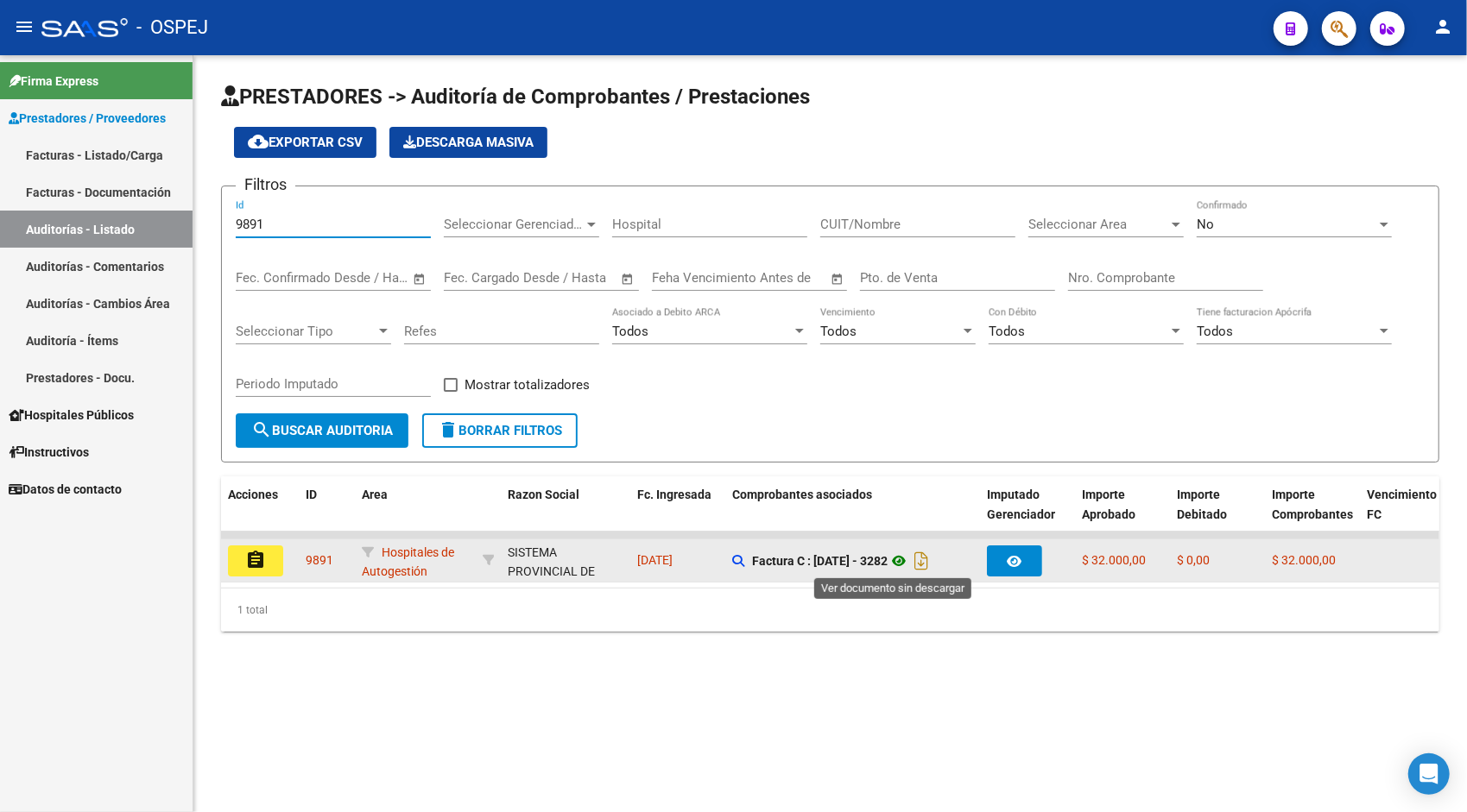
click at [899, 559] on icon at bounding box center [899, 561] width 23 height 21
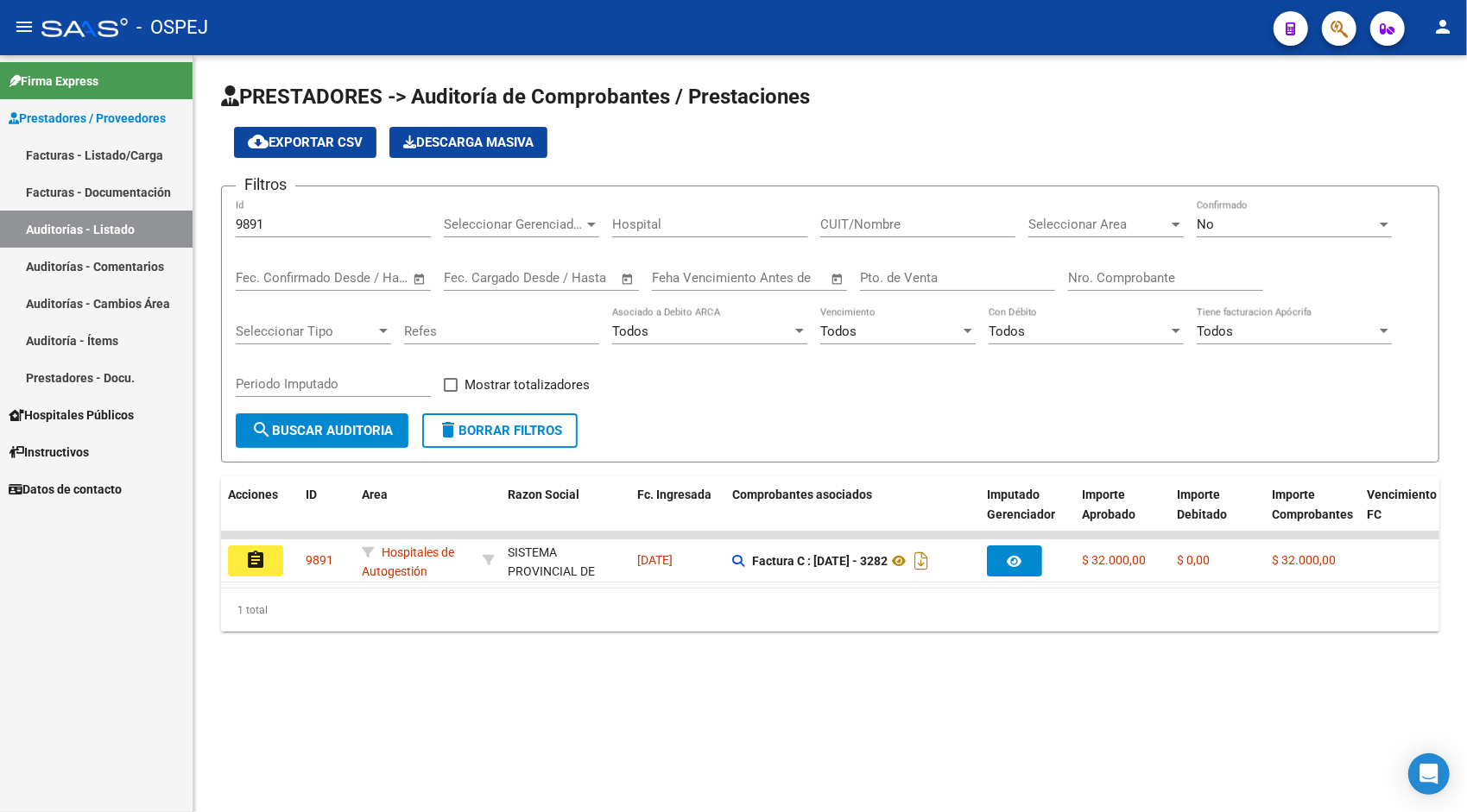
click at [411, 223] on input "9891" at bounding box center [334, 224] width 195 height 16
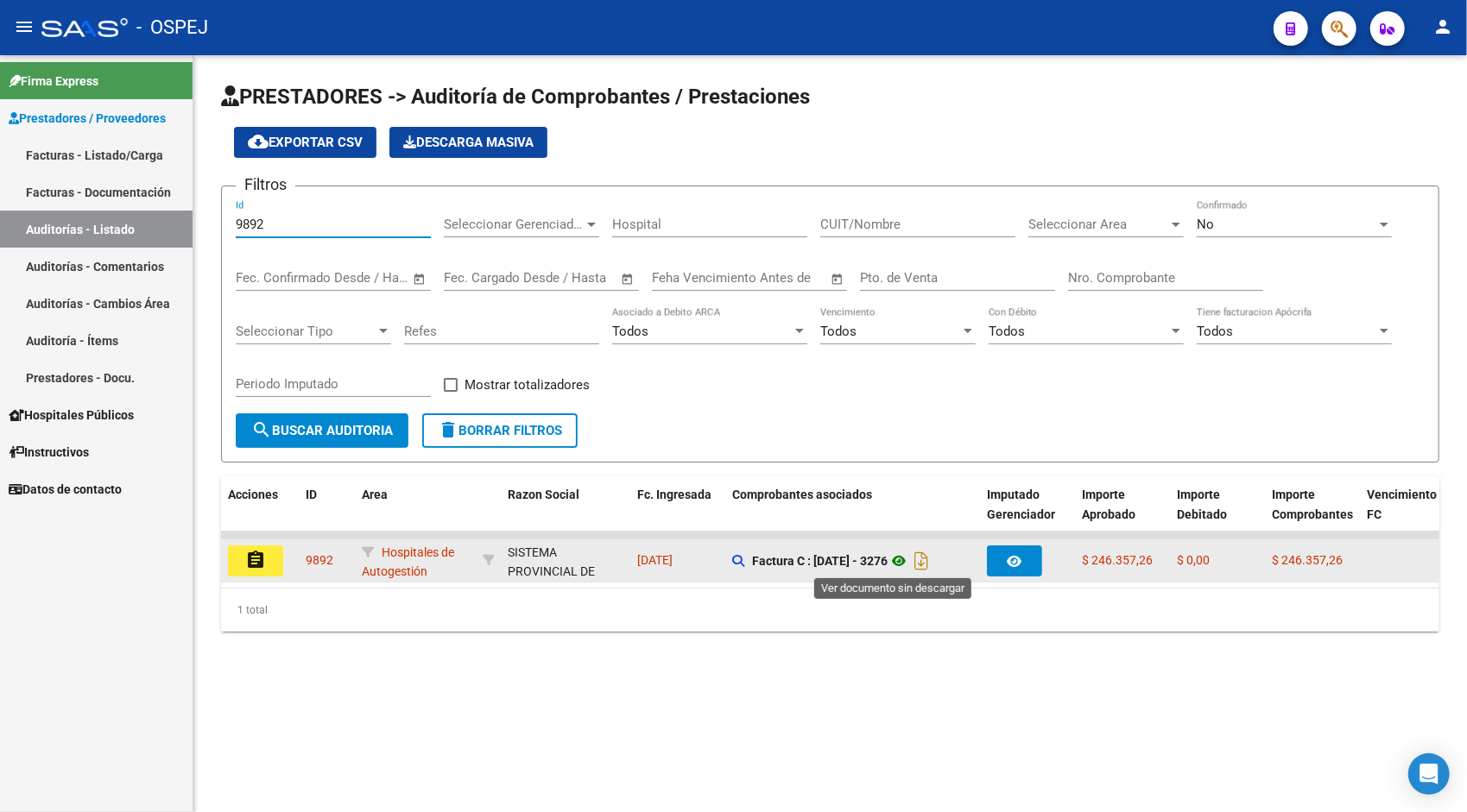
click at [891, 564] on icon at bounding box center [899, 561] width 23 height 21
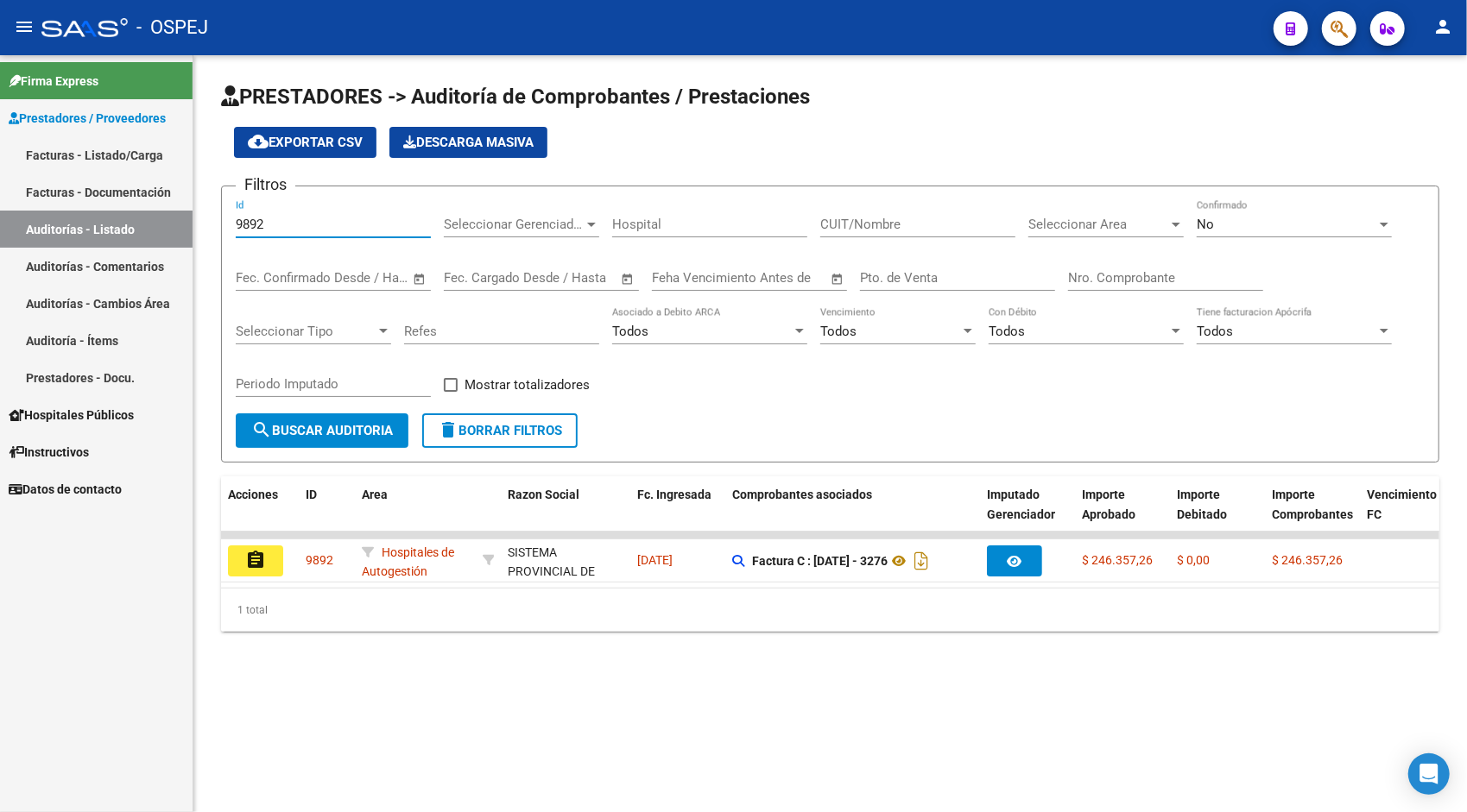
click at [392, 230] on input "9892" at bounding box center [334, 224] width 195 height 16
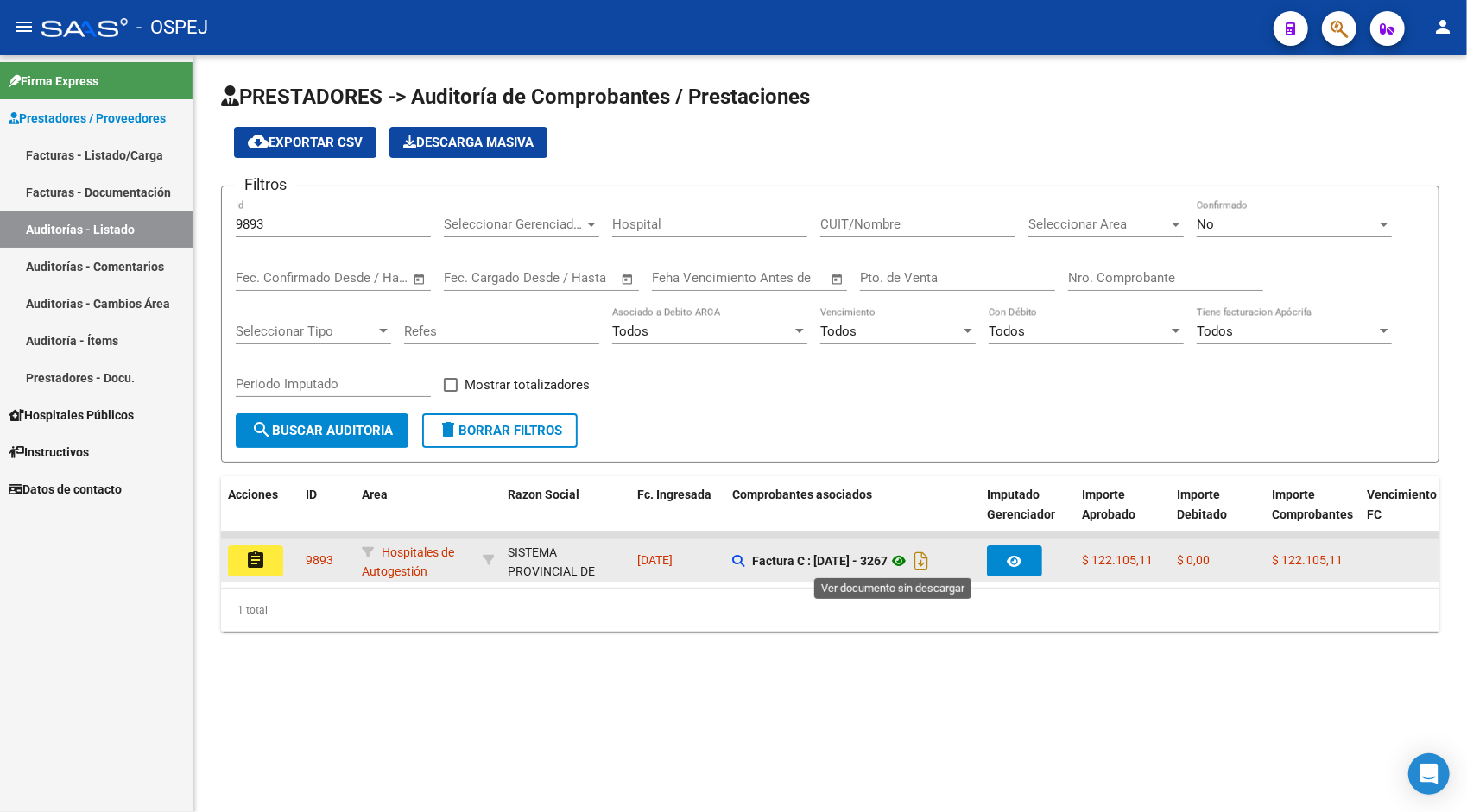
click at [890, 558] on icon at bounding box center [899, 561] width 23 height 21
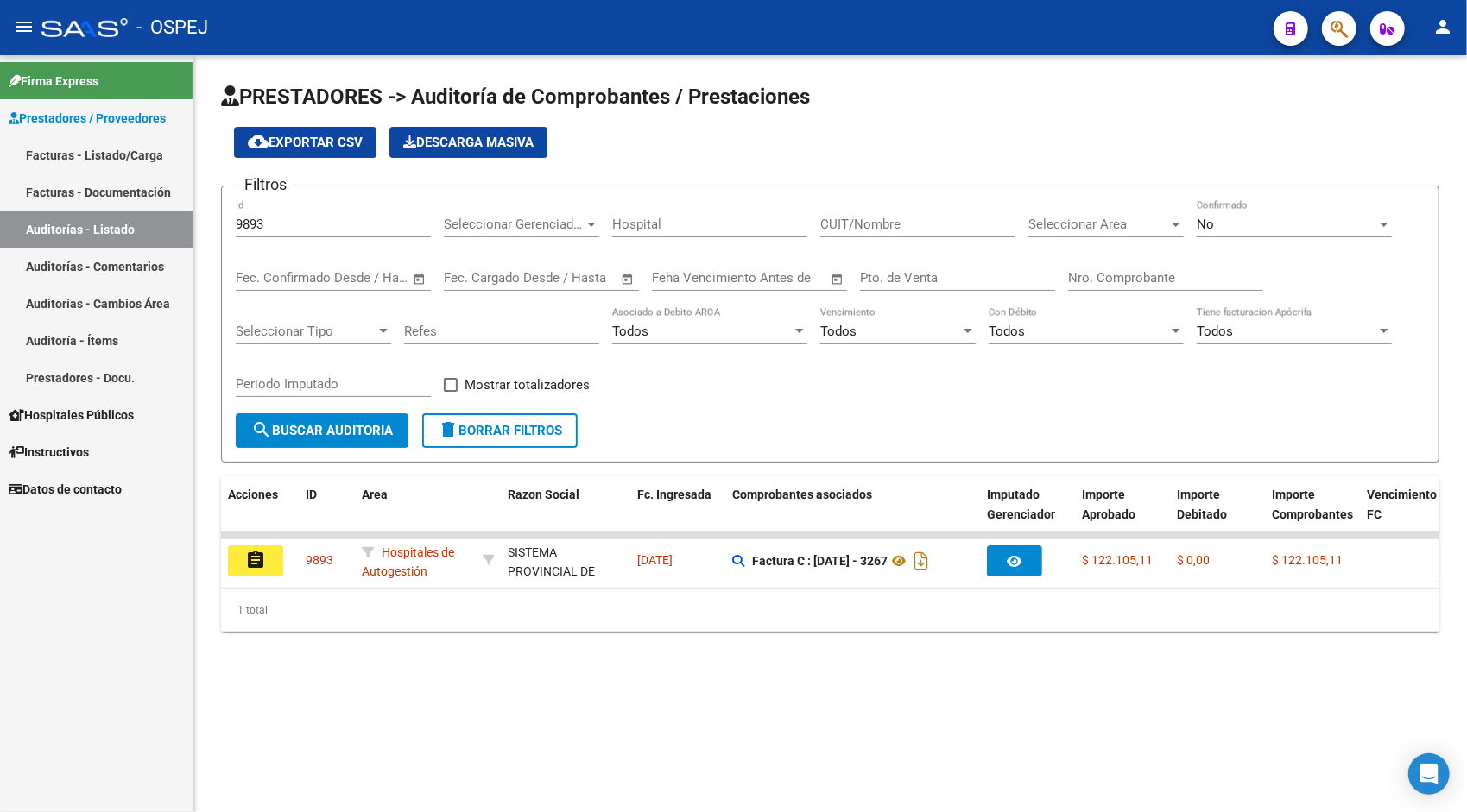
click at [294, 224] on input "9893" at bounding box center [334, 224] width 195 height 16
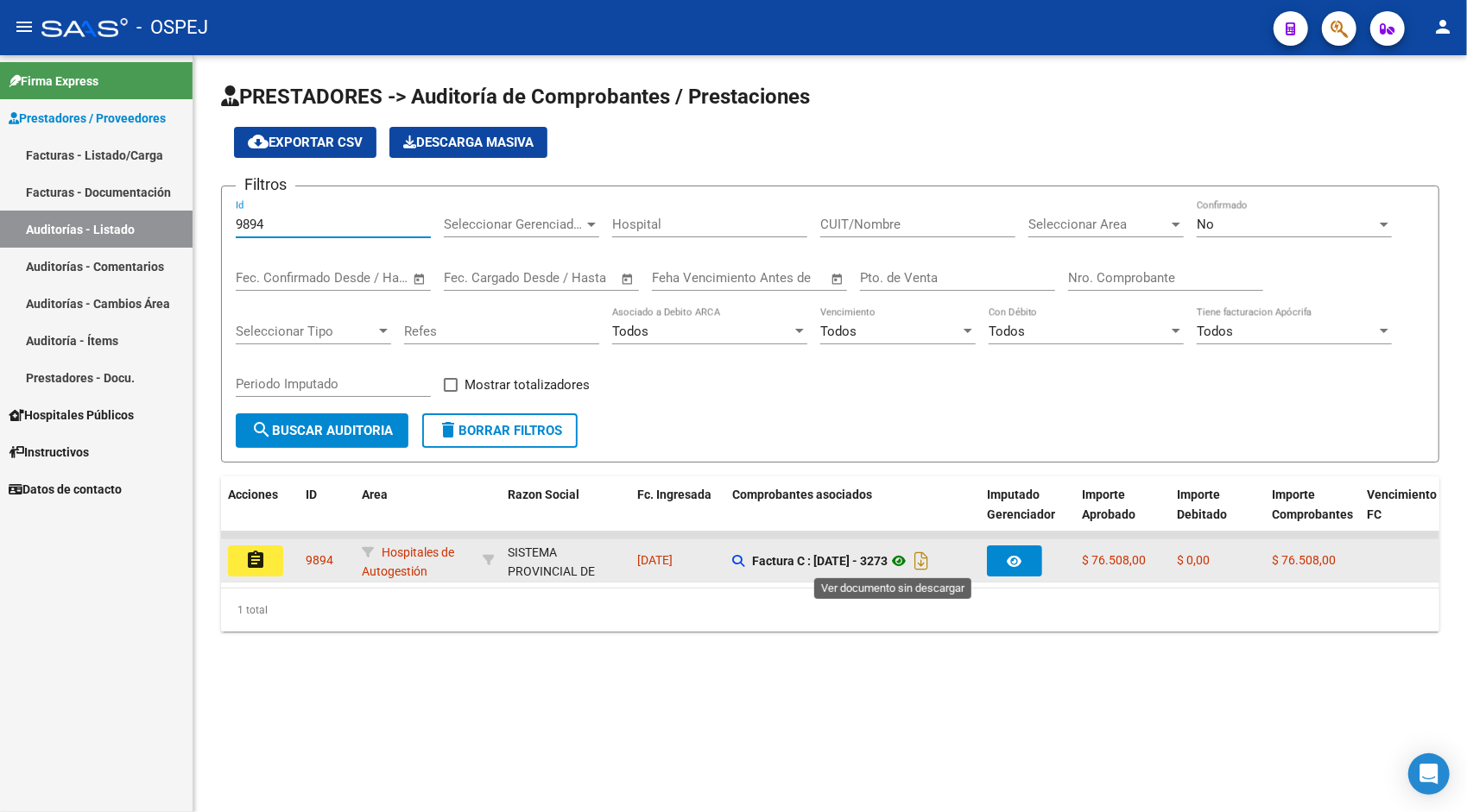
click at [896, 565] on icon at bounding box center [899, 561] width 23 height 21
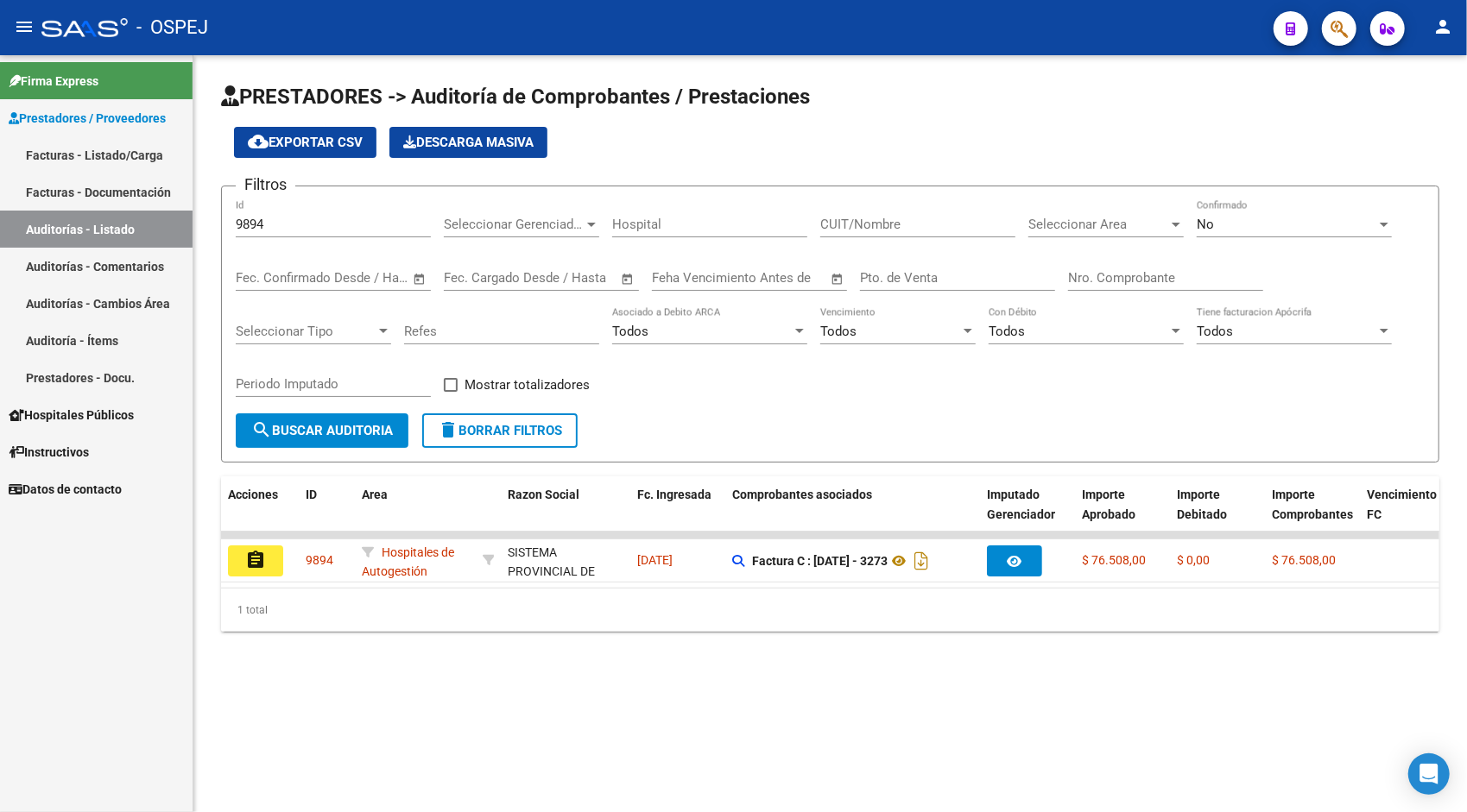
click at [385, 221] on input "9894" at bounding box center [334, 224] width 195 height 16
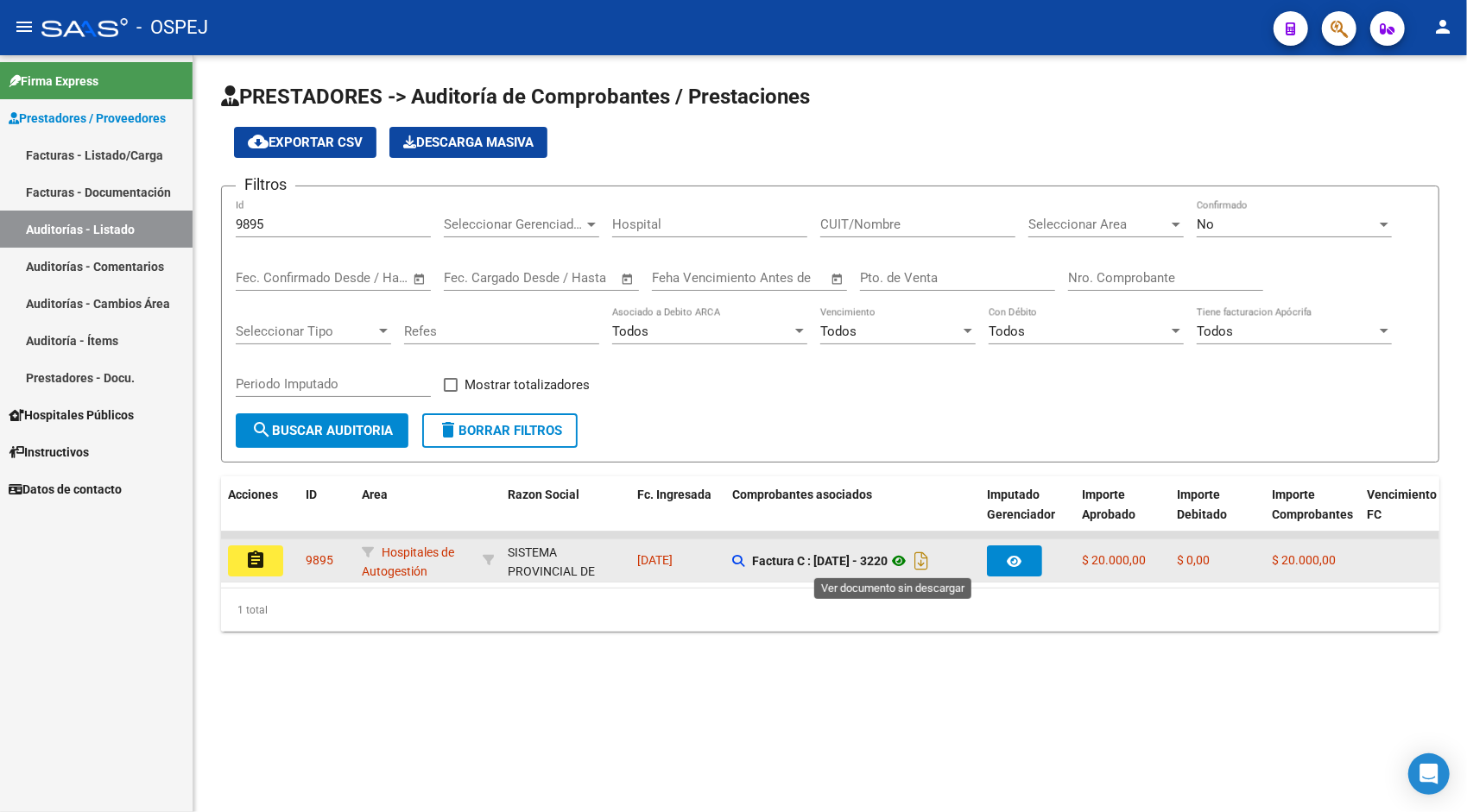
click at [891, 563] on icon at bounding box center [899, 561] width 23 height 21
click at [894, 560] on icon at bounding box center [899, 561] width 23 height 21
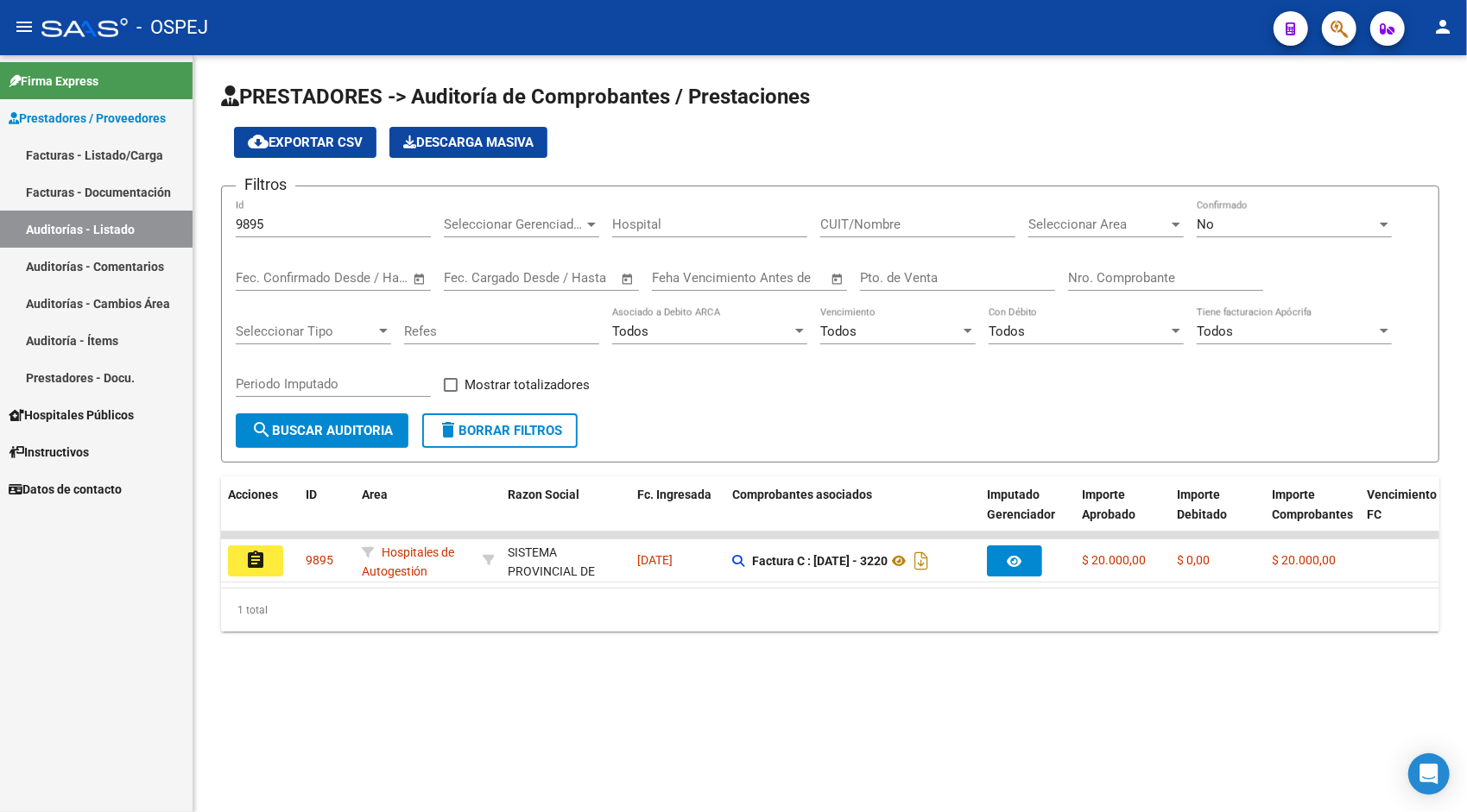
click at [334, 221] on input "9895" at bounding box center [334, 224] width 195 height 16
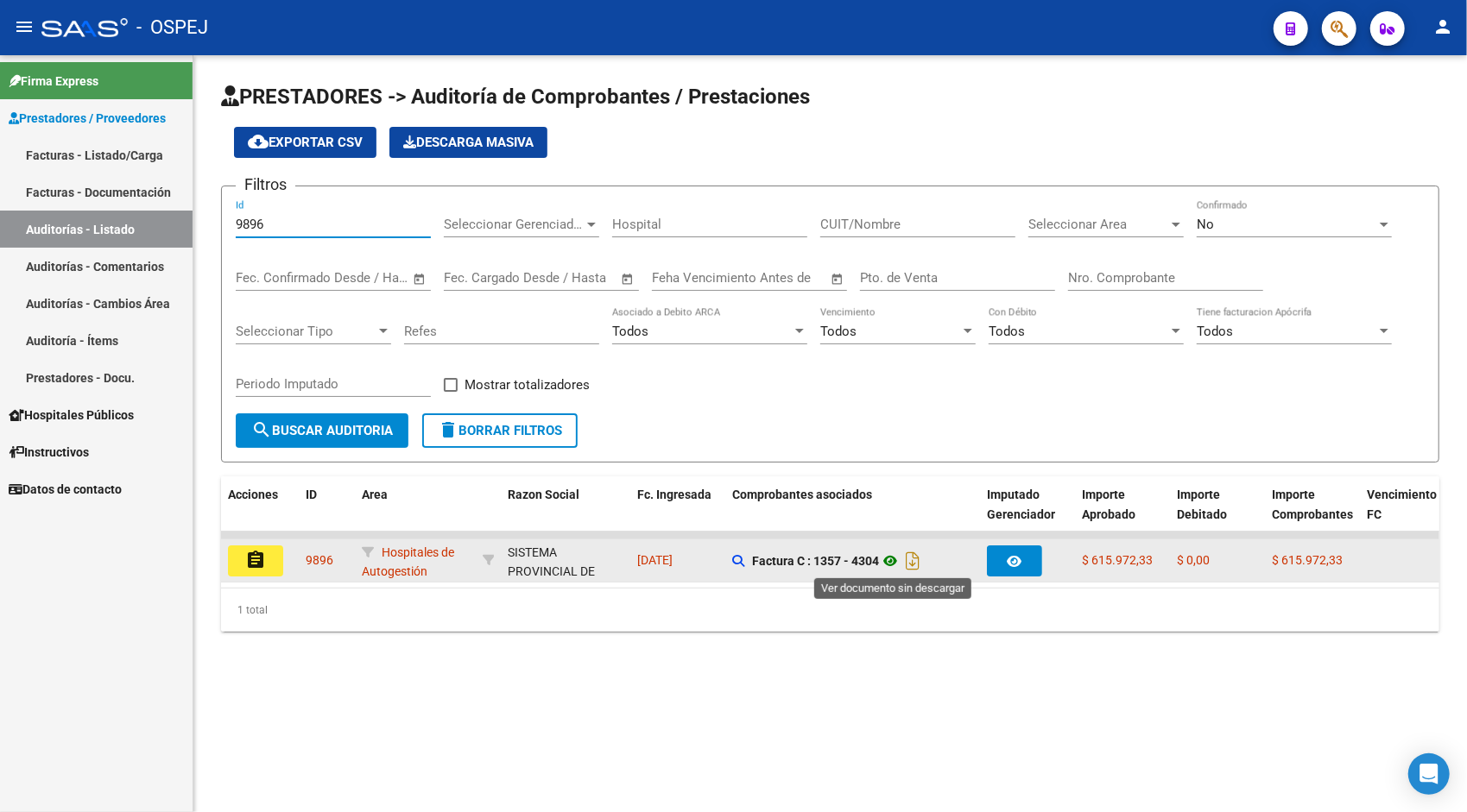
click at [898, 554] on icon at bounding box center [891, 561] width 23 height 21
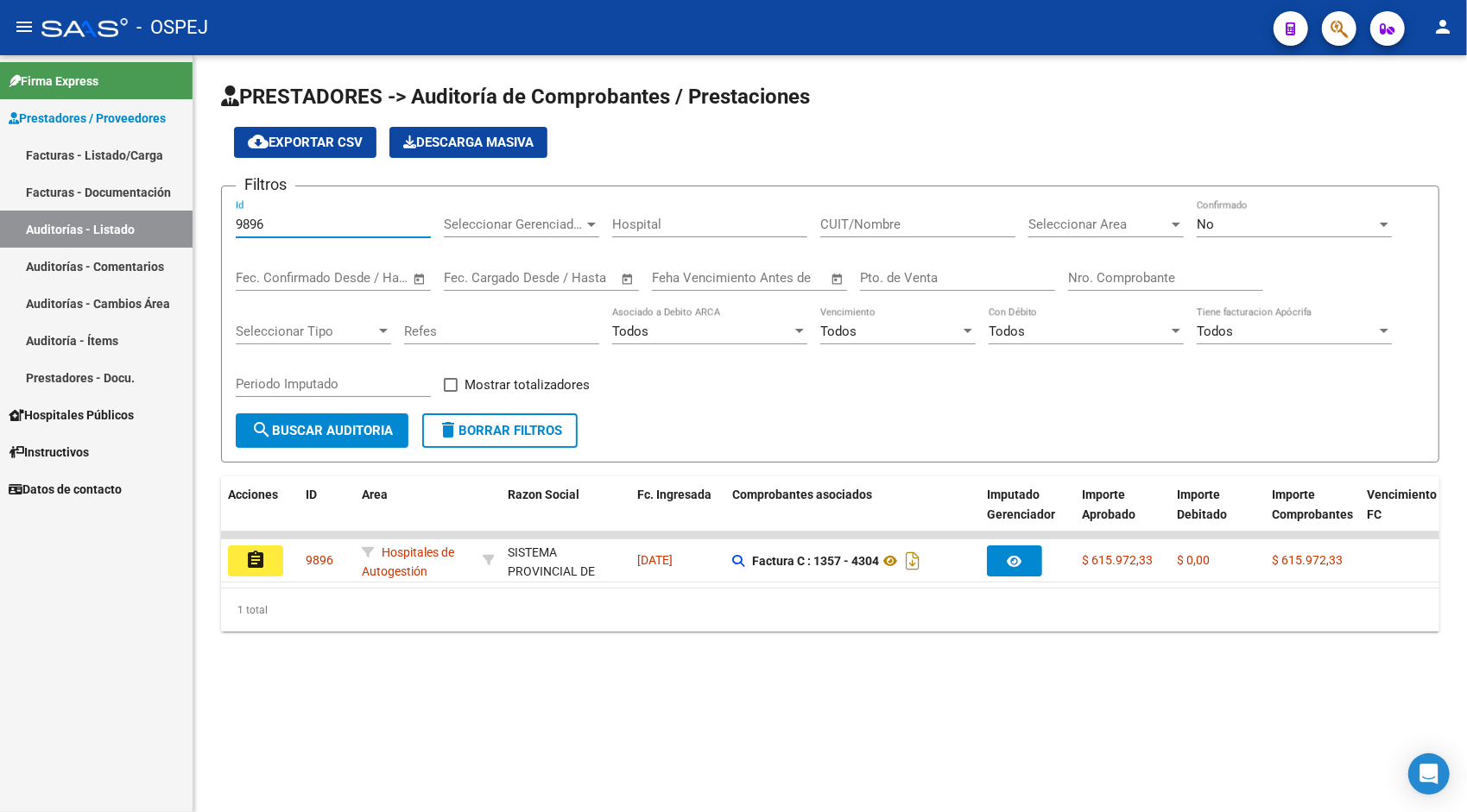
click at [382, 228] on input "9896" at bounding box center [334, 224] width 195 height 16
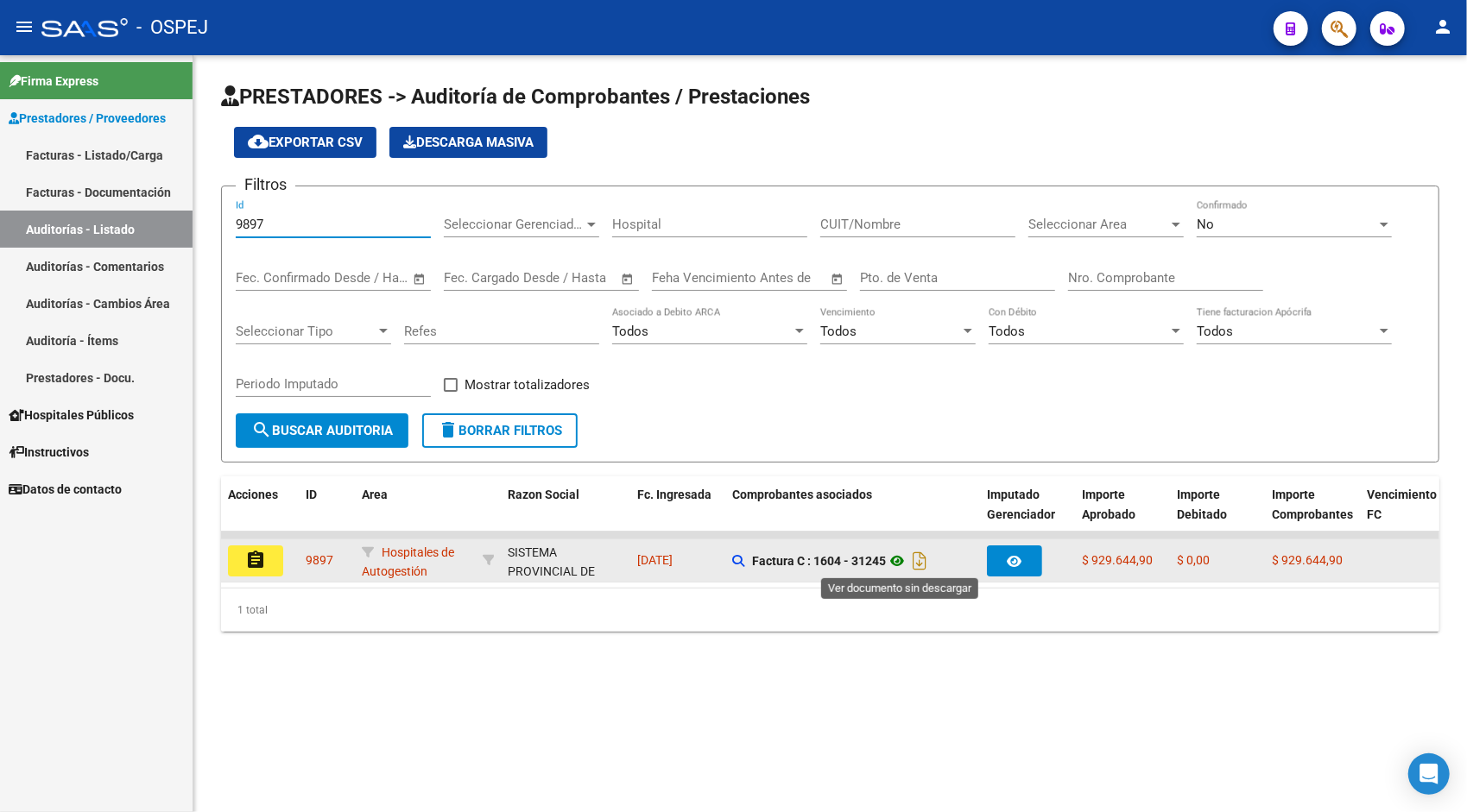
click at [897, 560] on icon at bounding box center [897, 561] width 23 height 21
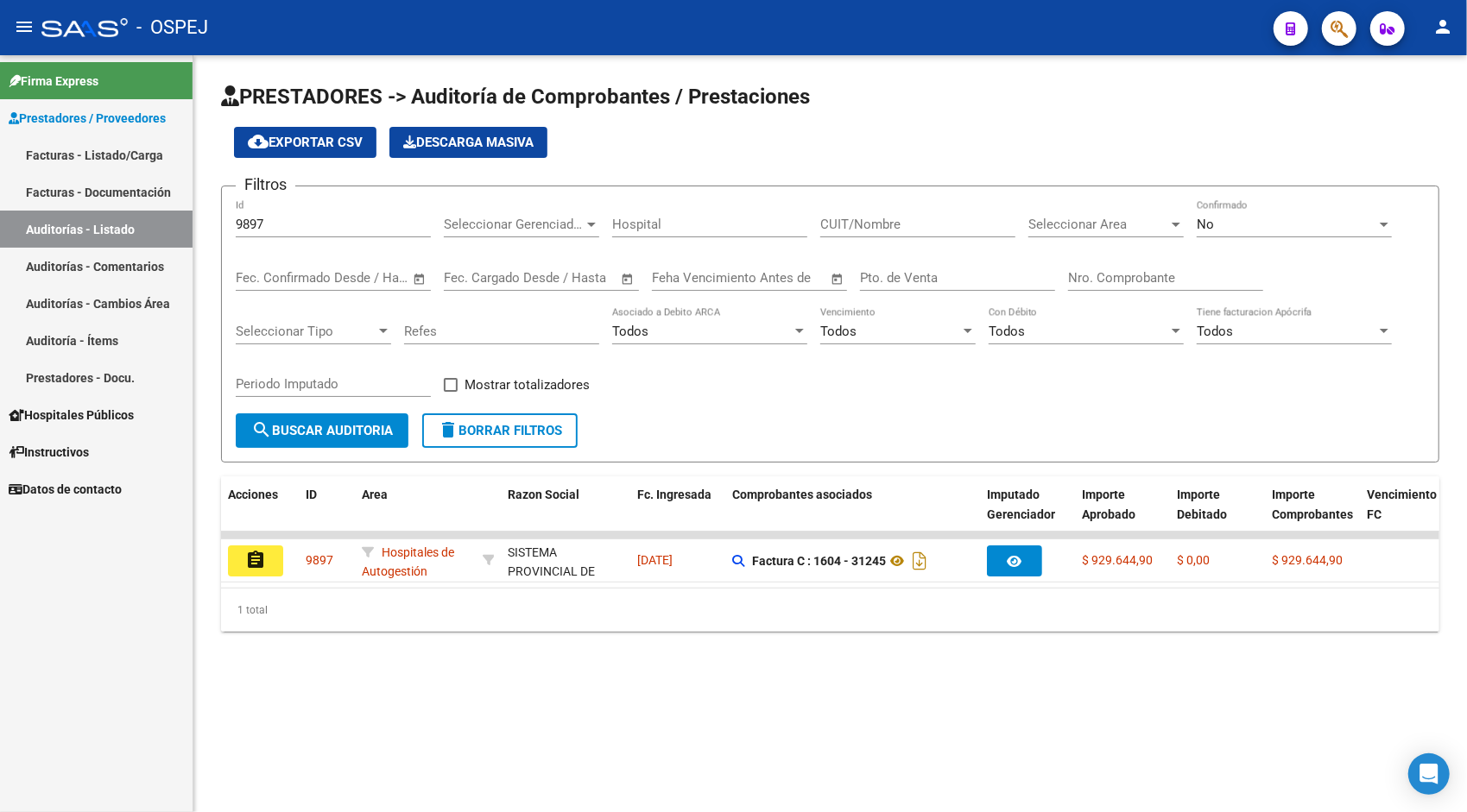
click at [409, 217] on input "9897" at bounding box center [334, 224] width 195 height 16
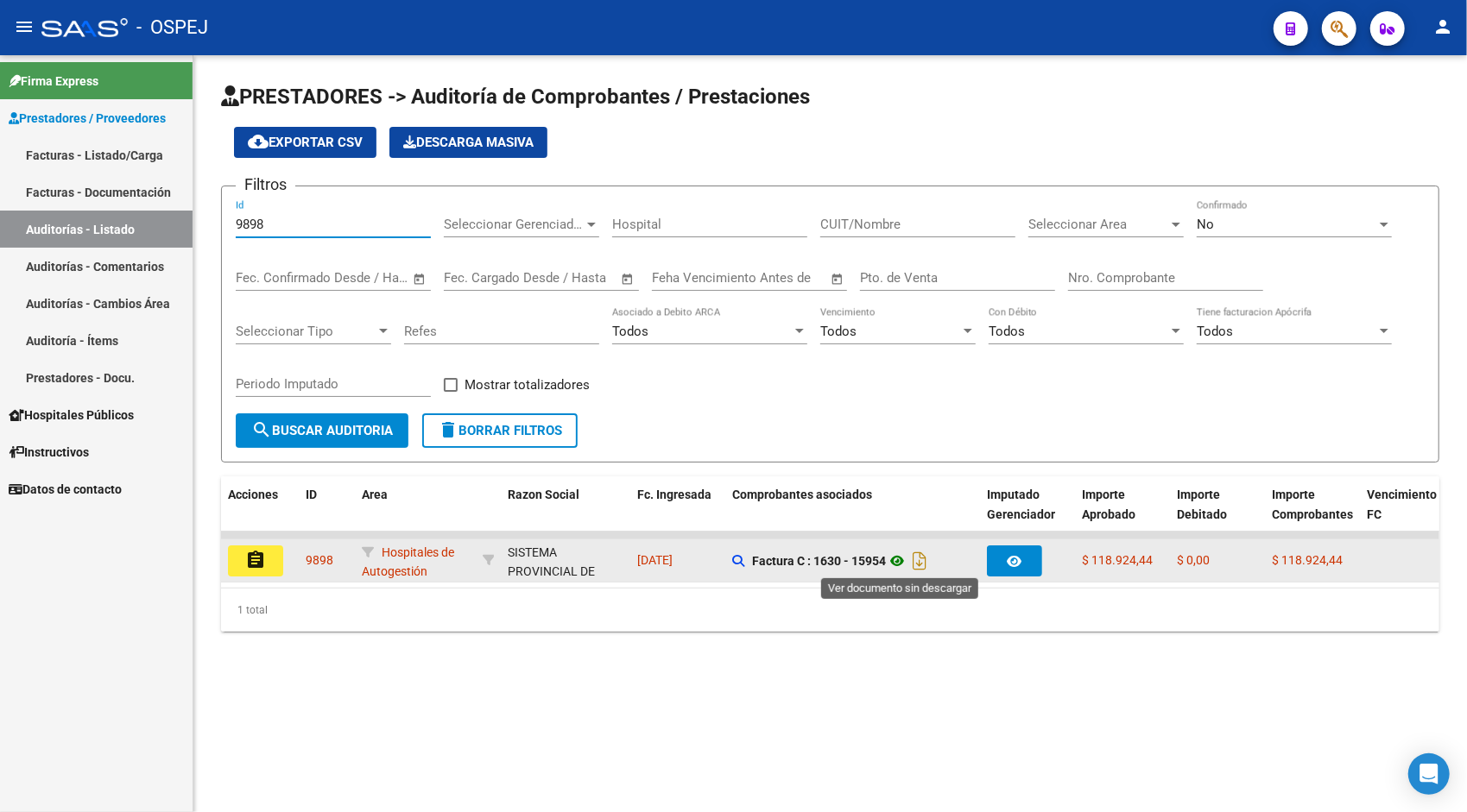
click at [900, 559] on icon at bounding box center [897, 561] width 23 height 21
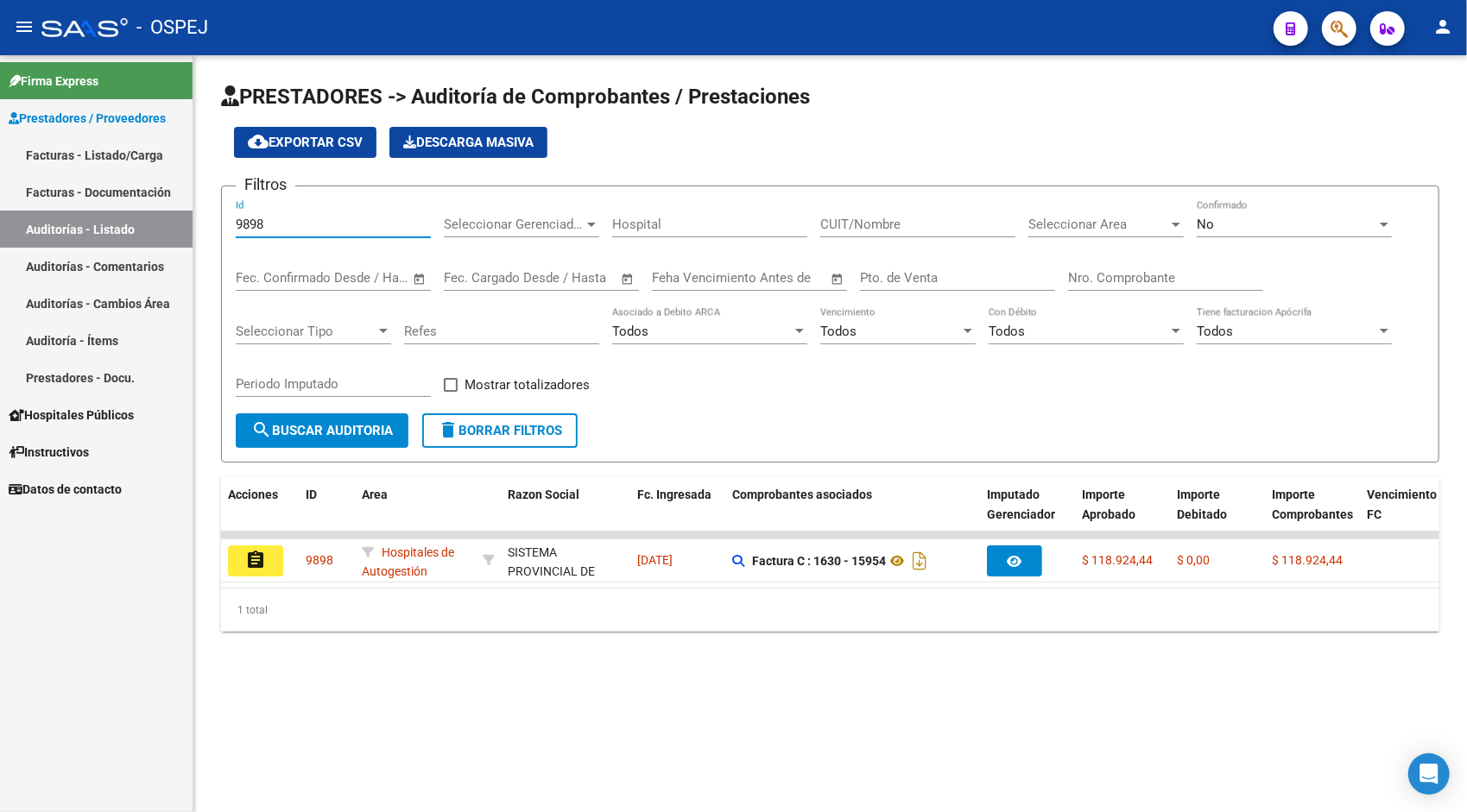
click at [357, 230] on input "9898" at bounding box center [334, 224] width 195 height 16
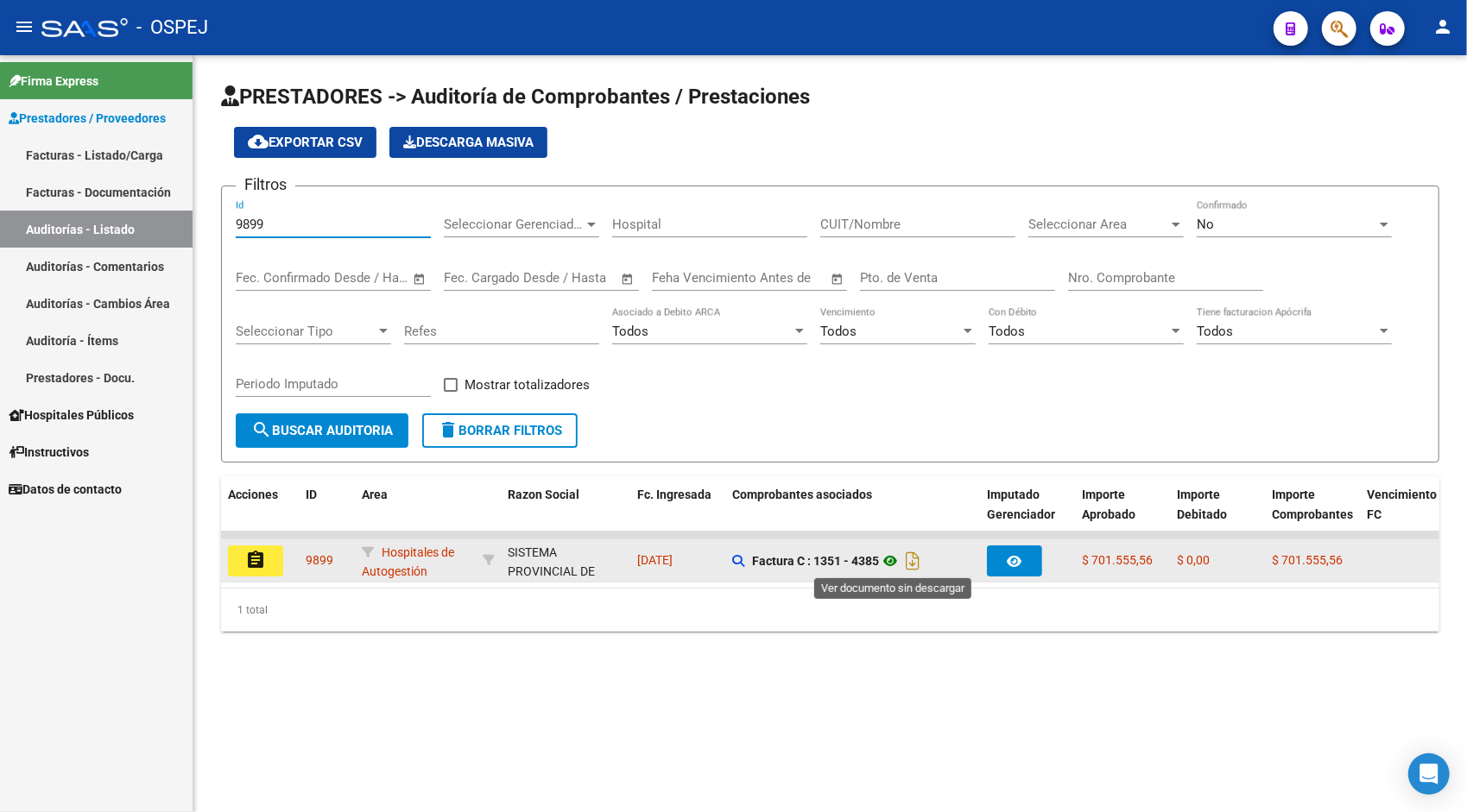
type input "9899"
click at [893, 561] on icon at bounding box center [891, 561] width 23 height 21
